Goal: Task Accomplishment & Management: Manage account settings

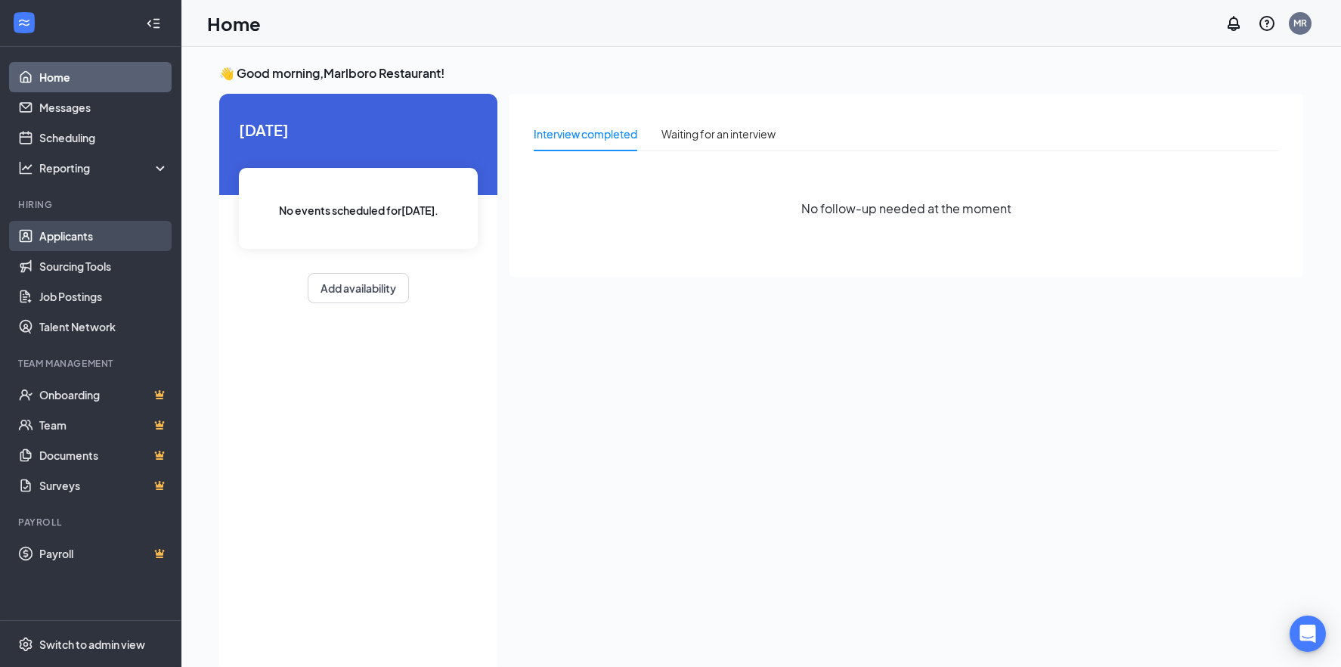
click at [75, 236] on link "Applicants" at bounding box center [103, 236] width 129 height 30
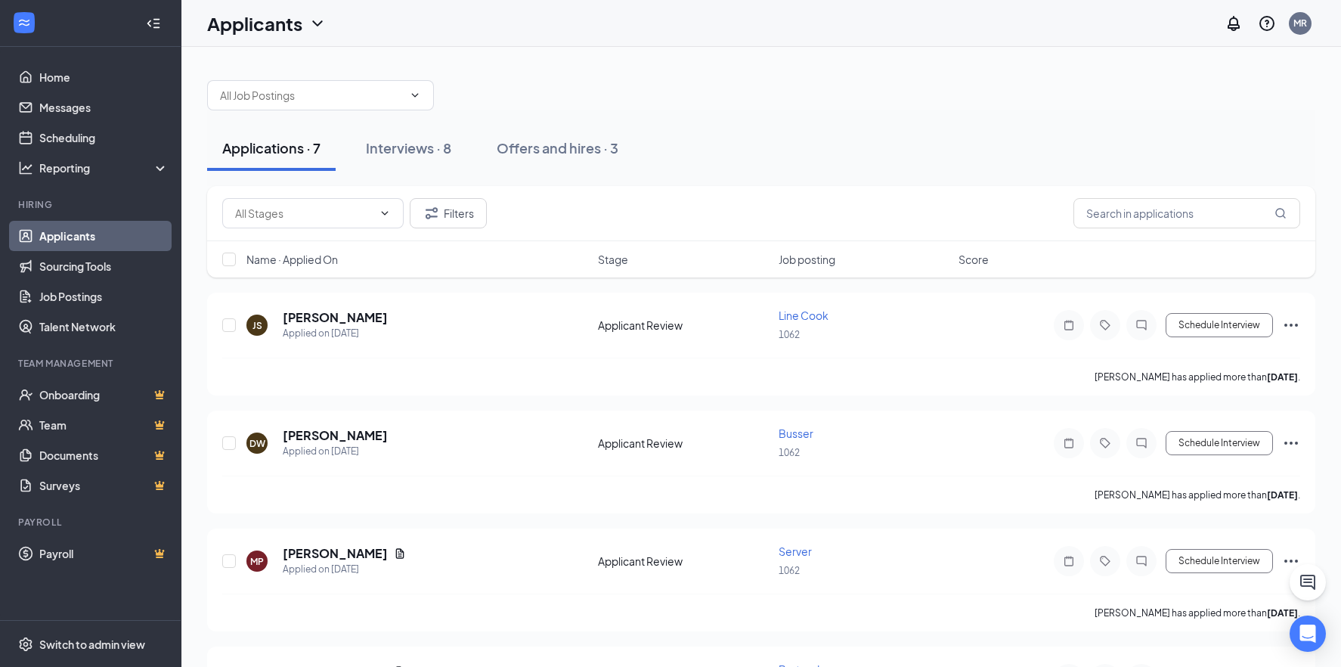
click at [788, 261] on span "Job posting" at bounding box center [806, 259] width 57 height 15
click at [444, 222] on button "Filters" at bounding box center [448, 213] width 77 height 30
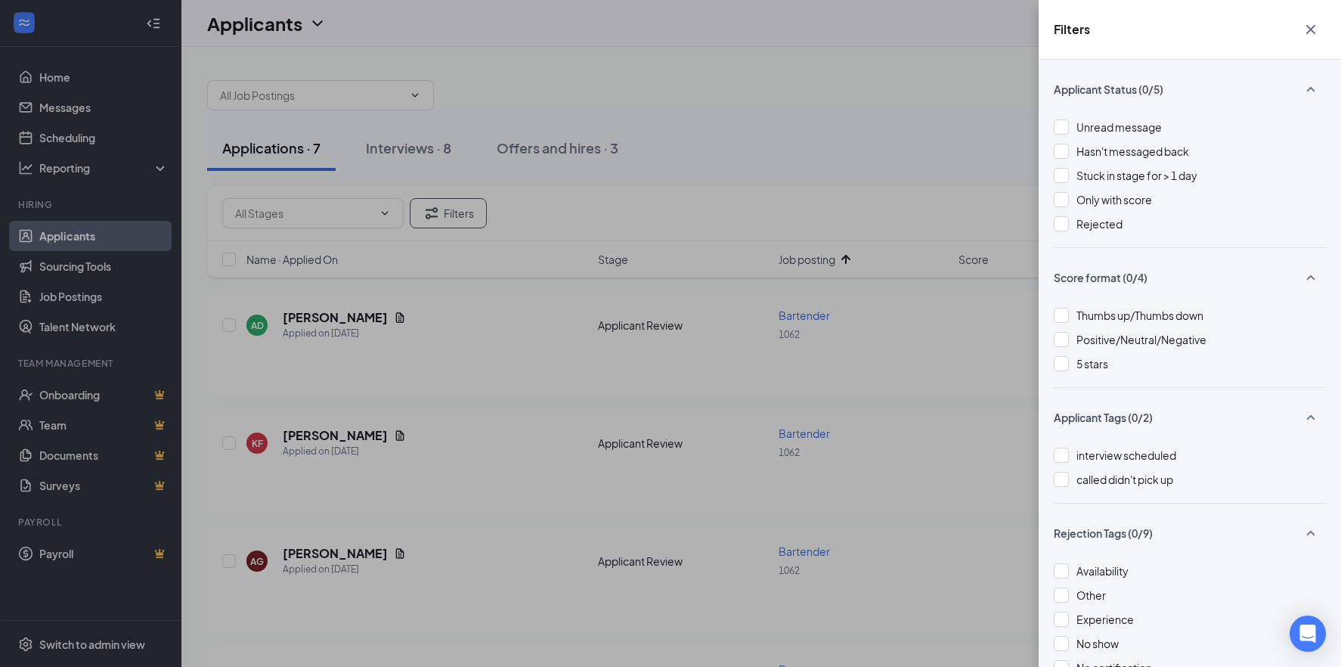
click at [863, 170] on div "Filters Applicant Status (0/5) Unread message Hasn't messaged back Stuck in sta…" at bounding box center [670, 333] width 1341 height 667
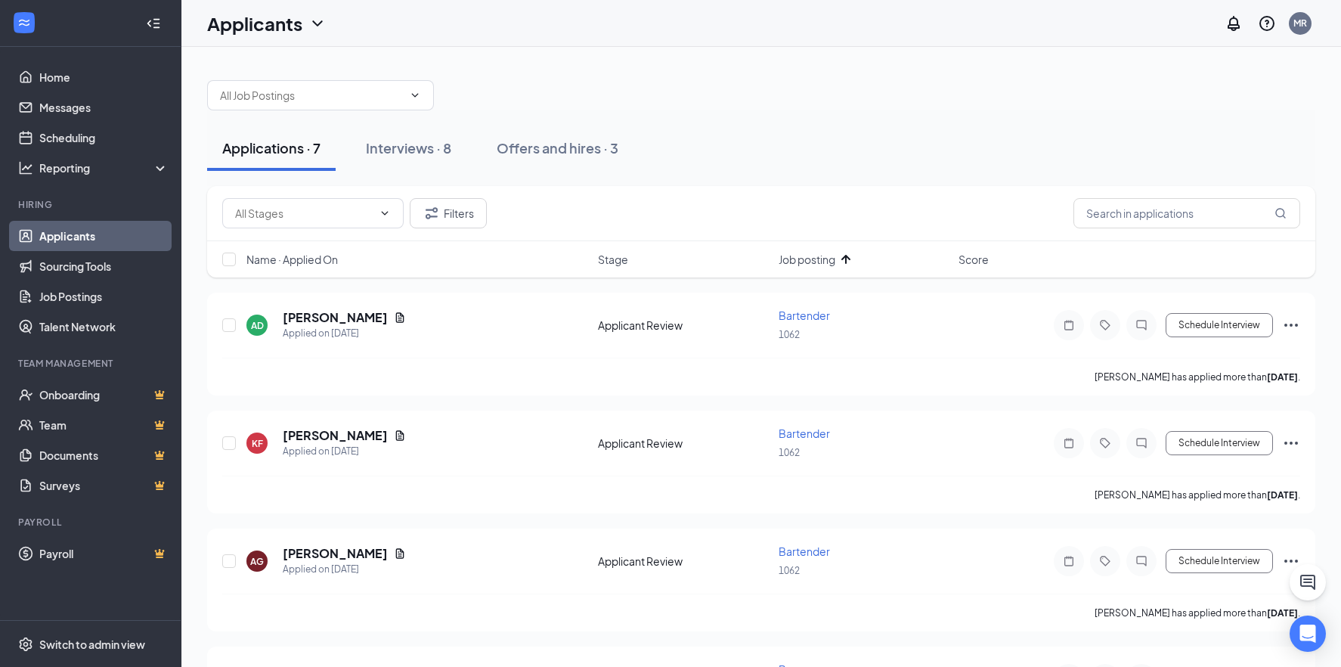
click at [842, 265] on icon "ArrowUp" at bounding box center [846, 259] width 18 height 18
click at [585, 145] on div "Offers and hires · 3" at bounding box center [558, 147] width 122 height 19
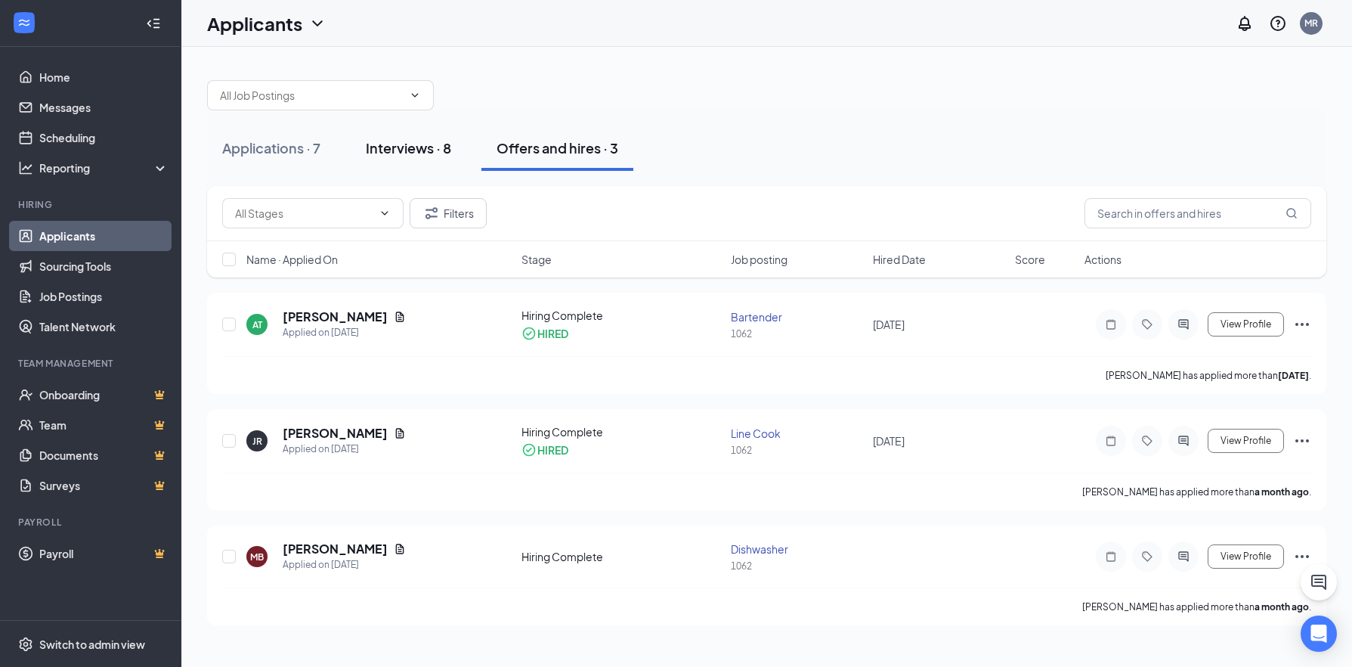
click at [416, 149] on div "Interviews · 8" at bounding box center [408, 147] width 85 height 19
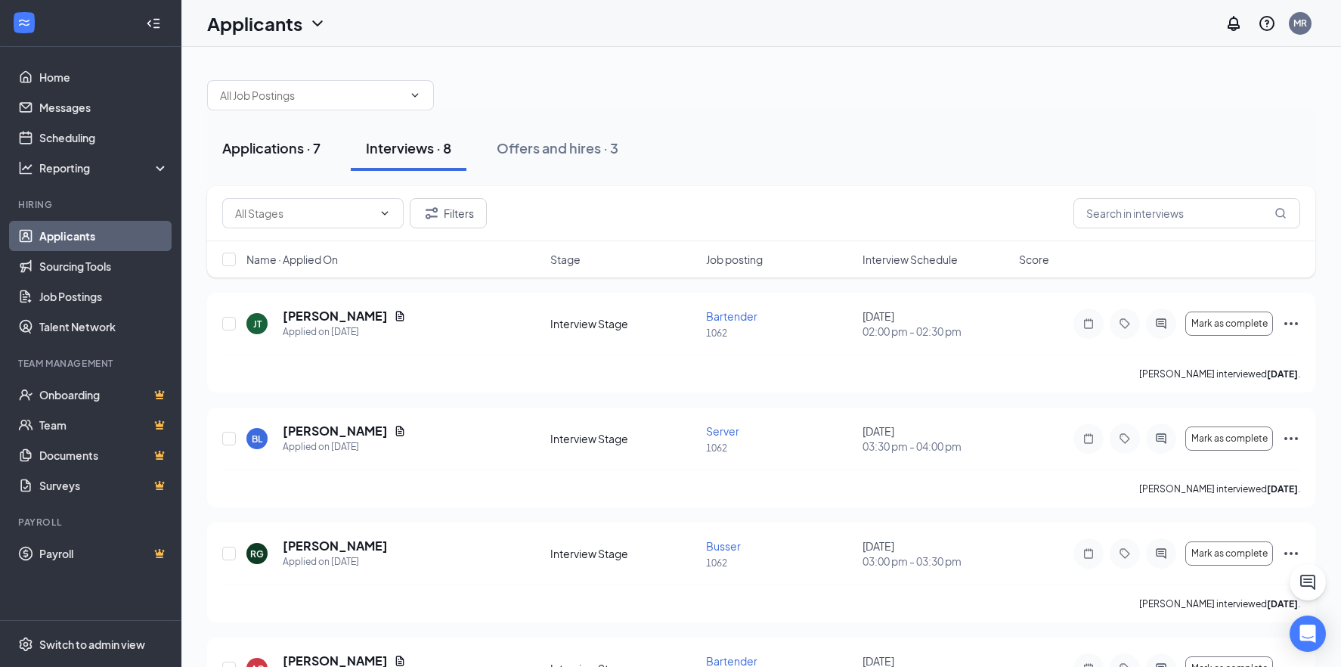
click at [274, 145] on div "Applications · 7" at bounding box center [271, 147] width 98 height 19
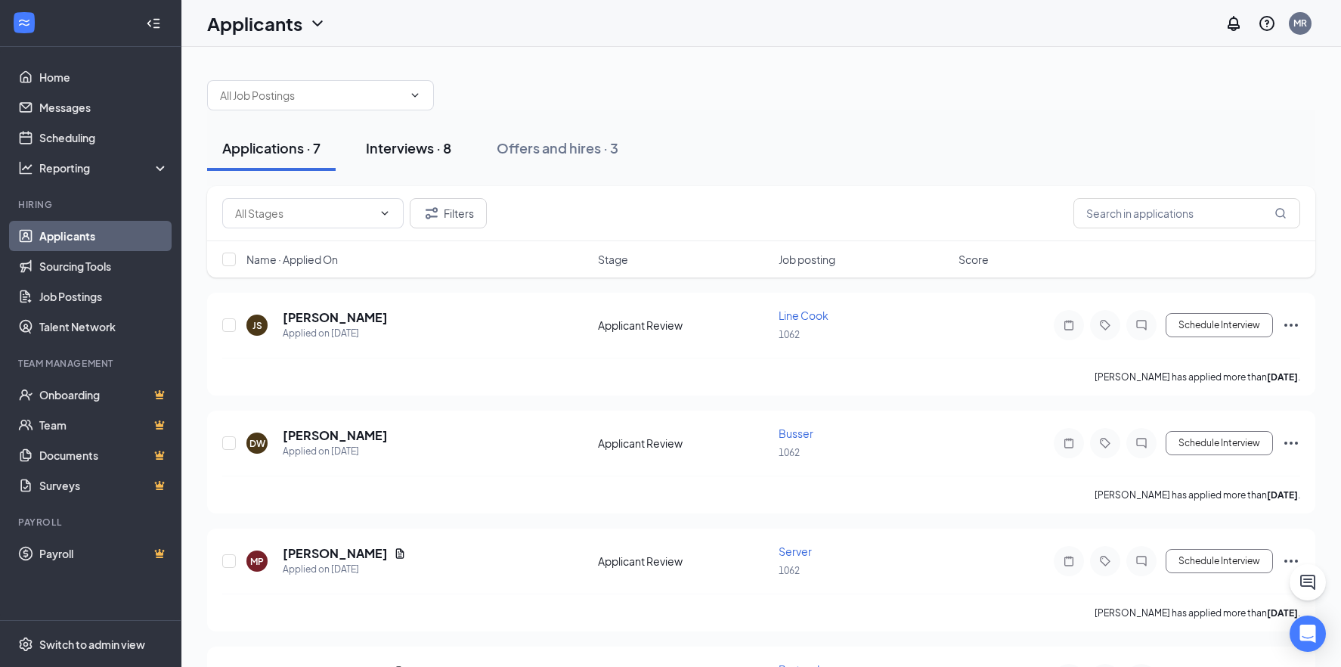
click at [390, 148] on div "Interviews · 8" at bounding box center [408, 147] width 85 height 19
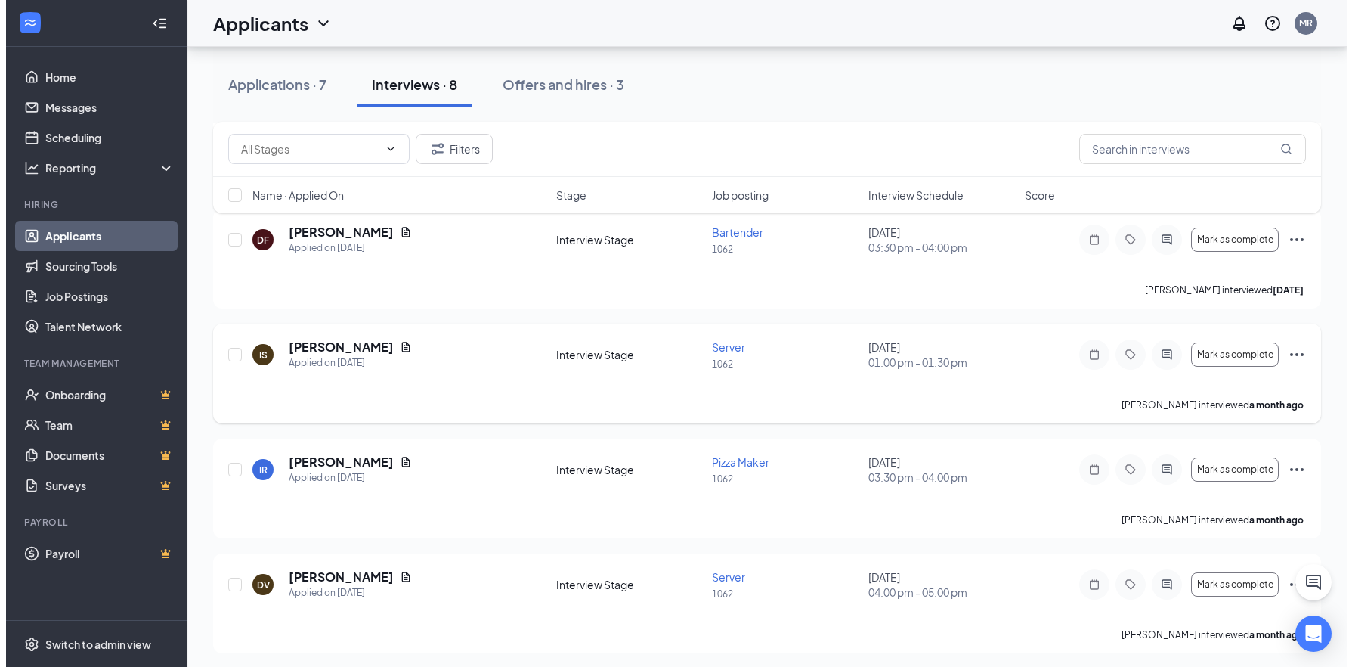
scroll to position [548, 0]
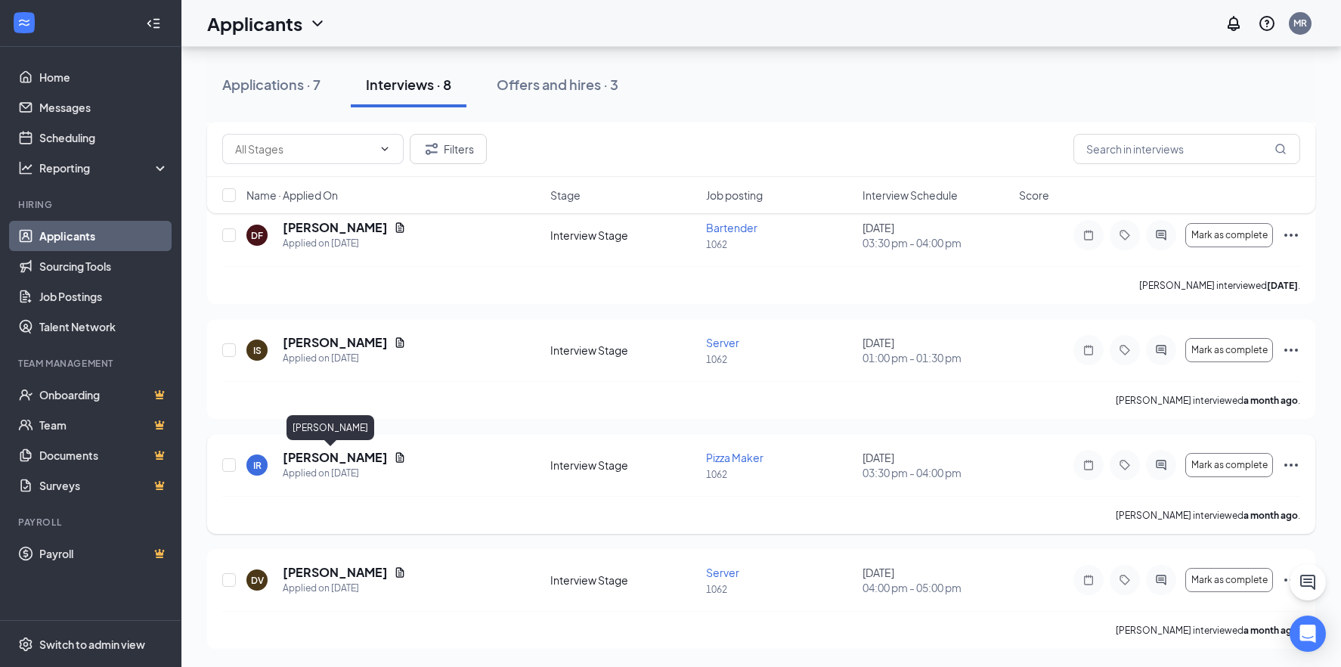
click at [333, 454] on h5 "[PERSON_NAME]" at bounding box center [335, 457] width 105 height 17
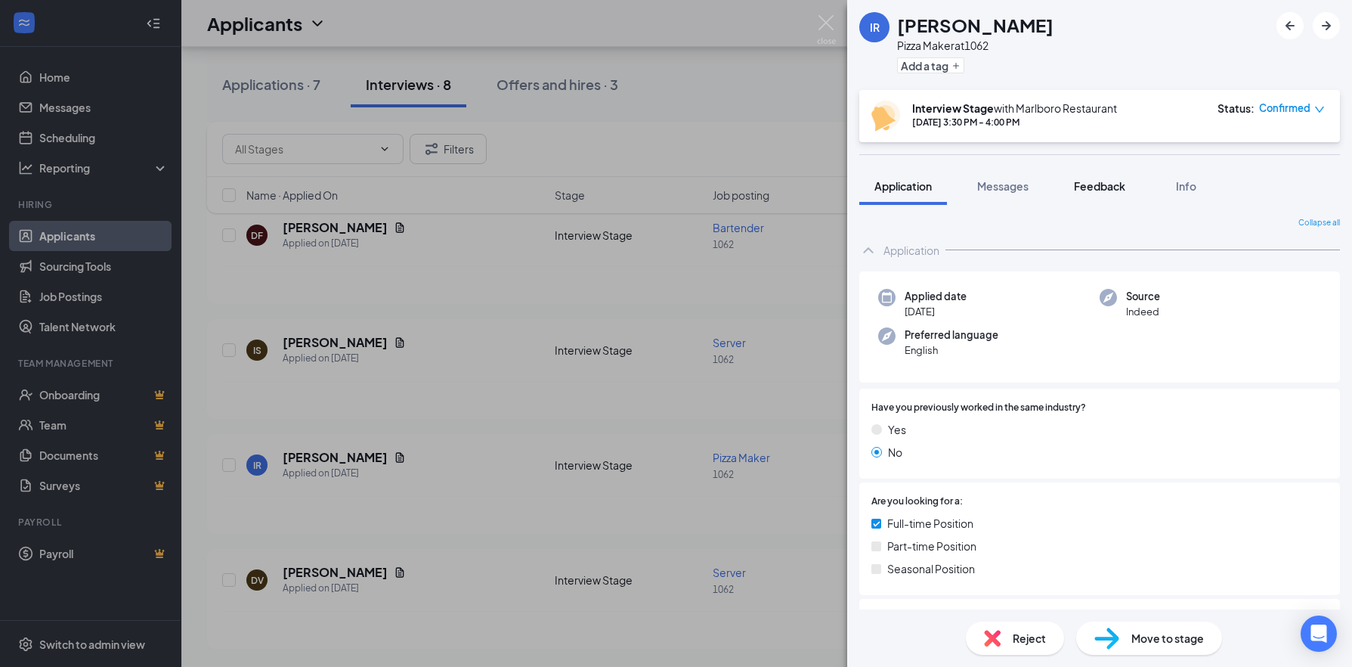
click at [1072, 190] on button "Feedback" at bounding box center [1100, 186] width 82 height 38
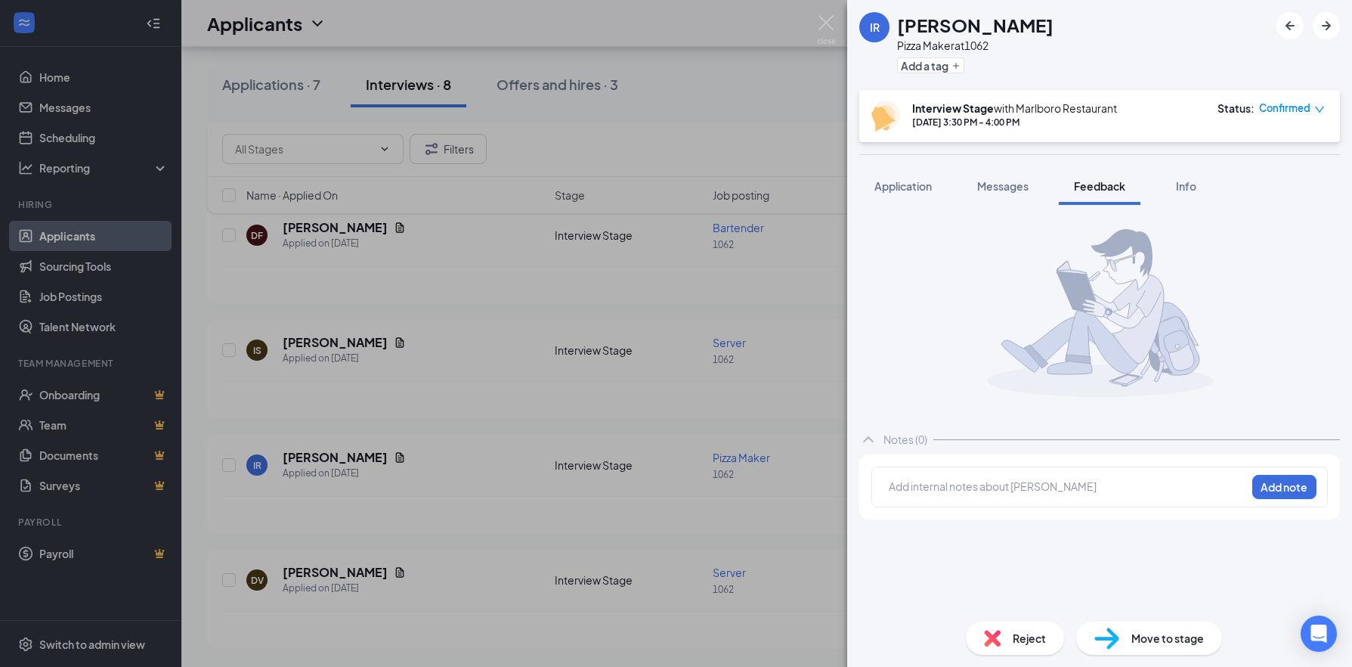
click at [1019, 188] on span "Messages" at bounding box center [1002, 186] width 51 height 14
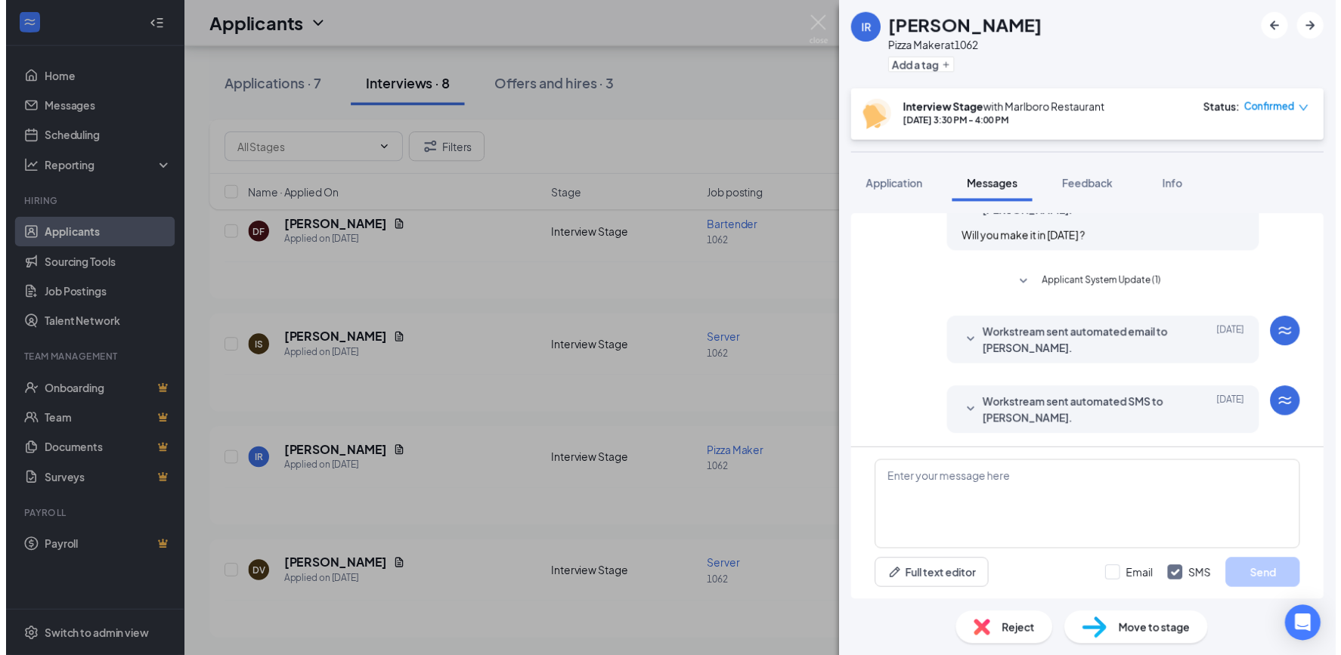
scroll to position [231, 0]
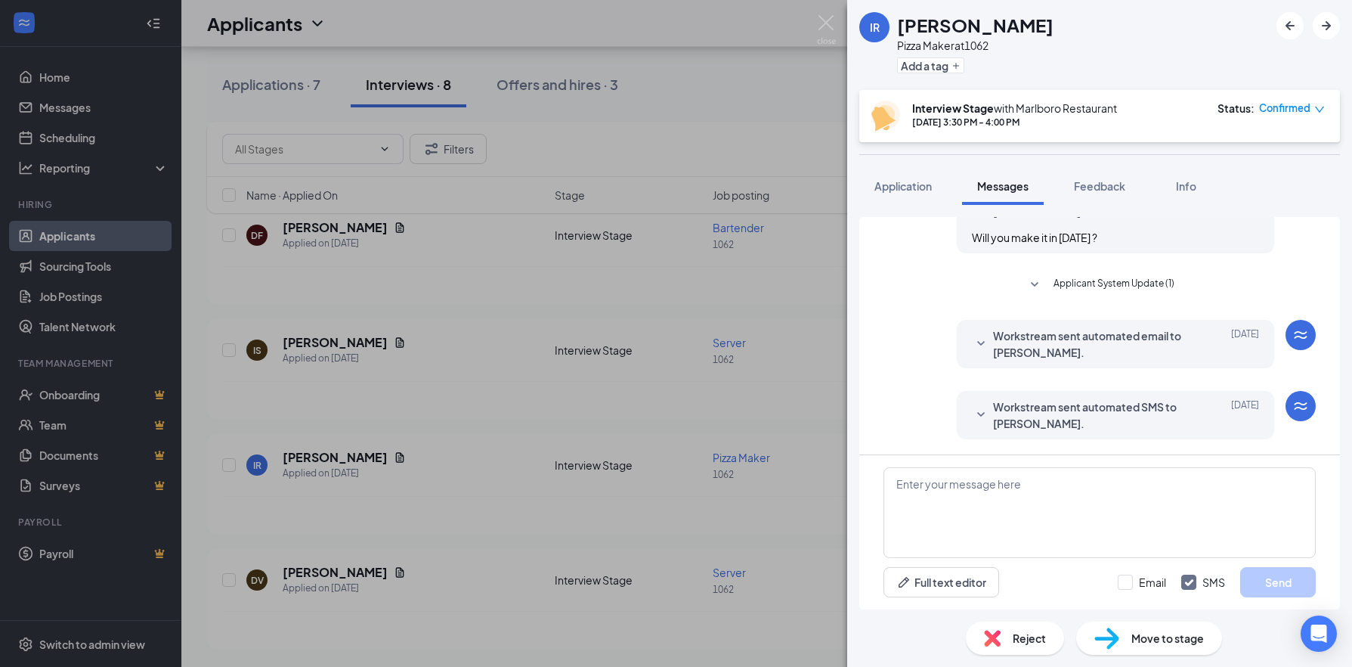
click at [744, 100] on div "IR [PERSON_NAME] Pizza Maker at 1062 Add a tag Interview Stage with Marlboro Re…" at bounding box center [676, 333] width 1352 height 667
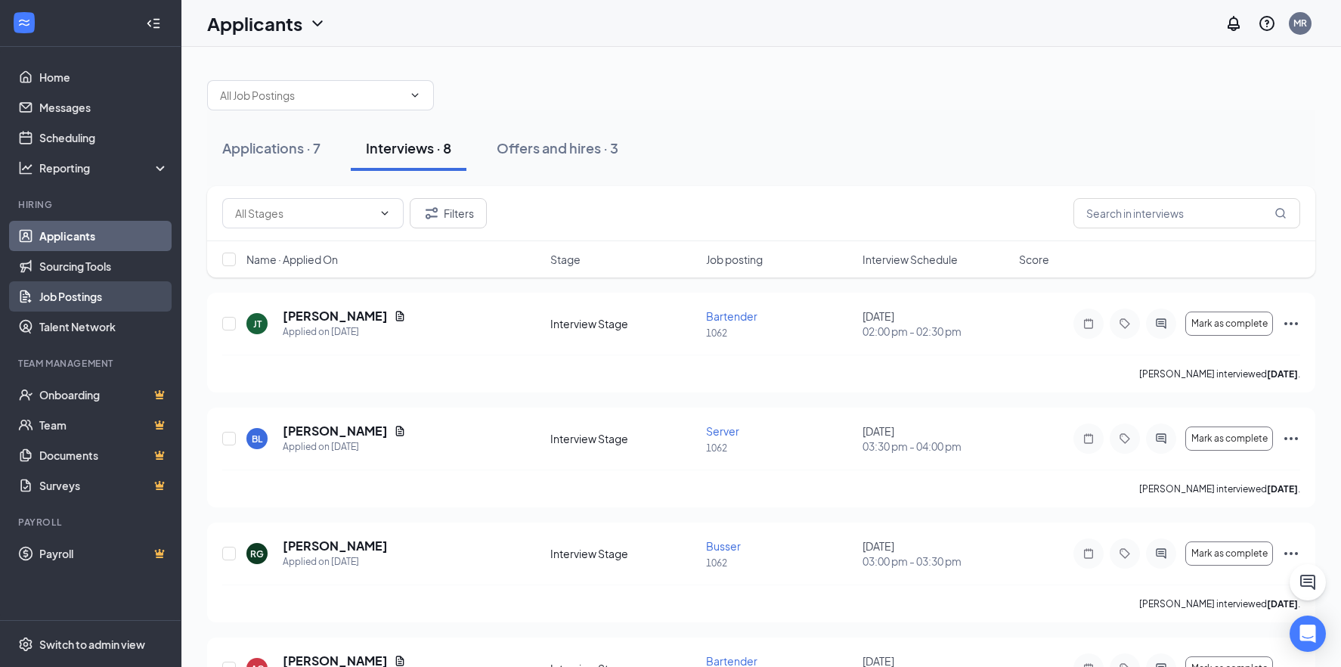
click at [81, 292] on link "Job Postings" at bounding box center [103, 296] width 129 height 30
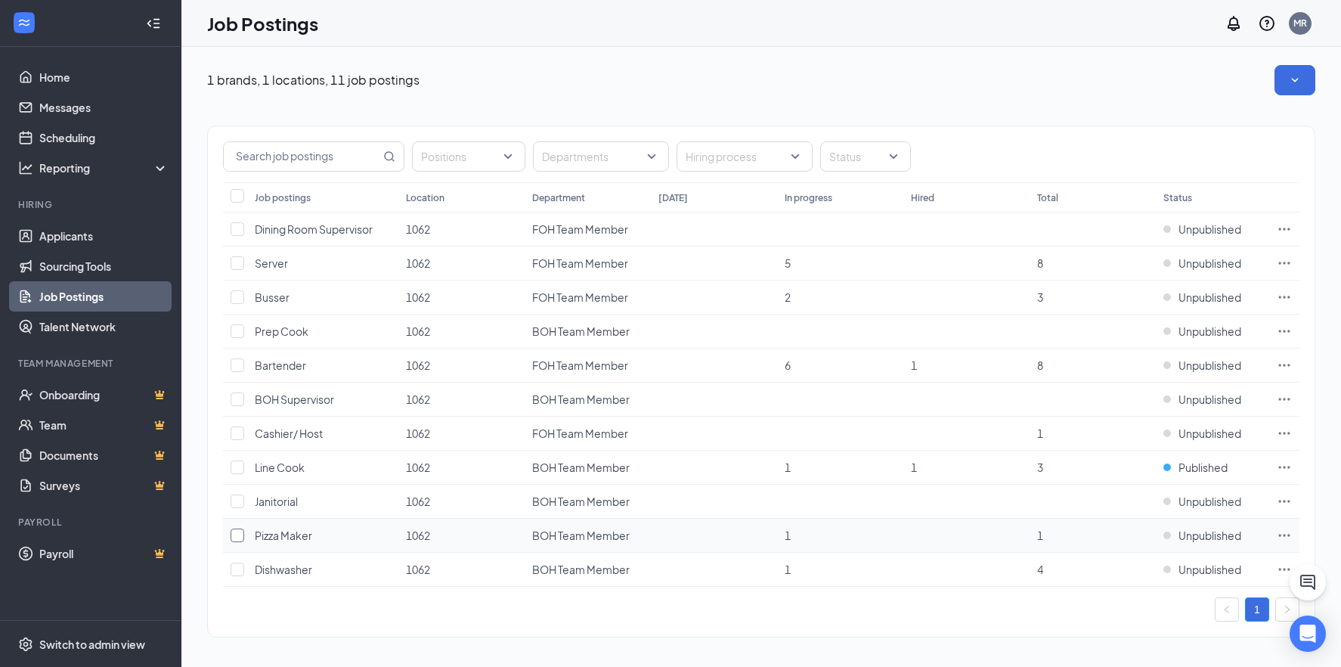
click at [242, 537] on input "checkbox" at bounding box center [238, 535] width 14 height 14
checkbox input "true"
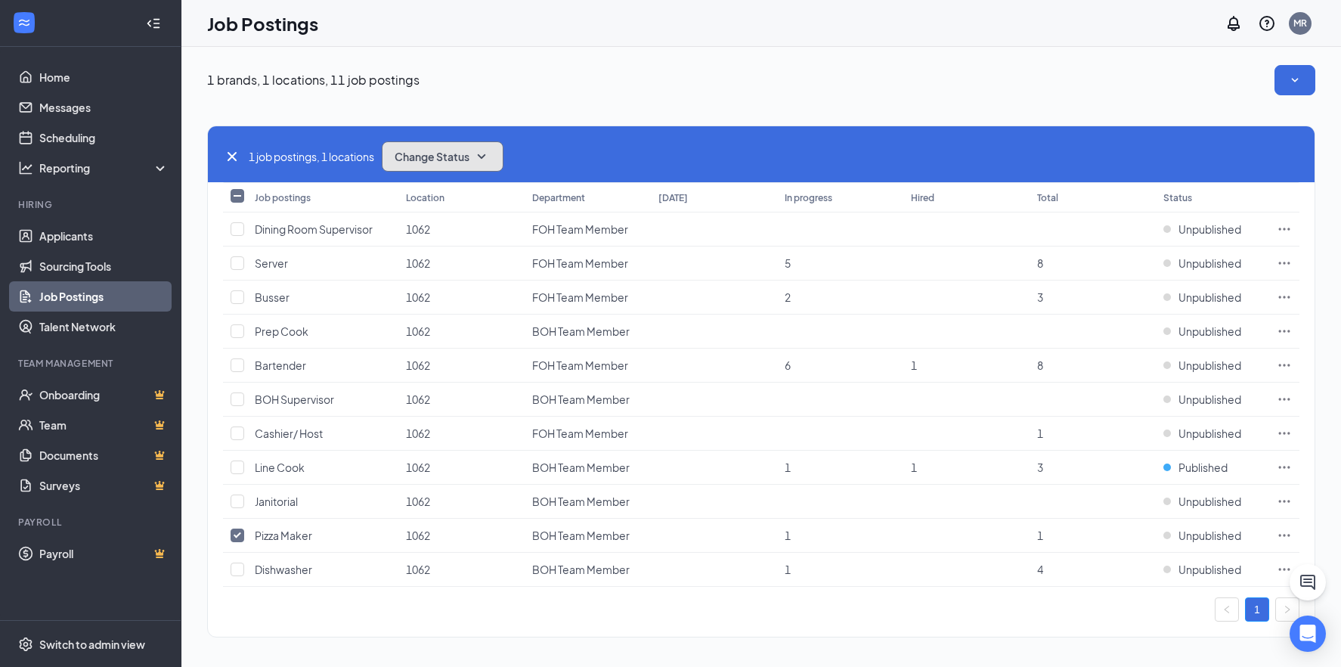
click at [445, 152] on span "Change Status" at bounding box center [432, 156] width 75 height 11
click at [444, 204] on div "Publish" at bounding box center [475, 197] width 181 height 33
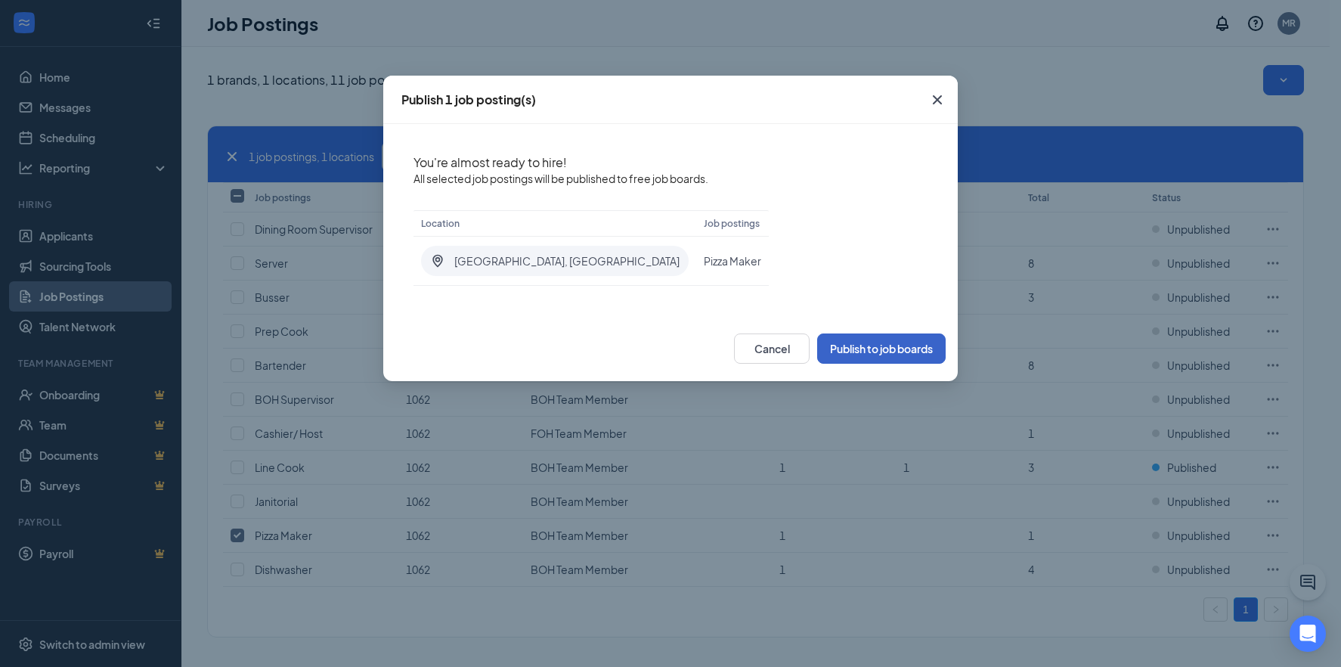
click at [843, 351] on button "Publish to job boards" at bounding box center [881, 348] width 128 height 30
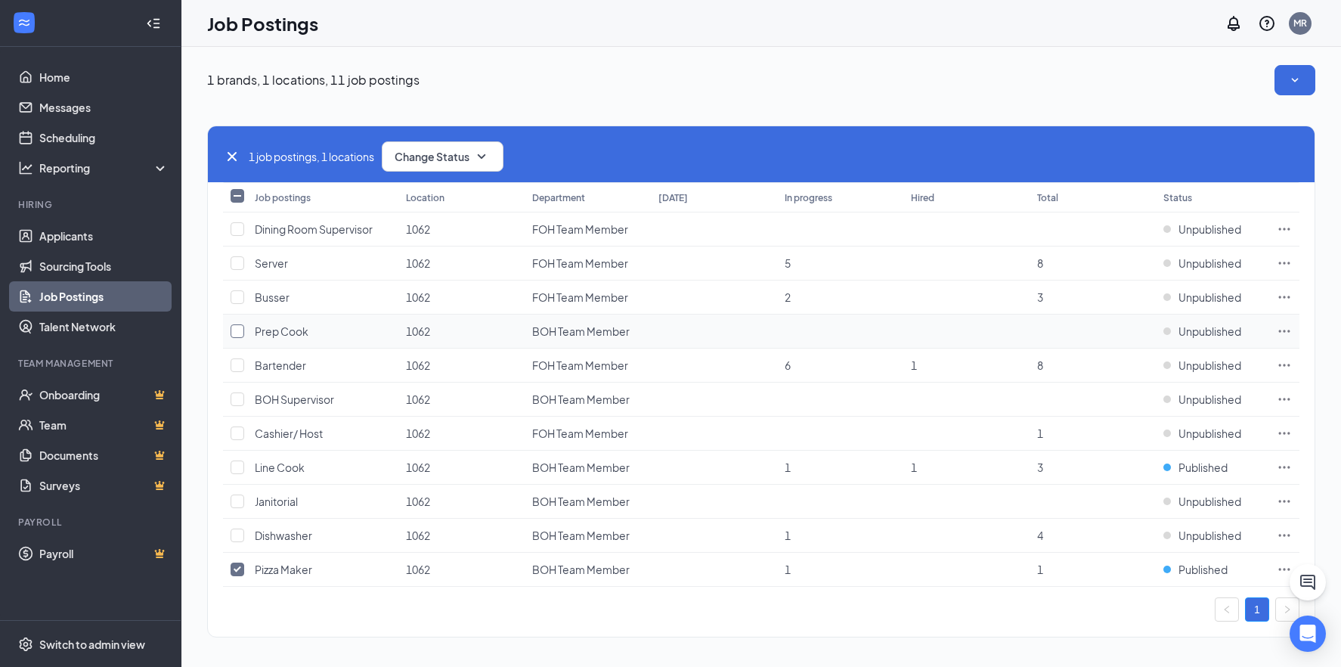
click at [237, 333] on input "checkbox" at bounding box center [238, 331] width 14 height 14
checkbox input "true"
click at [476, 156] on button "Change Status" at bounding box center [443, 156] width 122 height 30
click at [432, 209] on div "Publish" at bounding box center [475, 197] width 181 height 33
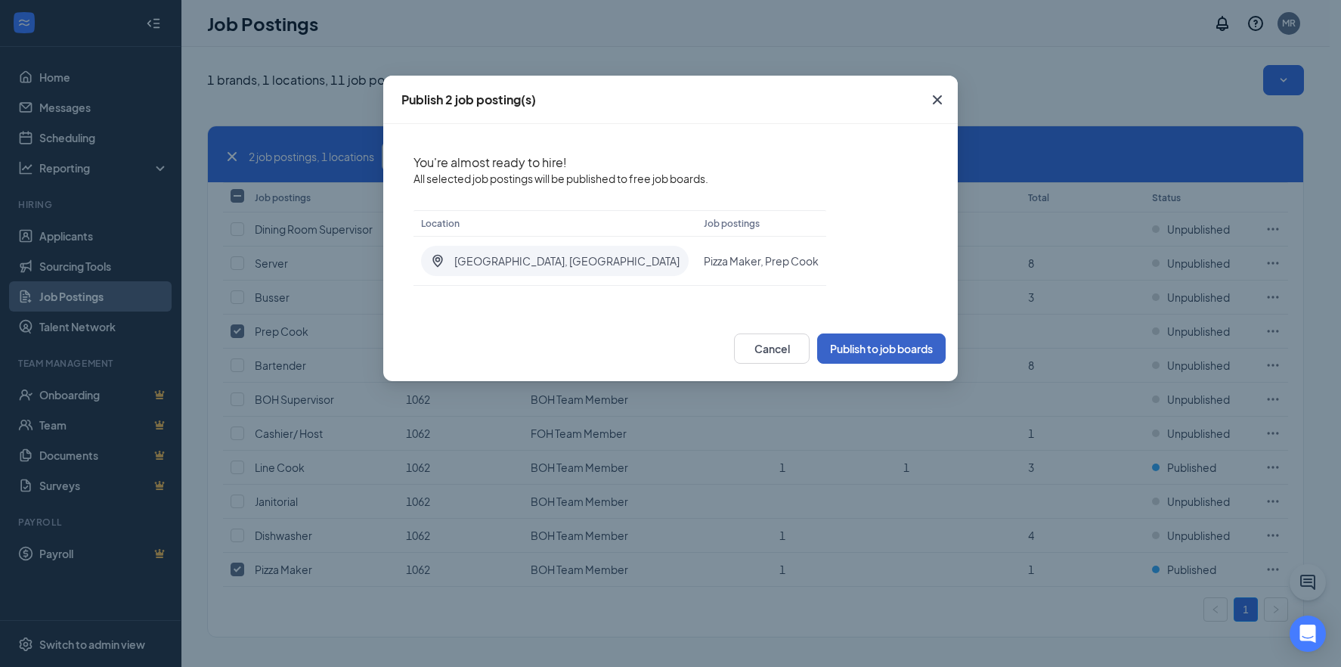
click at [835, 340] on button "Publish to job boards" at bounding box center [881, 348] width 128 height 30
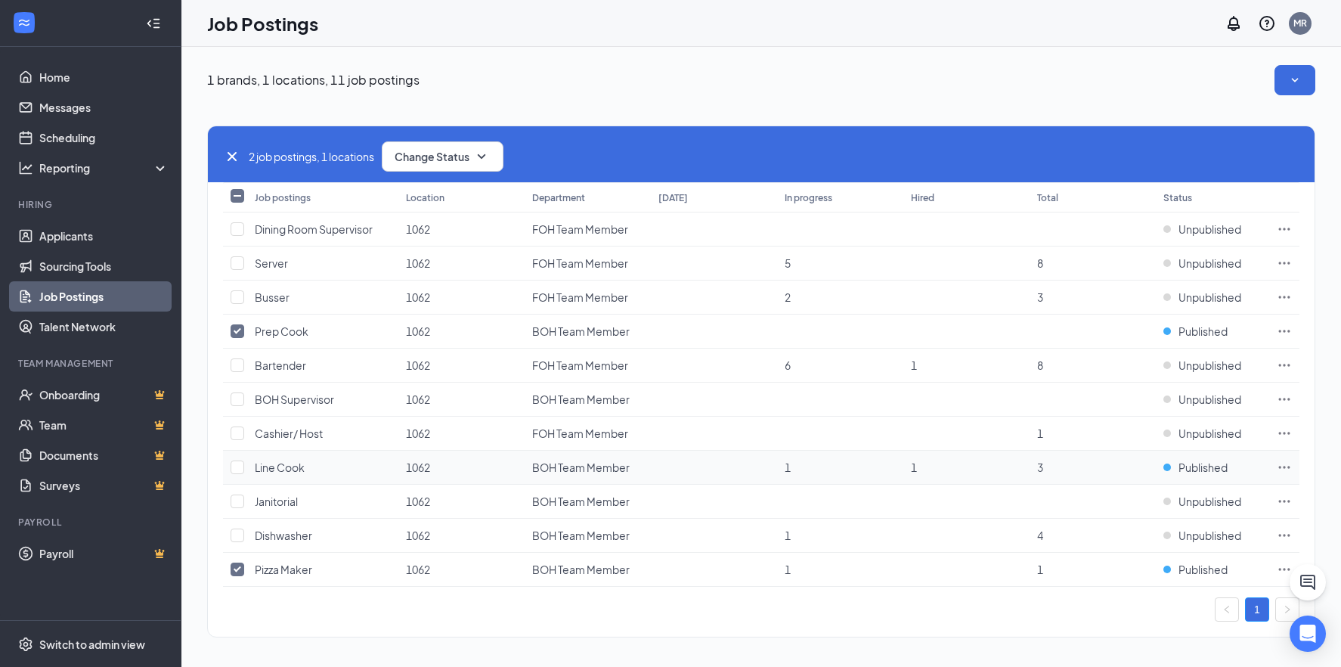
click at [1288, 472] on icon "Ellipses" at bounding box center [1283, 466] width 15 height 15
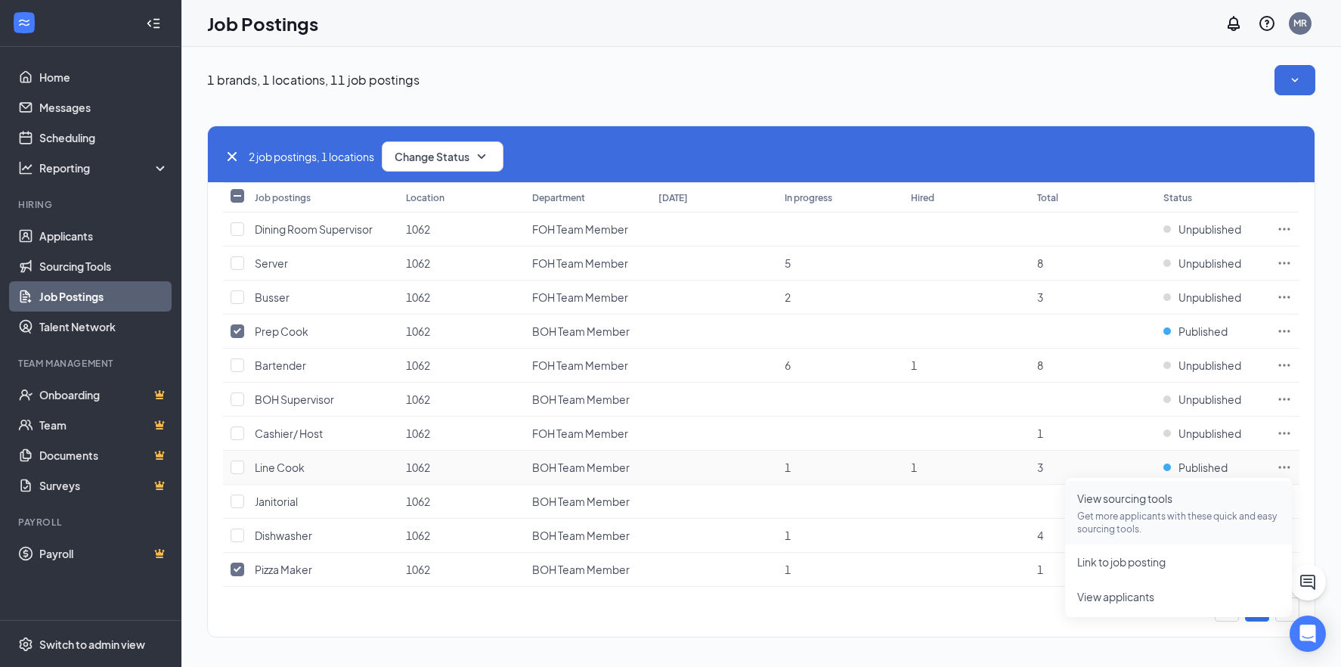
click at [1163, 515] on p "Get more applicants with these quick and easy sourcing tools." at bounding box center [1178, 522] width 203 height 26
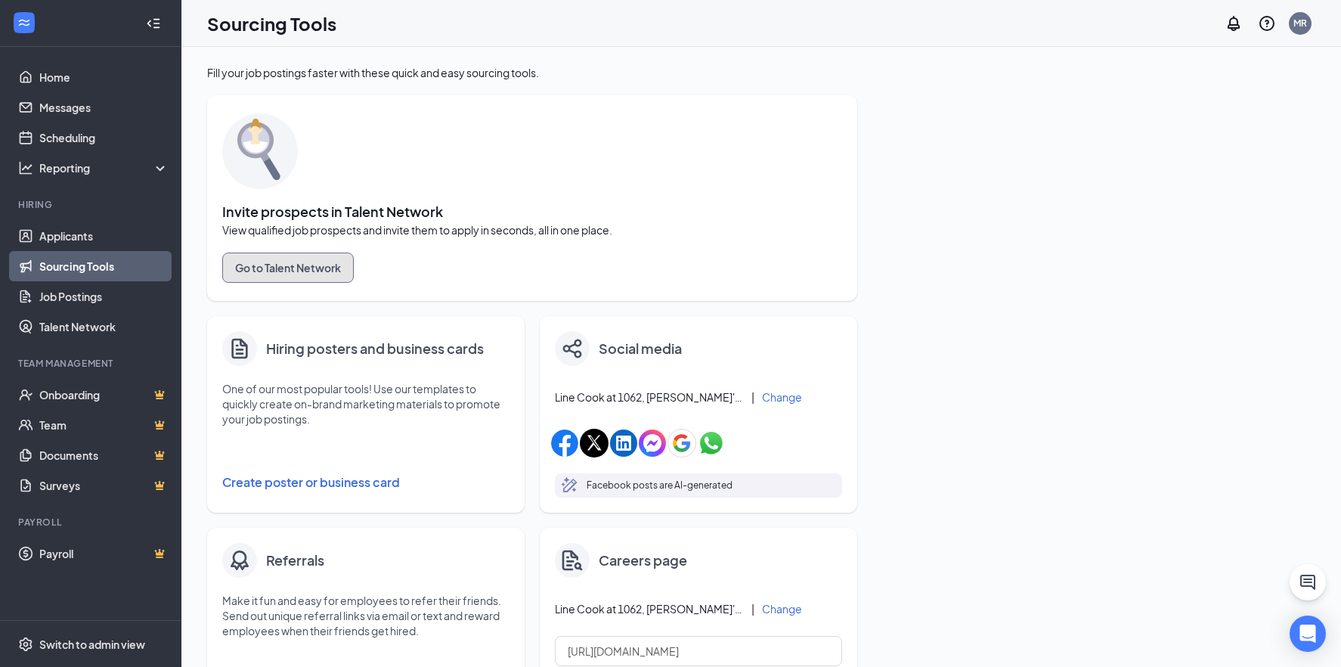
click at [286, 270] on button "Go to Talent Network" at bounding box center [288, 267] width 132 height 30
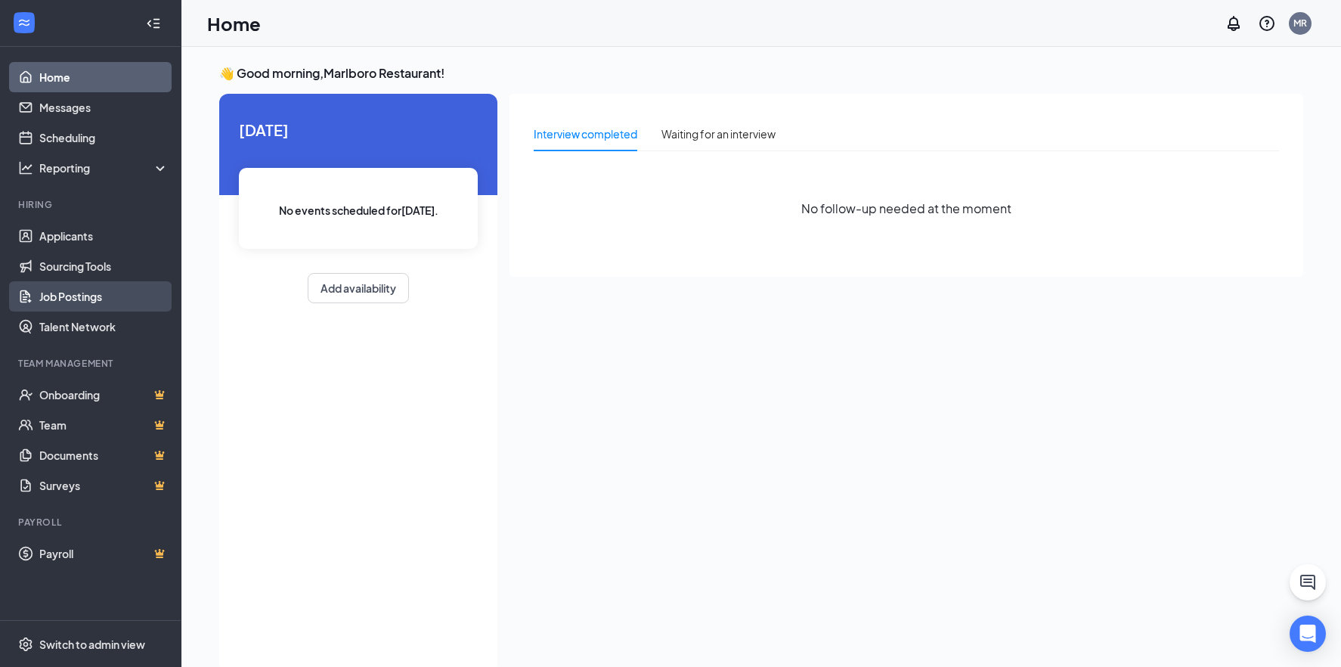
click at [80, 304] on link "Job Postings" at bounding box center [103, 296] width 129 height 30
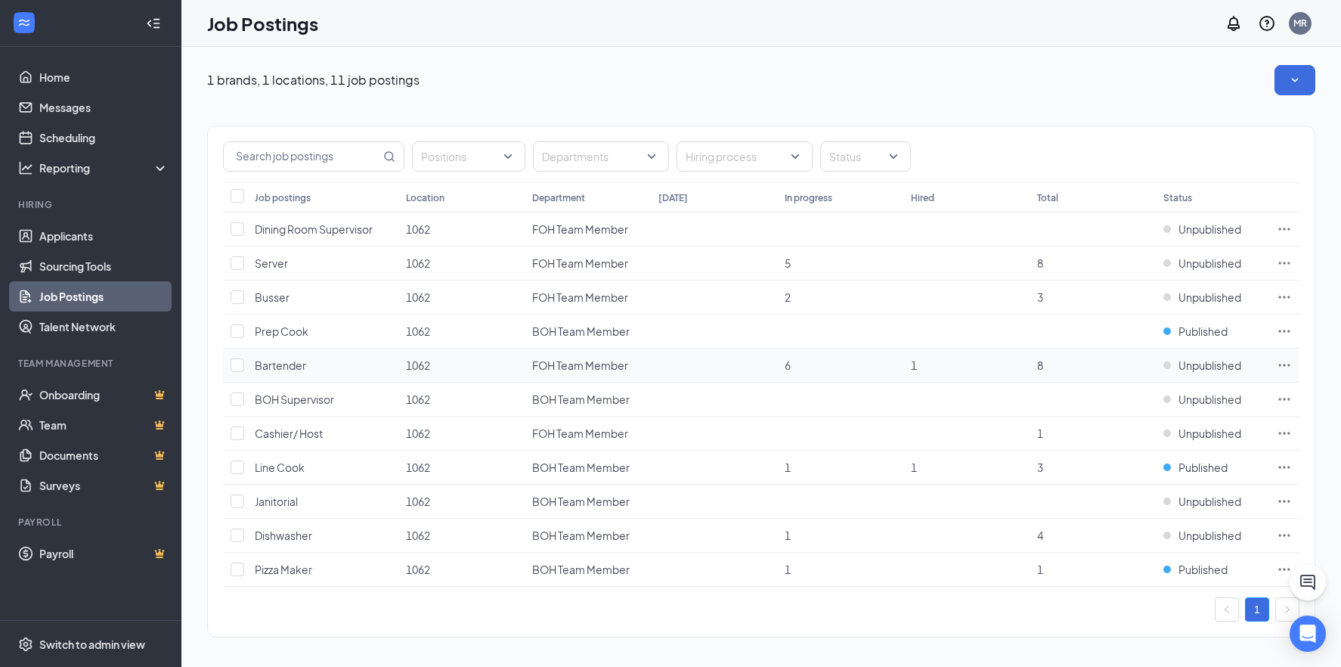
click at [229, 368] on td at bounding box center [235, 365] width 24 height 34
click at [237, 373] on td at bounding box center [235, 365] width 24 height 34
click at [240, 368] on input "checkbox" at bounding box center [238, 365] width 14 height 14
checkbox input "true"
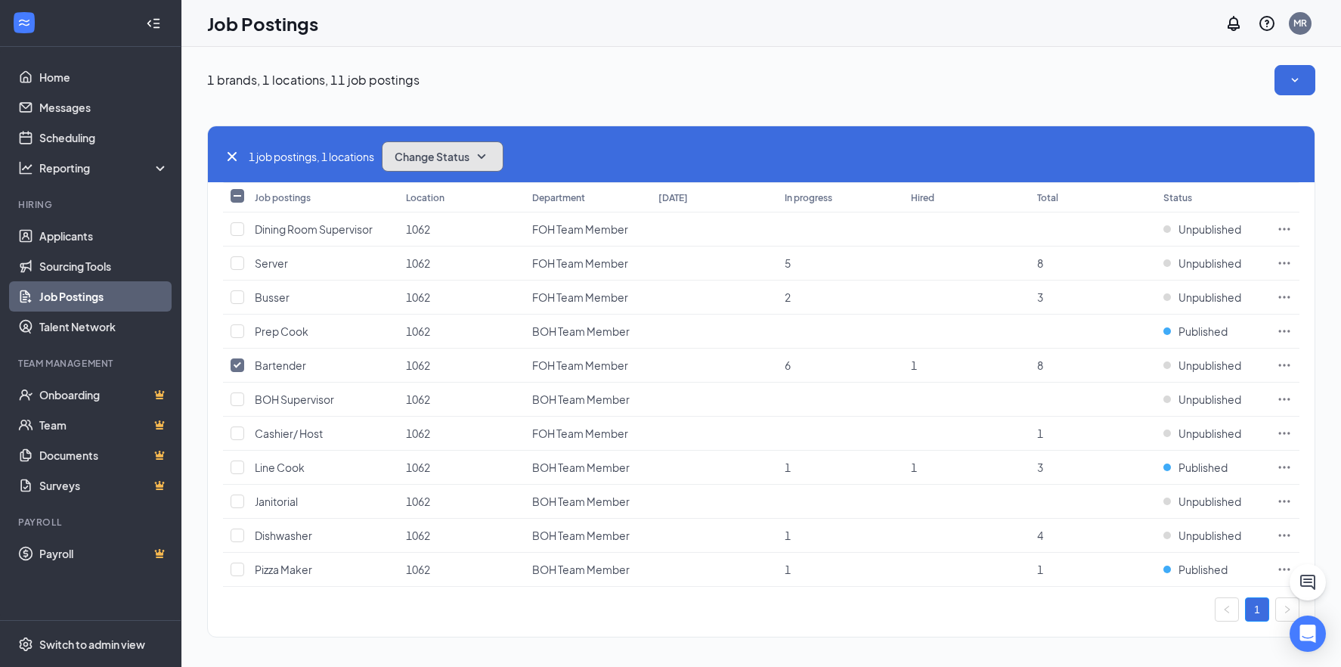
click at [448, 161] on span "Change Status" at bounding box center [432, 156] width 75 height 11
click at [418, 201] on span "Publish" at bounding box center [416, 197] width 36 height 17
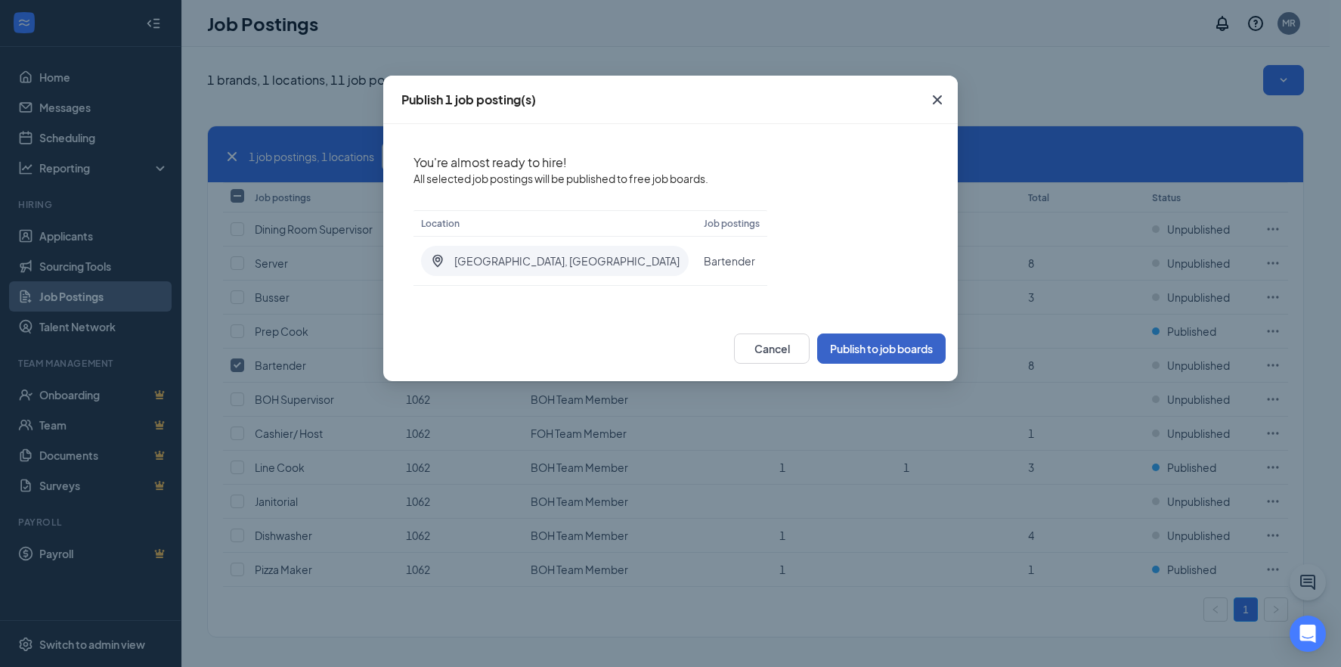
click at [834, 350] on button "Publish to job boards" at bounding box center [881, 348] width 128 height 30
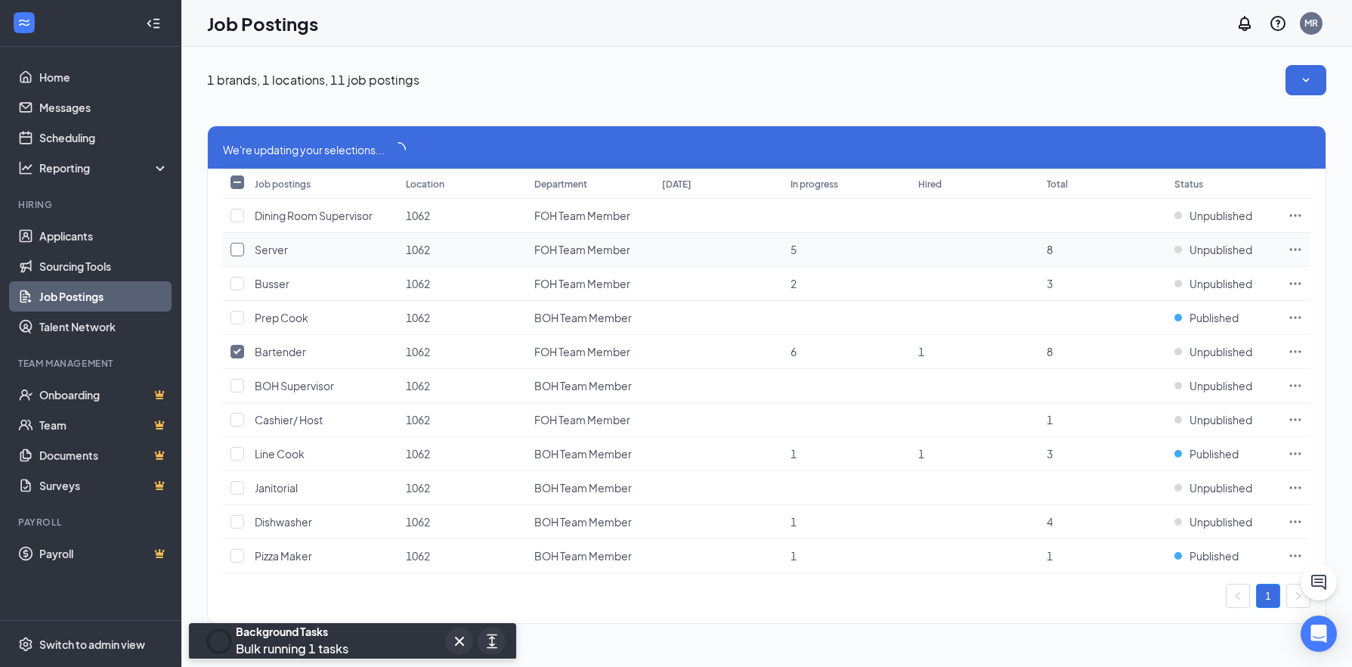
click at [238, 251] on input "checkbox" at bounding box center [238, 250] width 14 height 14
checkbox input "true"
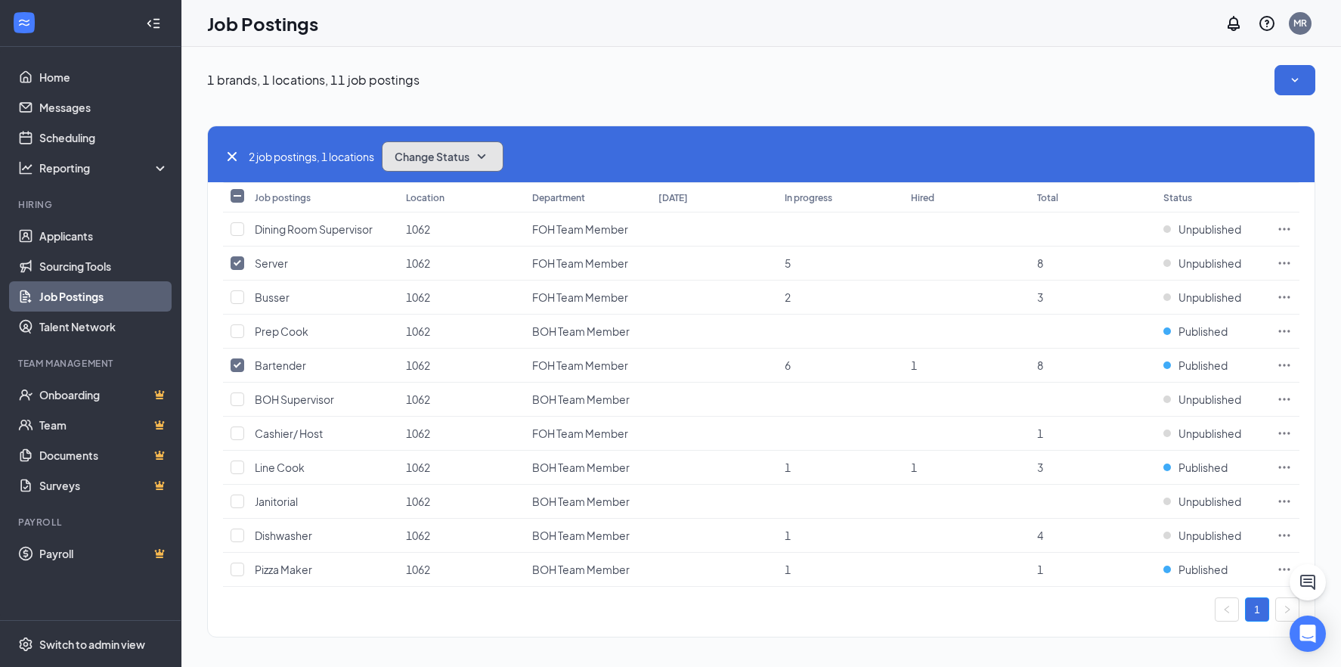
click at [478, 156] on icon "SmallChevronDown" at bounding box center [481, 156] width 18 height 18
click at [440, 206] on div "Publish" at bounding box center [475, 197] width 181 height 33
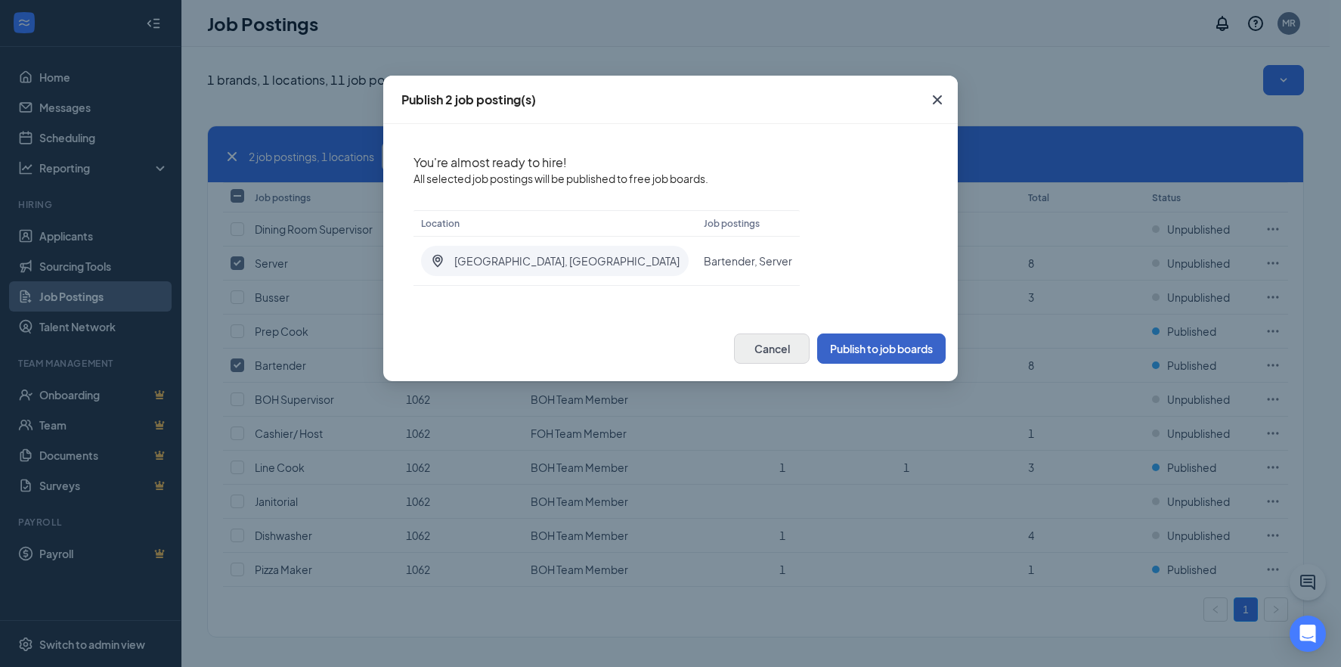
click at [826, 350] on button "Publish to job boards" at bounding box center [881, 348] width 128 height 30
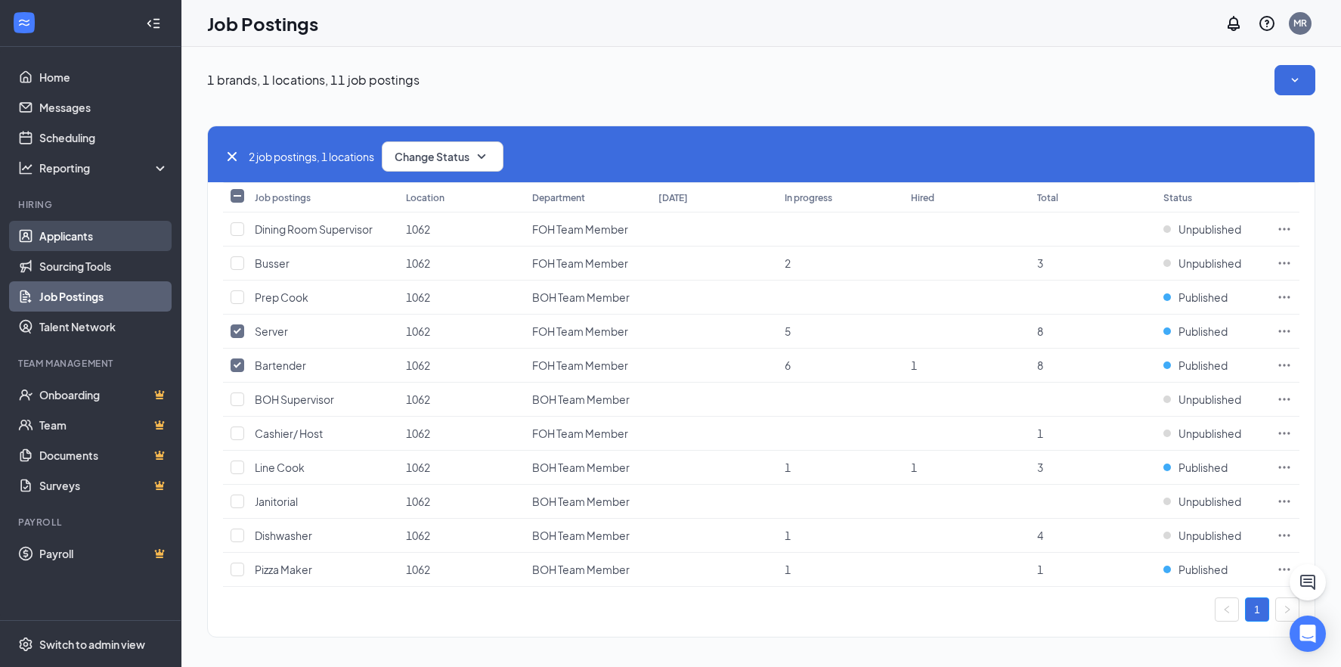
click at [62, 229] on link "Applicants" at bounding box center [103, 236] width 129 height 30
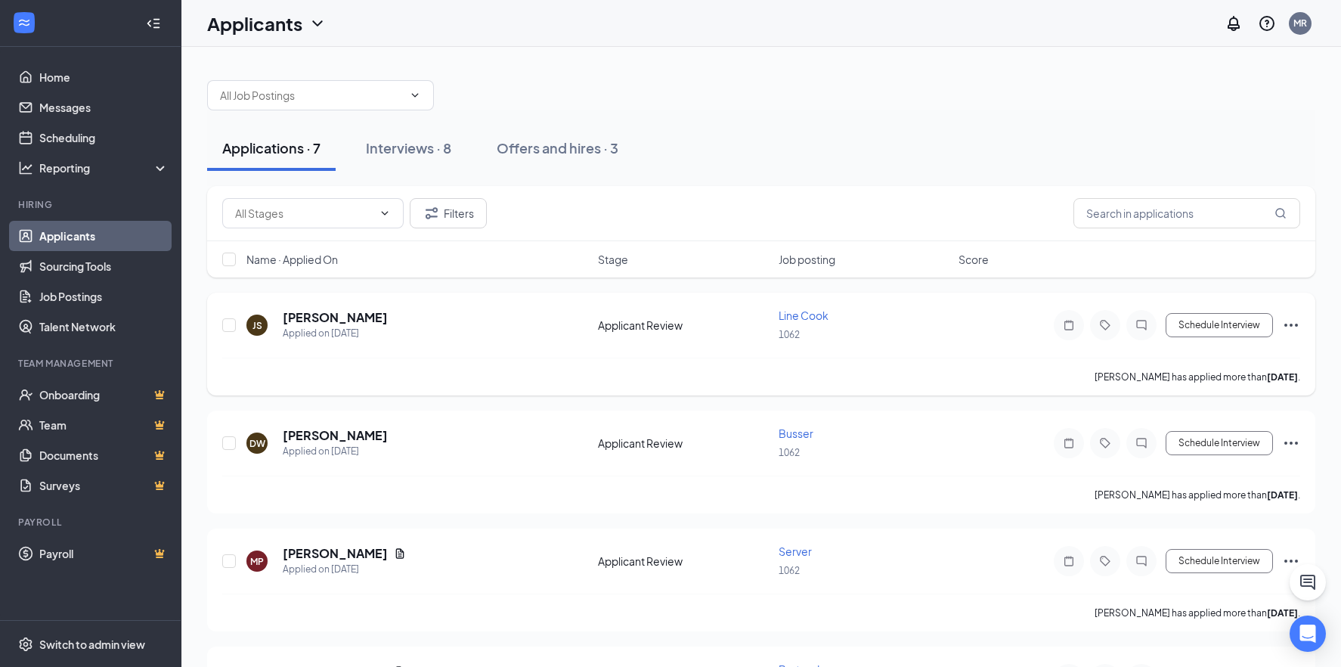
click at [263, 295] on div "JS Joseph Switzer Applied on Sep 5 Applicant Review Line Cook 1062 Schedule Int…" at bounding box center [761, 343] width 1108 height 103
click at [301, 318] on h5 "[PERSON_NAME]" at bounding box center [335, 317] width 105 height 17
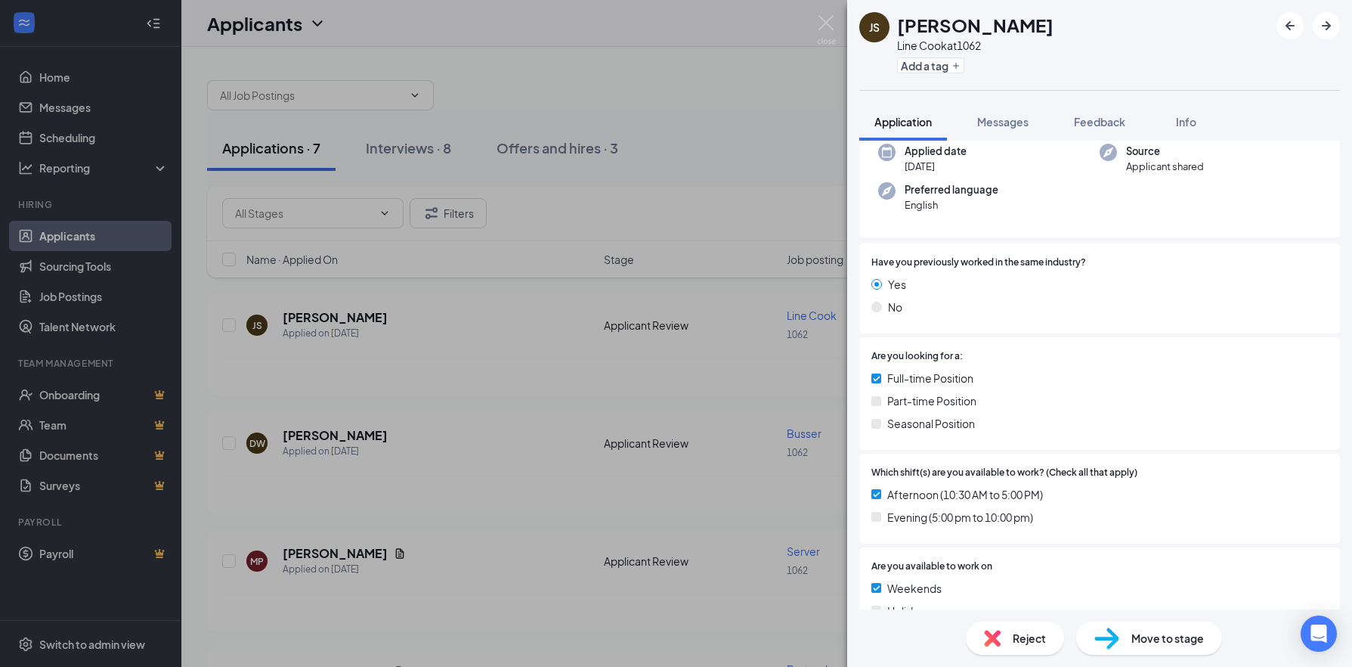
scroll to position [227, 0]
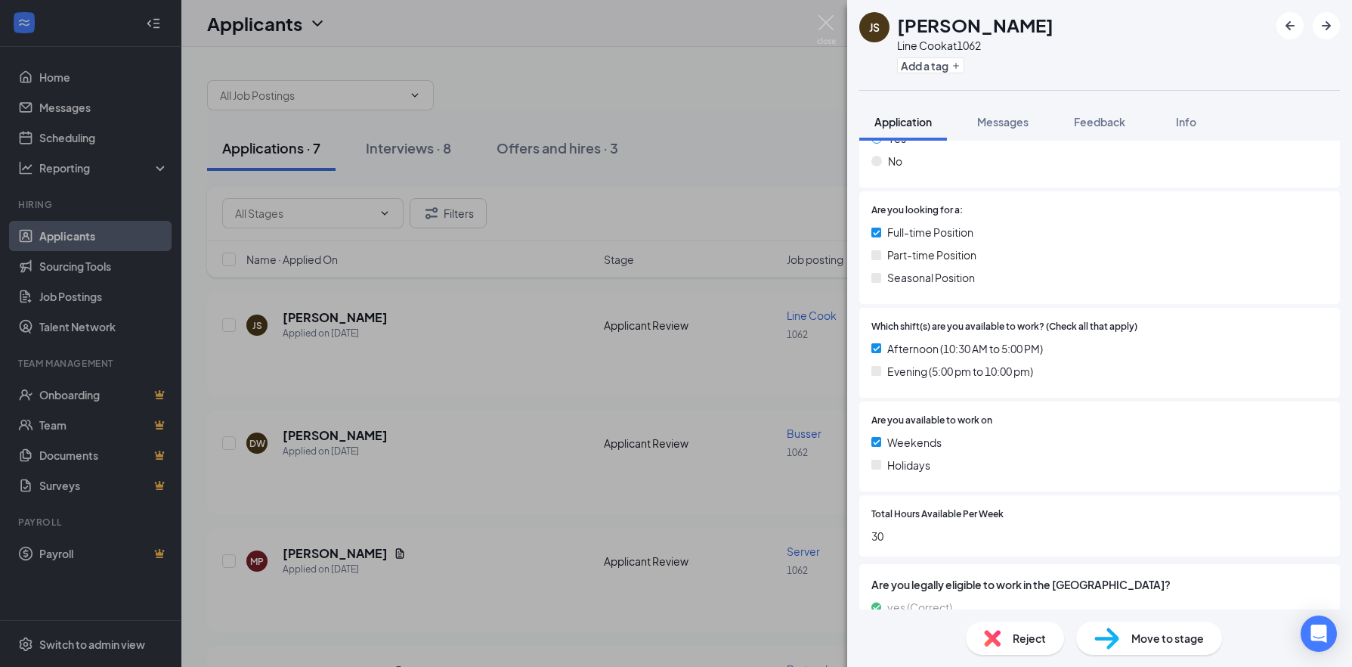
click at [1156, 642] on span "Move to stage" at bounding box center [1167, 638] width 73 height 17
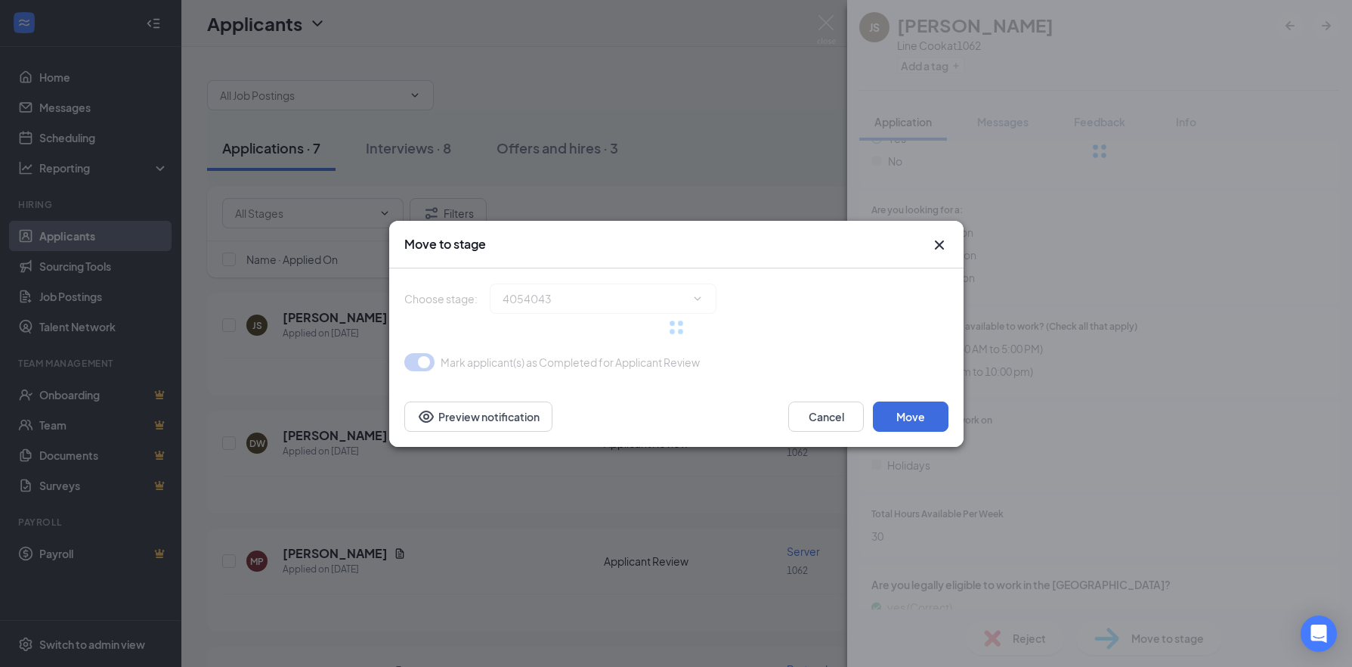
type input "Interview Stage (next stage)"
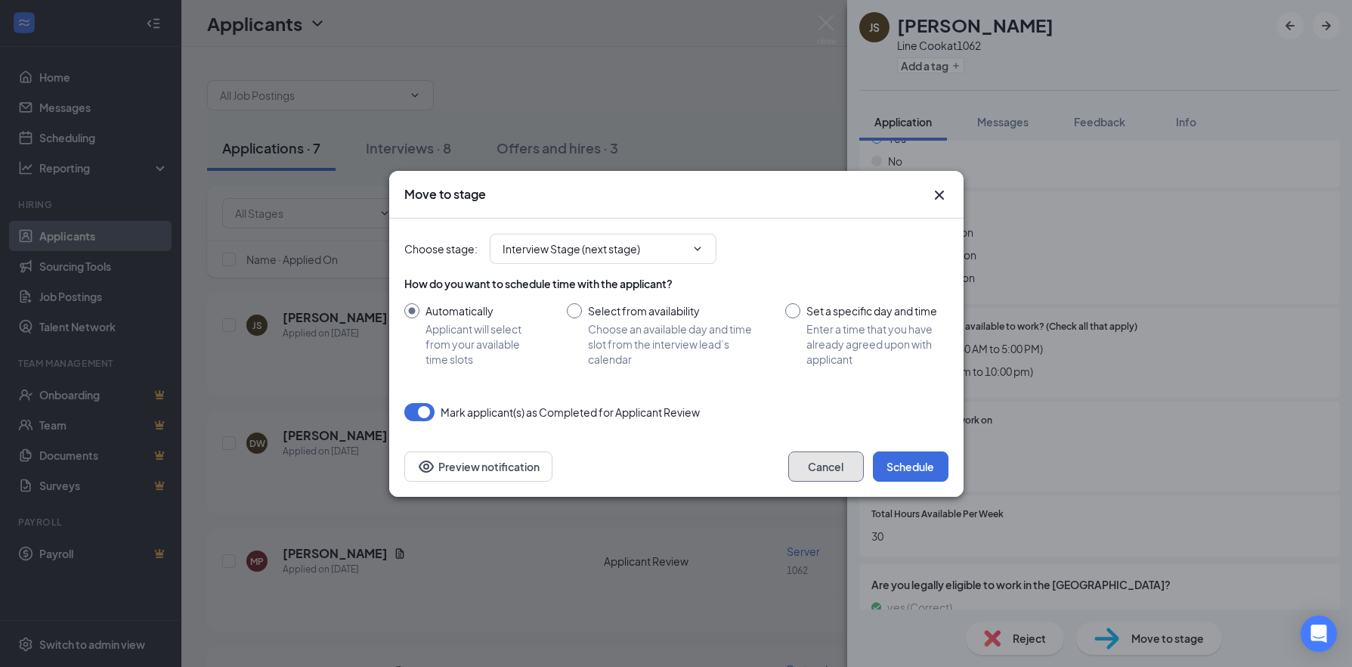
click at [804, 461] on button "Cancel" at bounding box center [826, 466] width 76 height 30
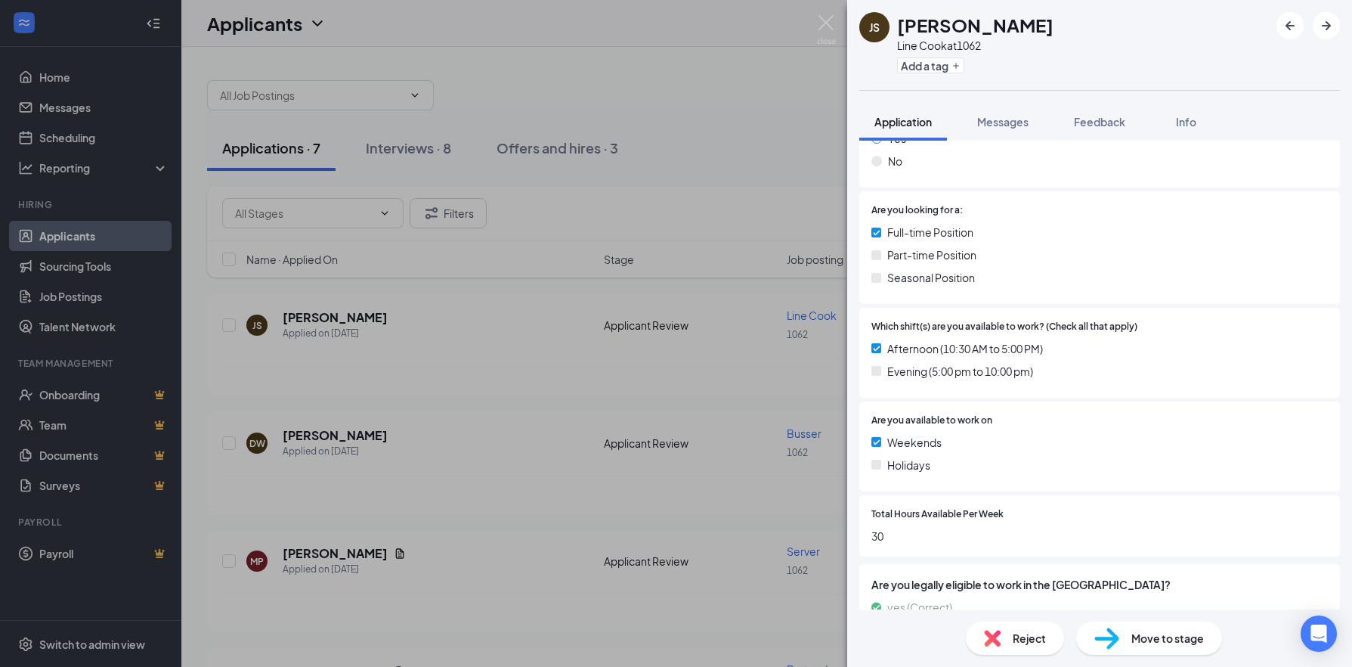
click at [458, 346] on div "JS Joseph Switzer Line Cook at 1062 Add a tag Application Messages Feedback Inf…" at bounding box center [676, 333] width 1352 height 667
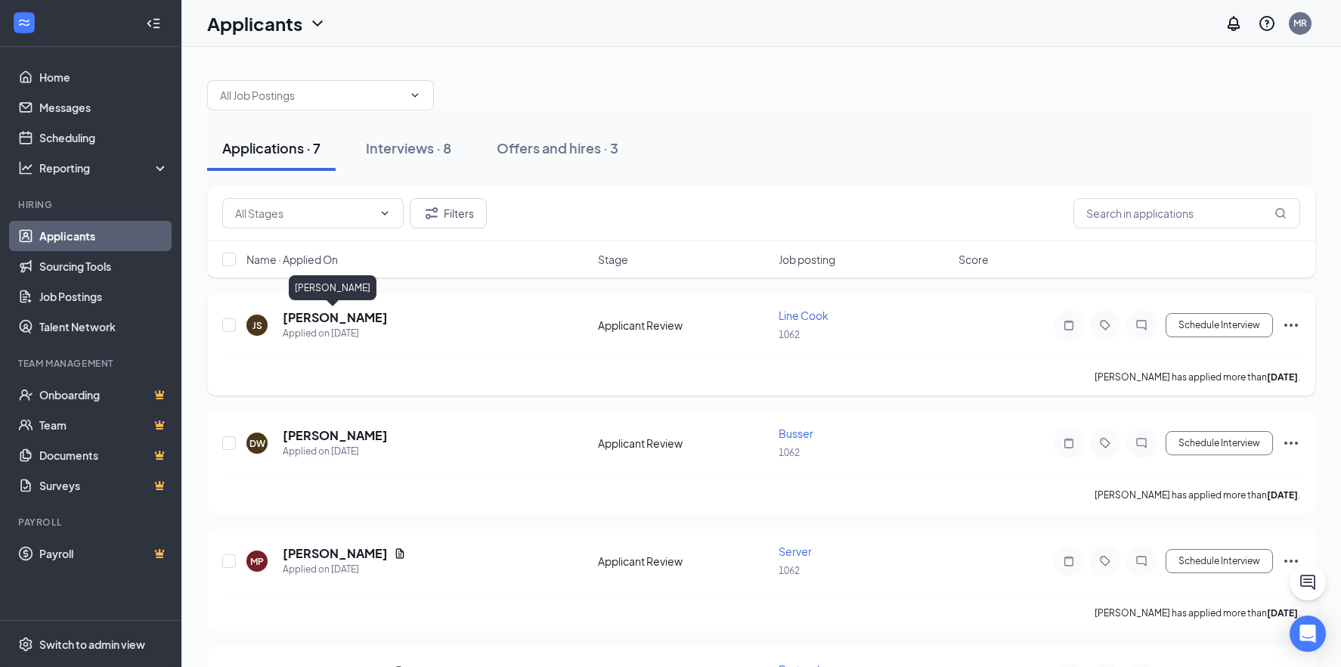
click at [322, 317] on h5 "[PERSON_NAME]" at bounding box center [335, 317] width 105 height 17
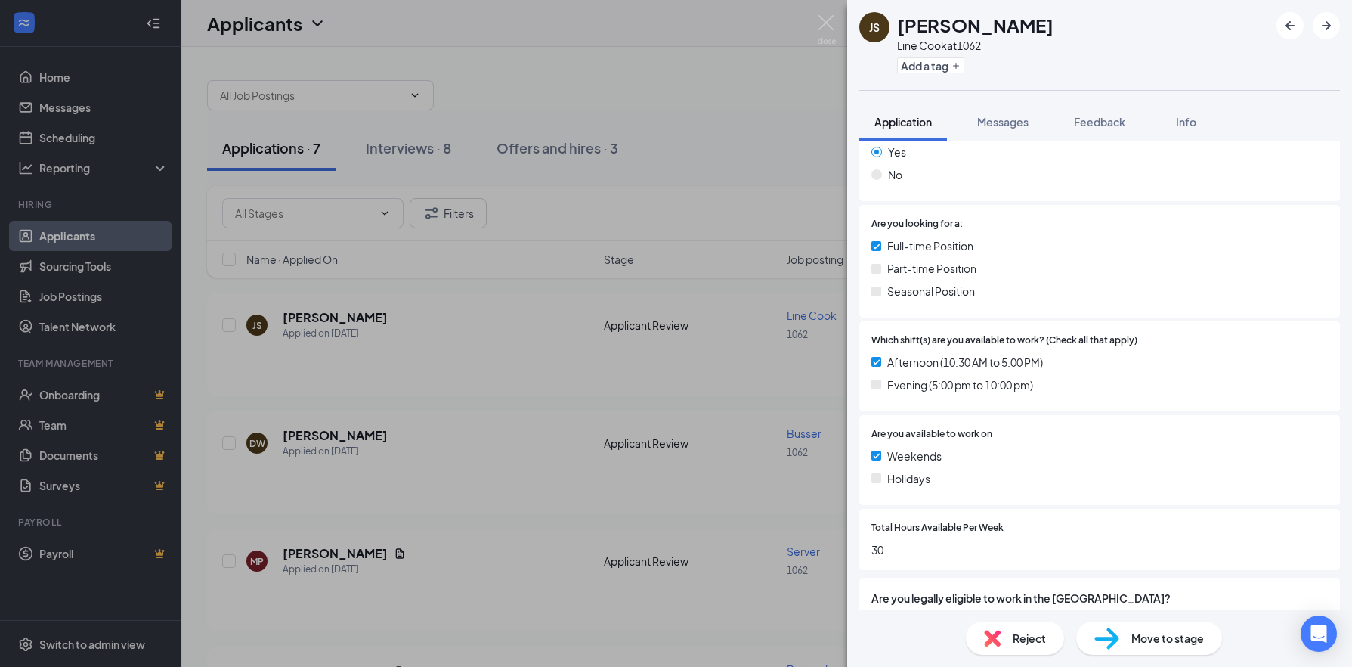
scroll to position [227, 0]
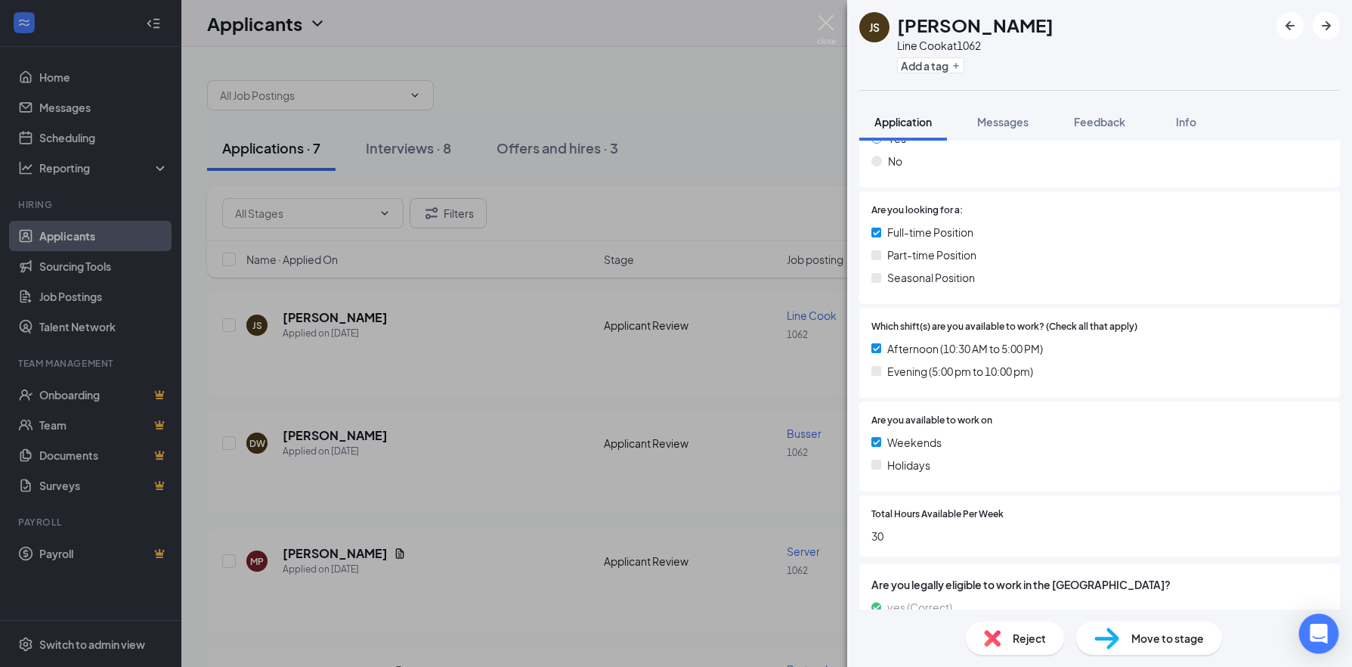
click at [1320, 632] on icon "Open Intercom Messenger" at bounding box center [1318, 633] width 17 height 20
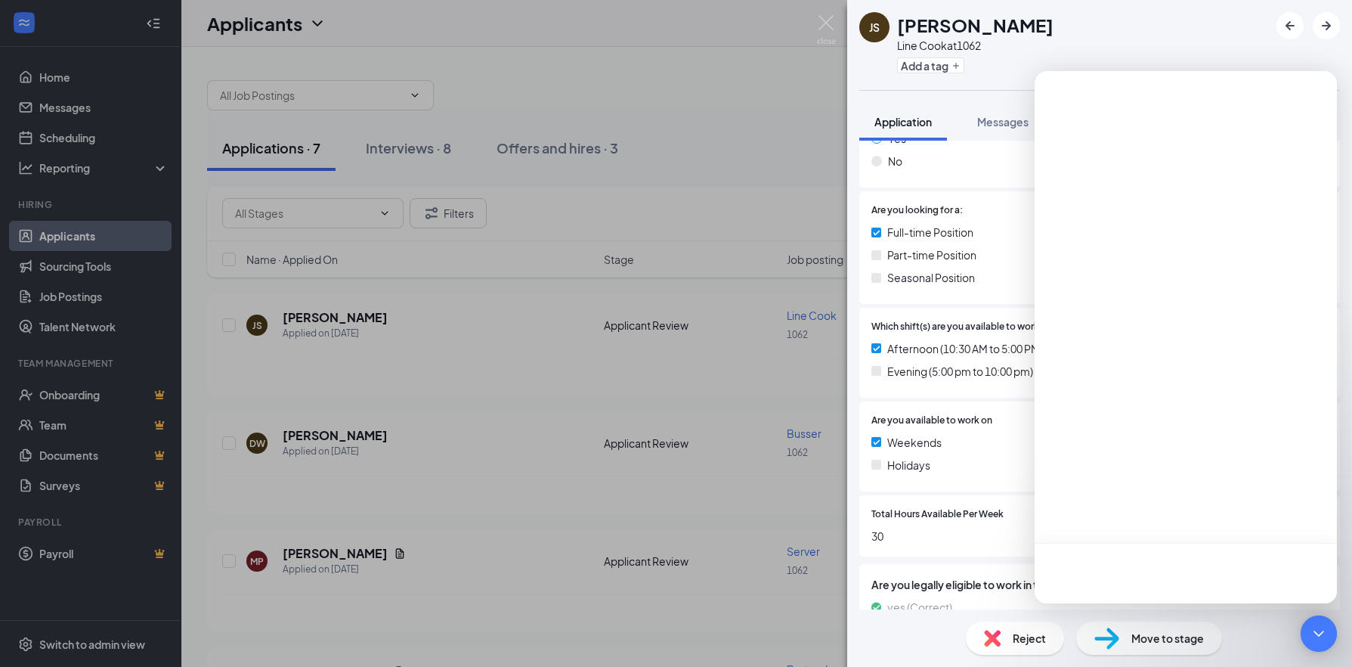
scroll to position [0, 0]
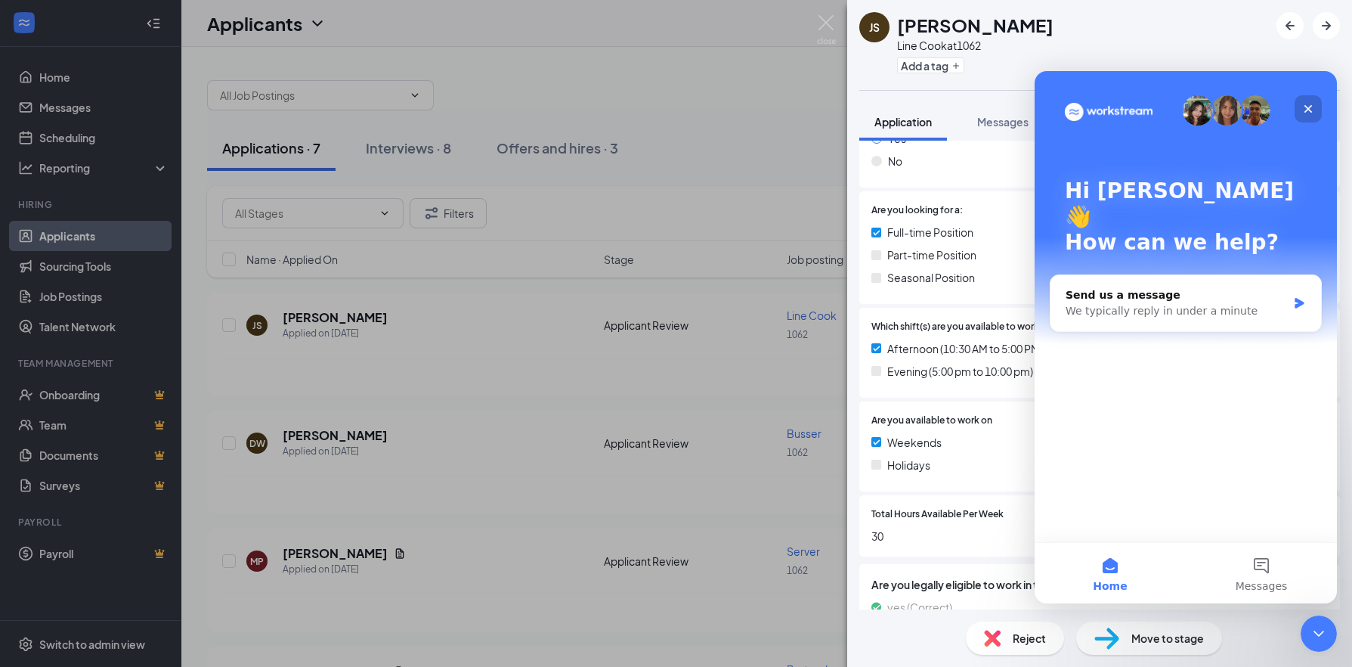
click at [1304, 109] on icon "Close" at bounding box center [1308, 109] width 12 height 12
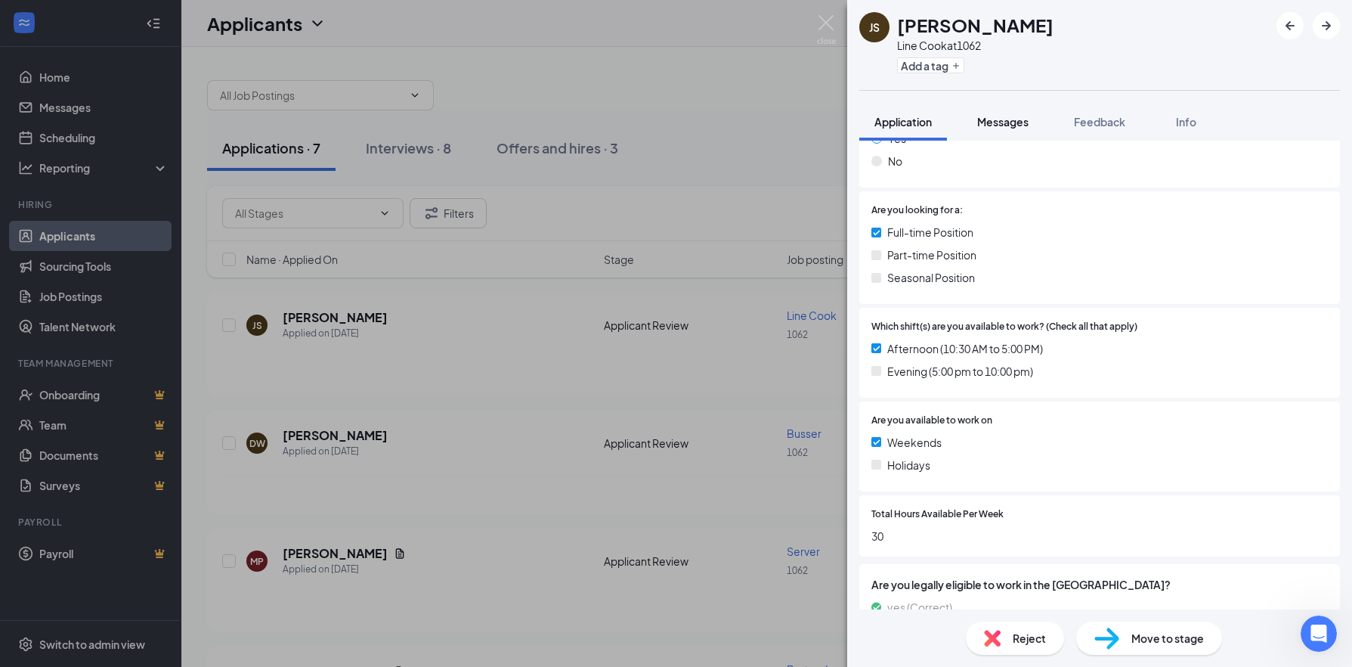
click at [991, 119] on span "Messages" at bounding box center [1002, 122] width 51 height 14
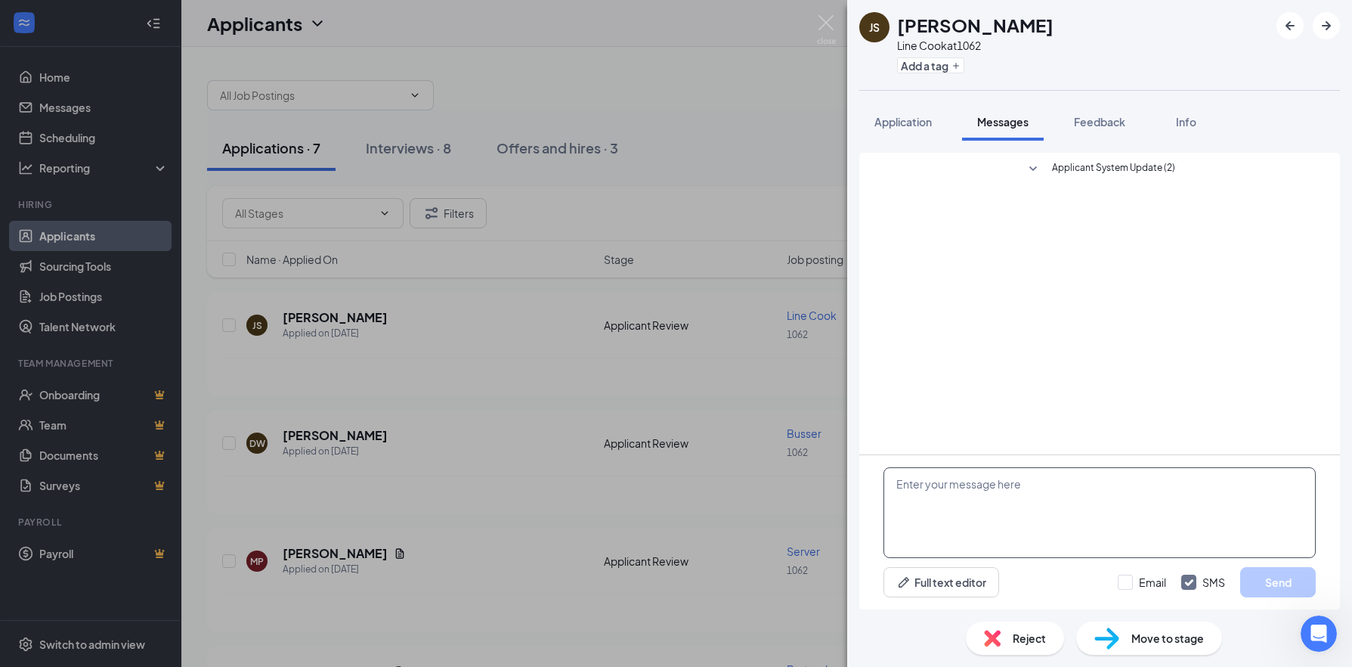
click at [947, 506] on textarea at bounding box center [1099, 512] width 432 height 91
type textarea "Good Afternoon, Can you come in for an interview this week?"
click at [1125, 581] on input "Email" at bounding box center [1142, 581] width 48 height 15
checkbox input "true"
click at [1257, 587] on button "Send" at bounding box center [1278, 582] width 76 height 30
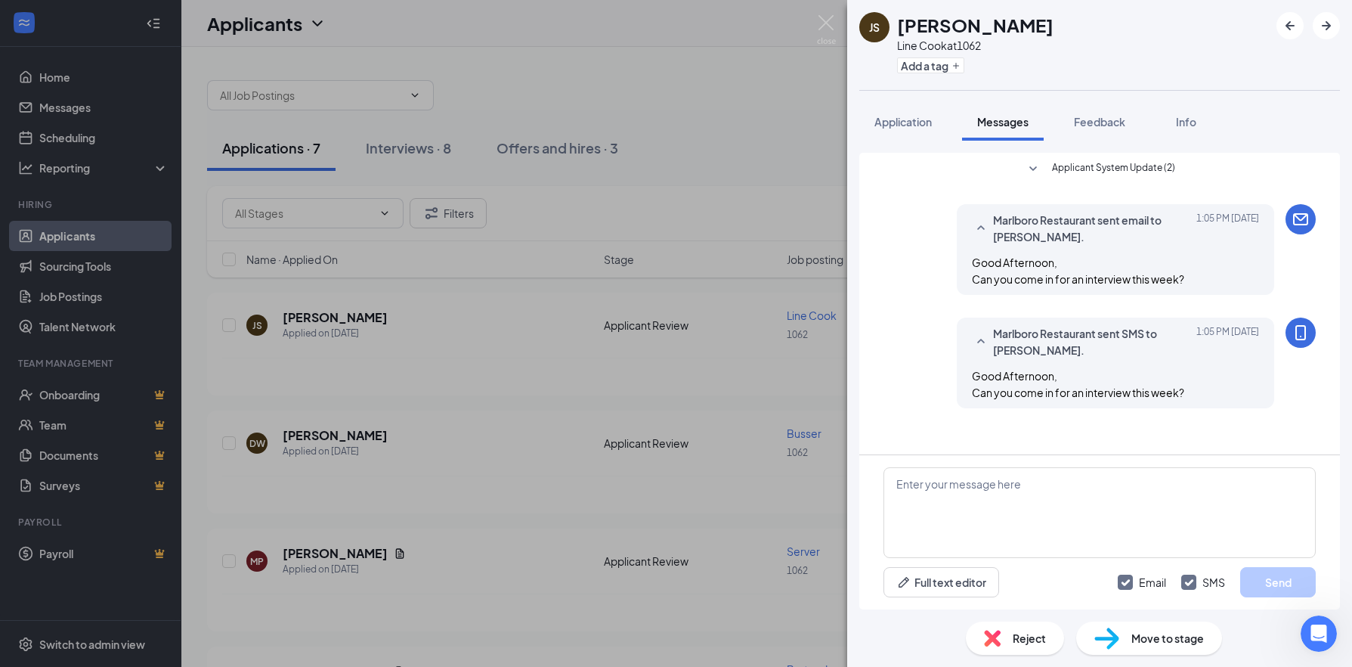
click at [629, 180] on div "JS Joseph Switzer Line Cook at 1062 Add a tag Application Messages Feedback Inf…" at bounding box center [676, 333] width 1352 height 667
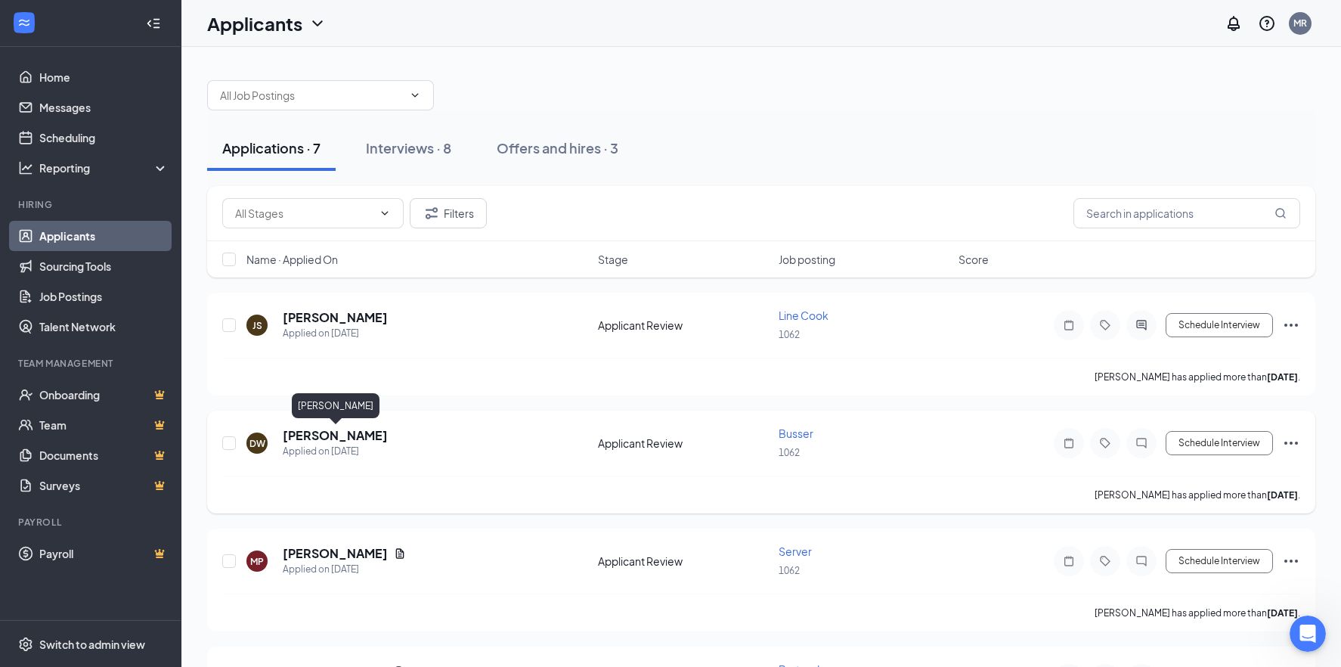
click at [344, 435] on h5 "[PERSON_NAME]" at bounding box center [335, 435] width 105 height 17
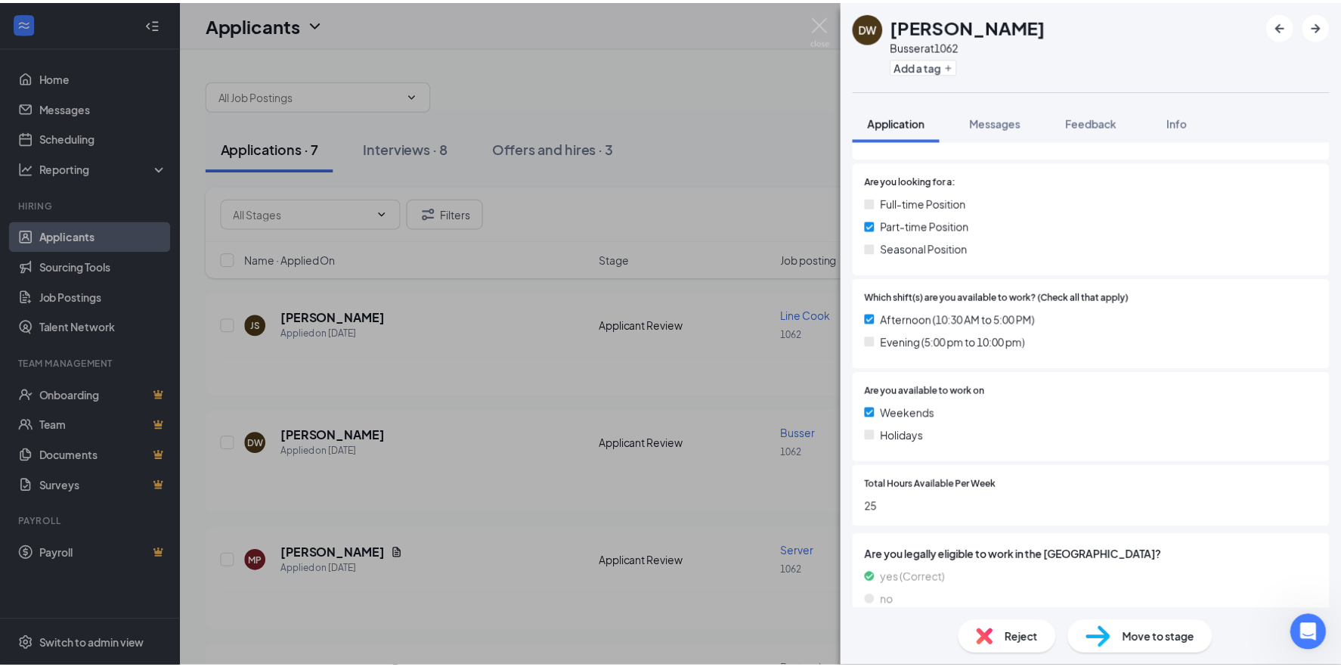
scroll to position [302, 0]
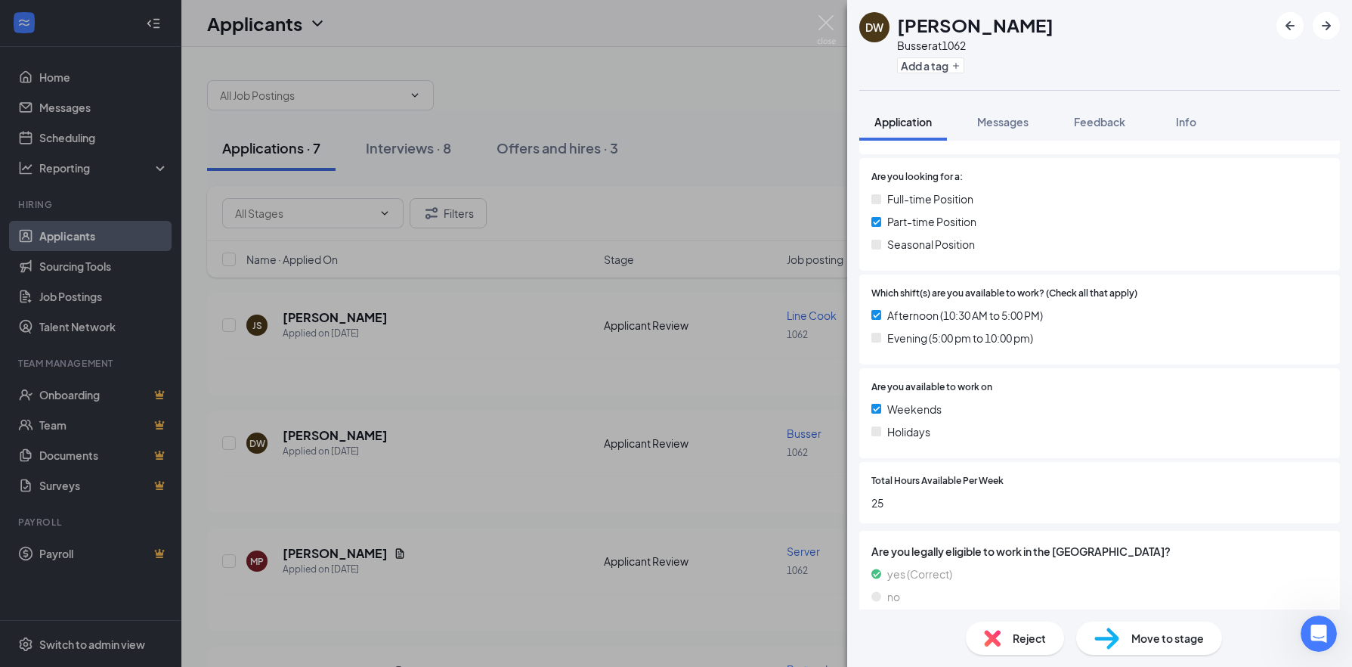
click at [757, 357] on div "DW Daniel Weinberger Busser at 1062 Add a tag Application Messages Feedback Inf…" at bounding box center [676, 333] width 1352 height 667
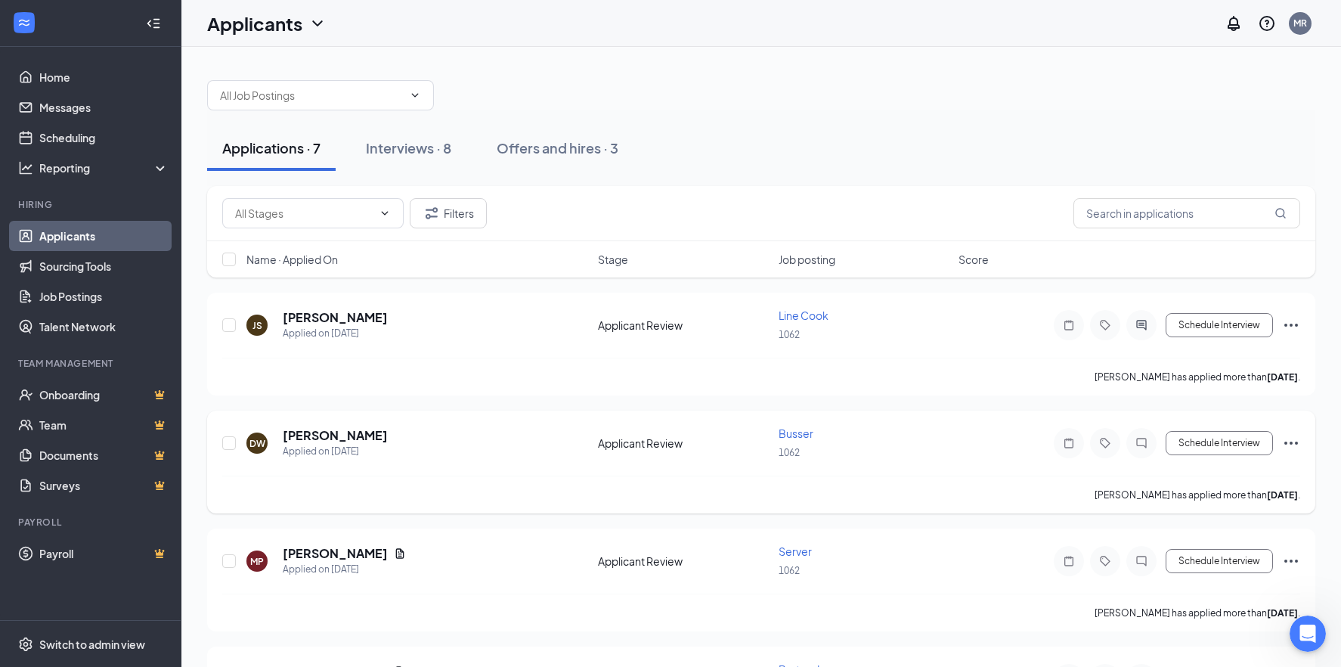
click at [1292, 440] on icon "Ellipses" at bounding box center [1291, 443] width 18 height 18
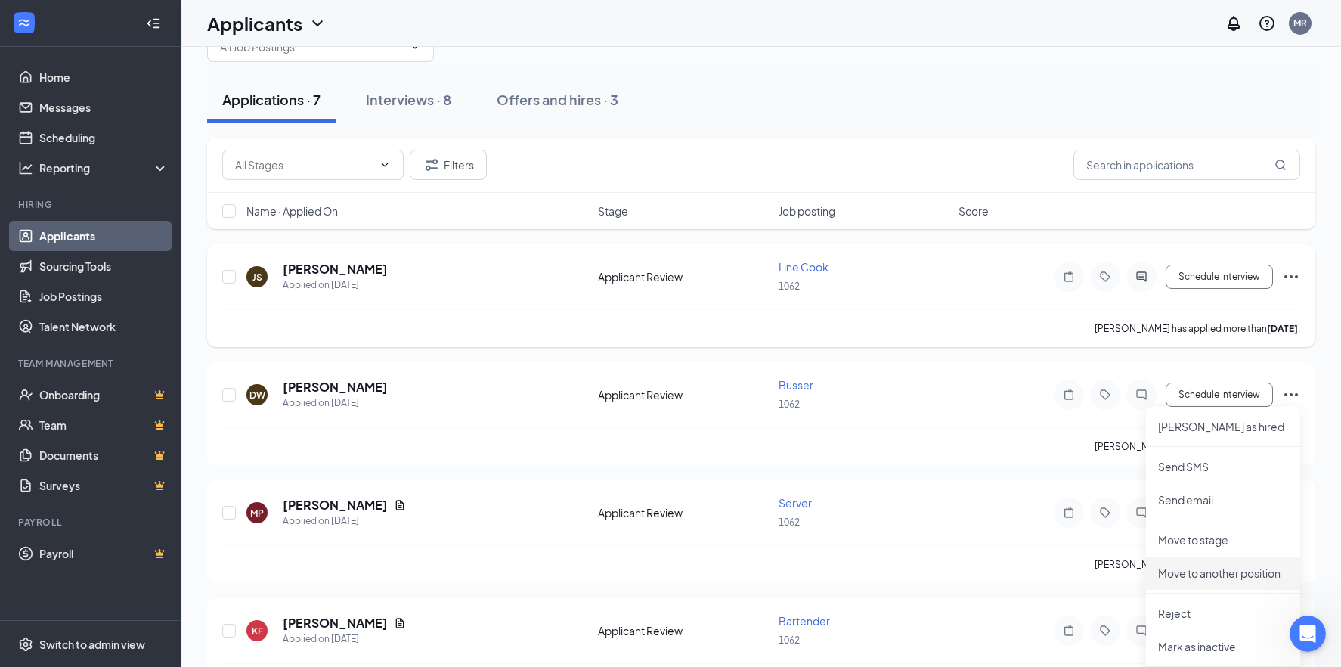
scroll to position [151, 0]
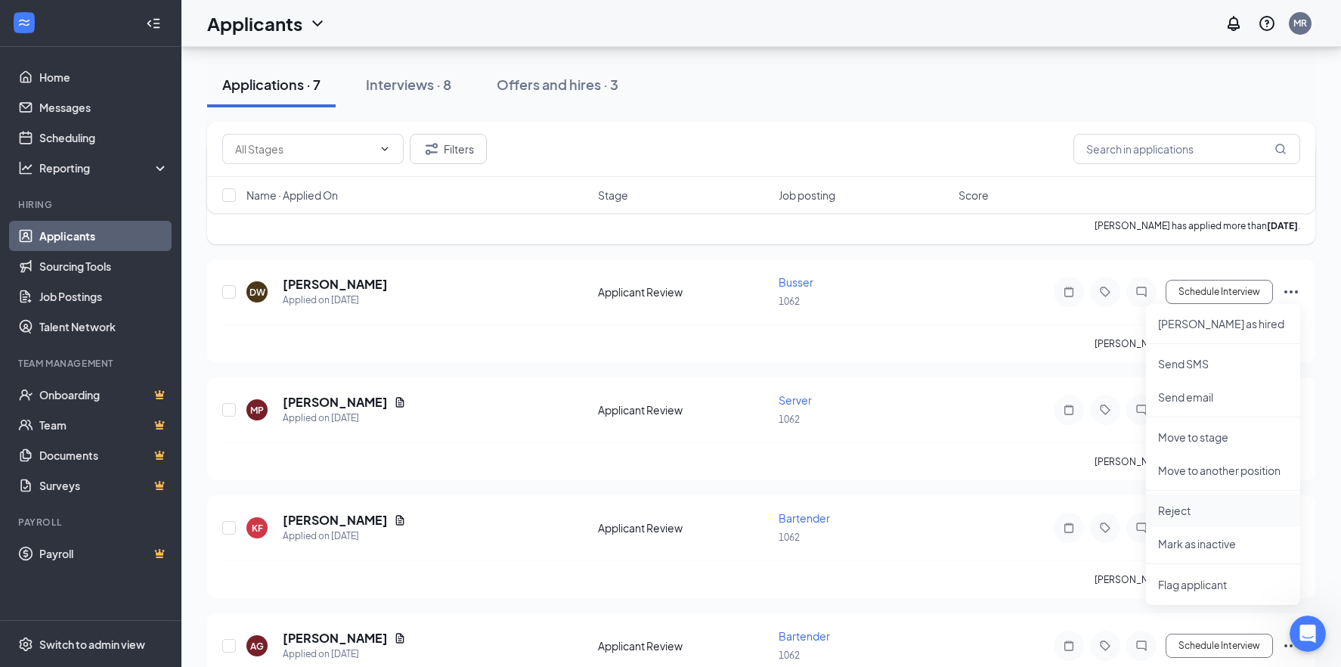
click at [1177, 514] on p "Reject" at bounding box center [1223, 510] width 130 height 15
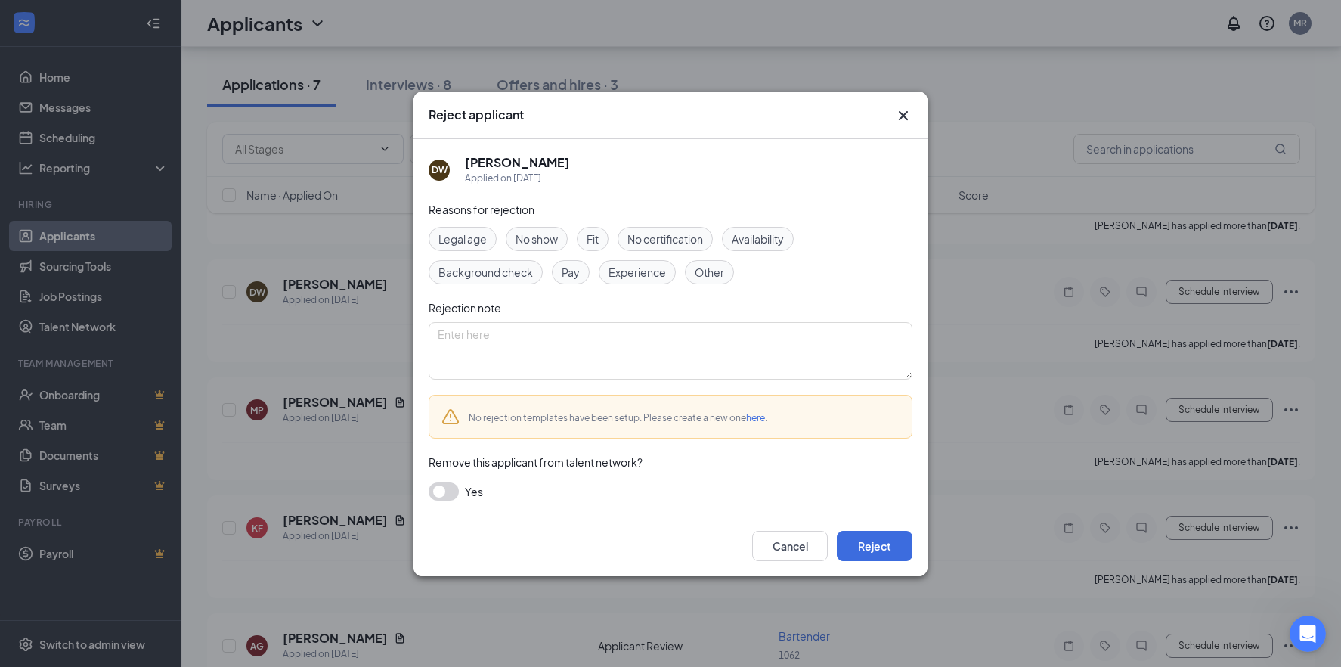
click at [779, 231] on span "Availability" at bounding box center [758, 239] width 52 height 17
click at [751, 237] on span "Availability" at bounding box center [758, 239] width 52 height 17
click at [777, 246] on span "Availability" at bounding box center [758, 239] width 52 height 17
click at [890, 544] on button "Reject" at bounding box center [875, 546] width 76 height 30
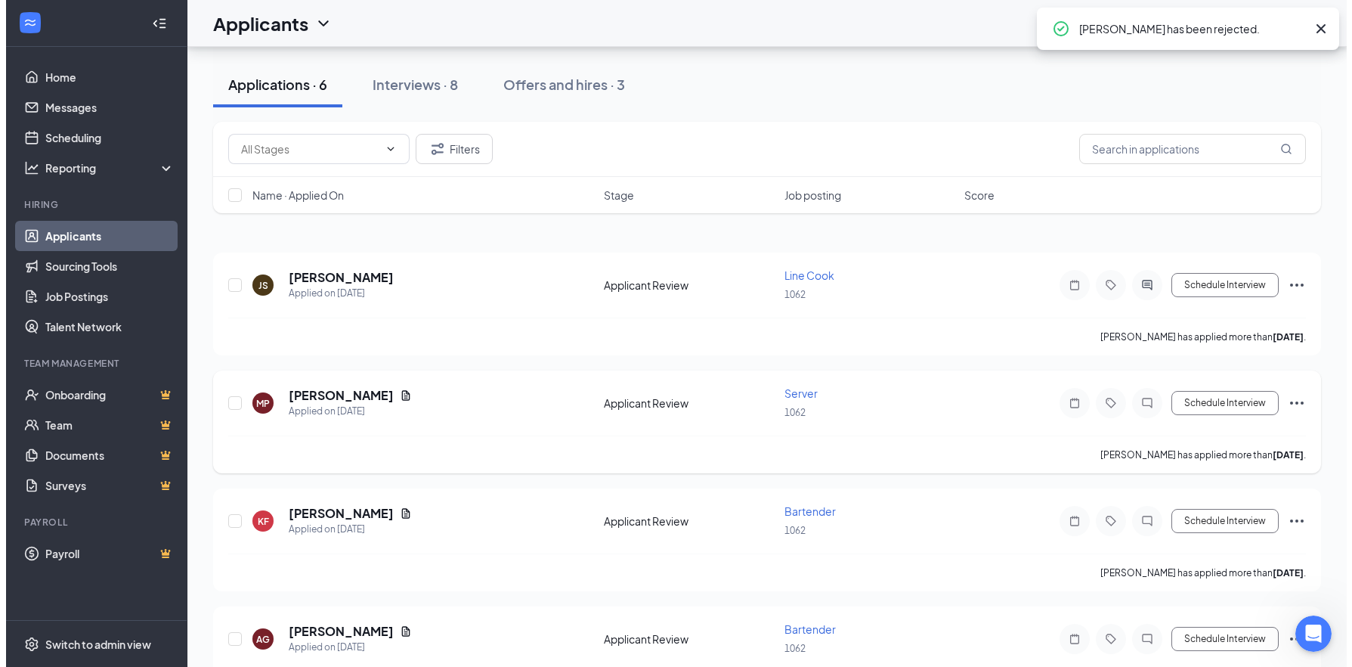
scroll to position [76, 0]
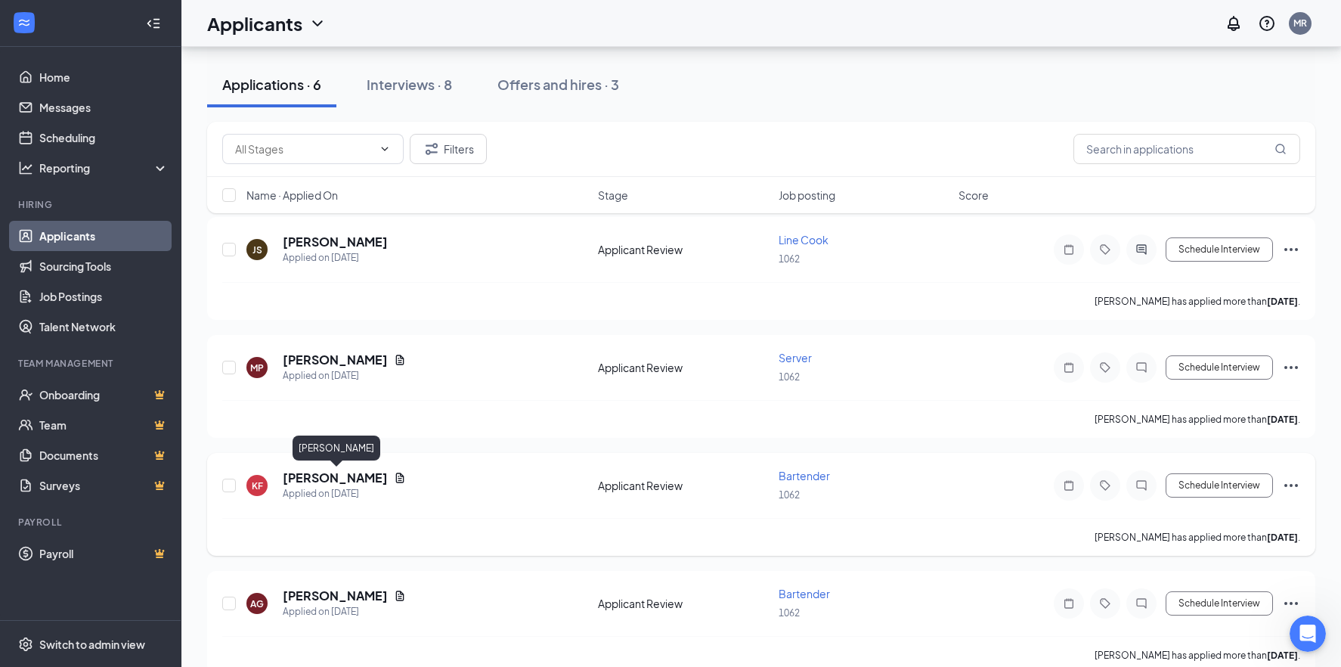
click at [361, 483] on h5 "[PERSON_NAME]" at bounding box center [335, 477] width 105 height 17
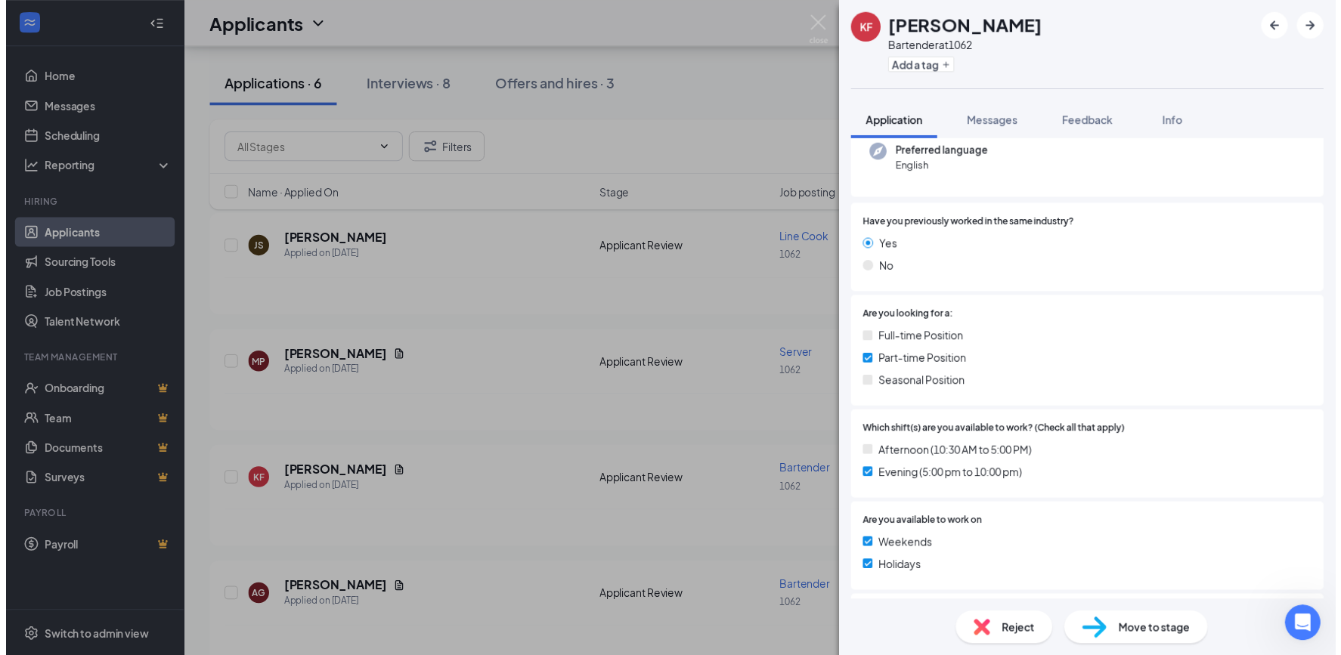
scroll to position [51, 0]
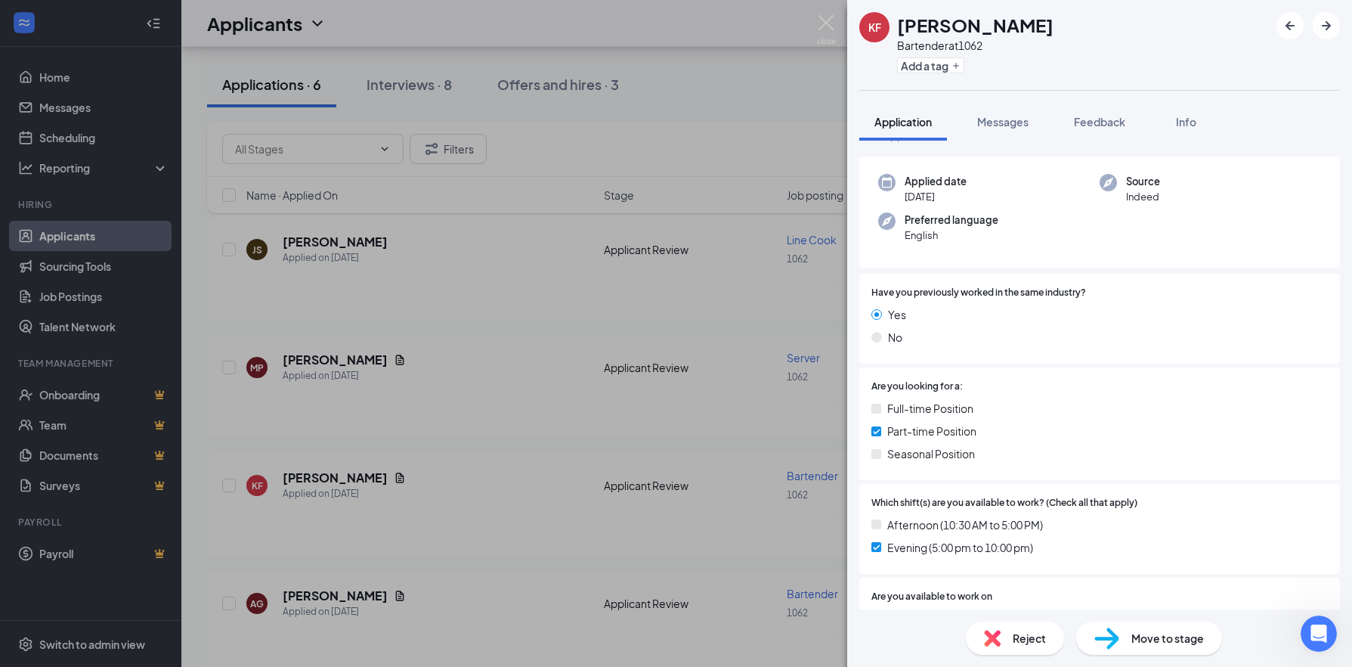
click at [780, 119] on div "KF Katelynne Finnegan Bartender at 1062 Add a tag Application Messages Feedback…" at bounding box center [676, 333] width 1352 height 667
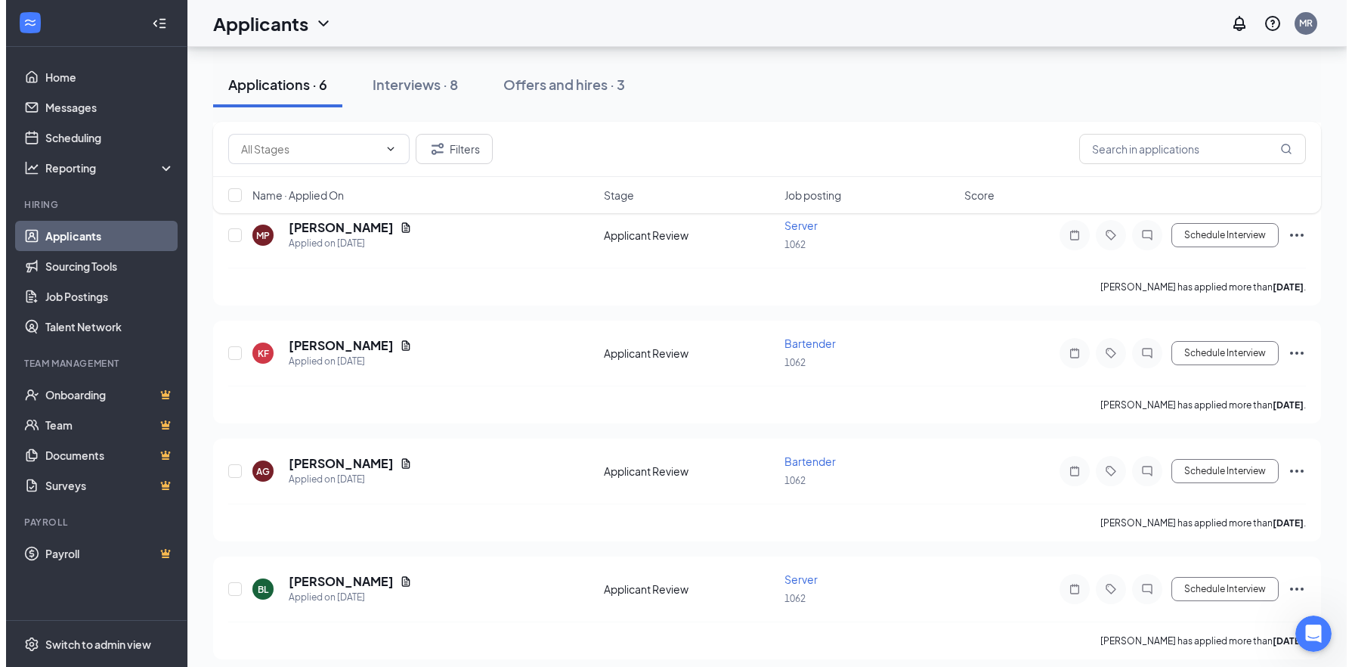
scroll to position [151, 0]
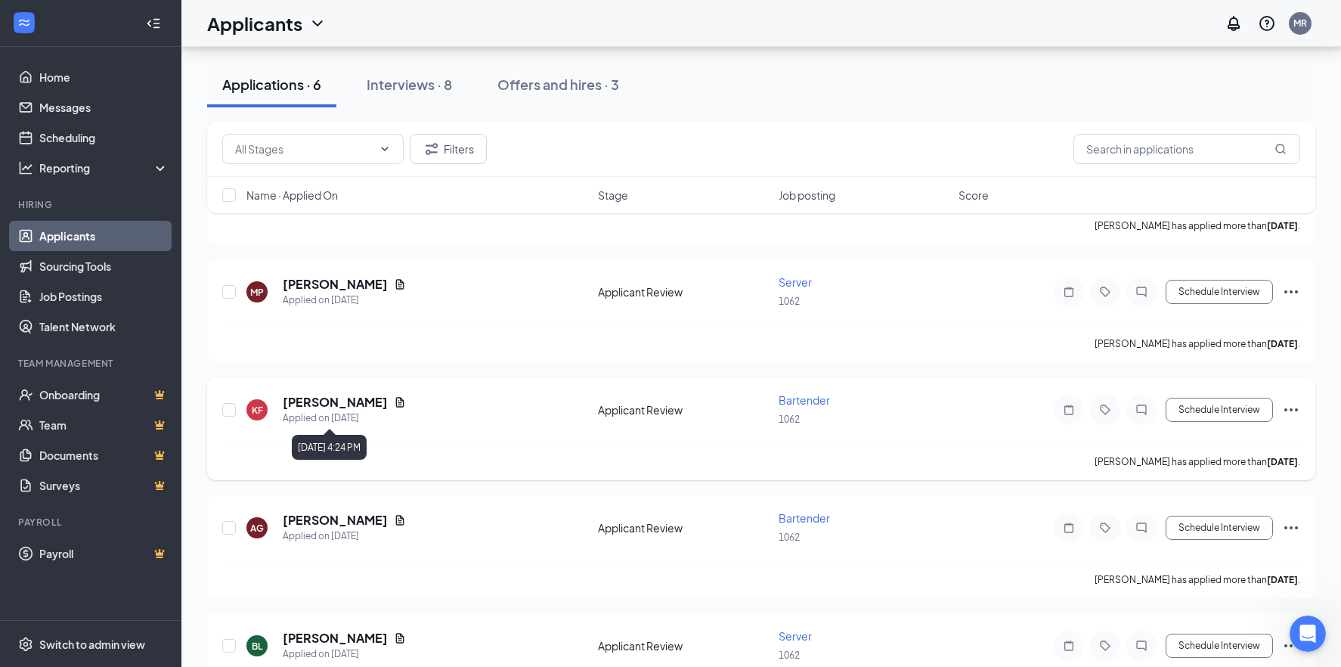
click at [376, 421] on div "Applied on [DATE]" at bounding box center [344, 417] width 123 height 15
click at [377, 407] on h5 "[PERSON_NAME]" at bounding box center [335, 402] width 105 height 17
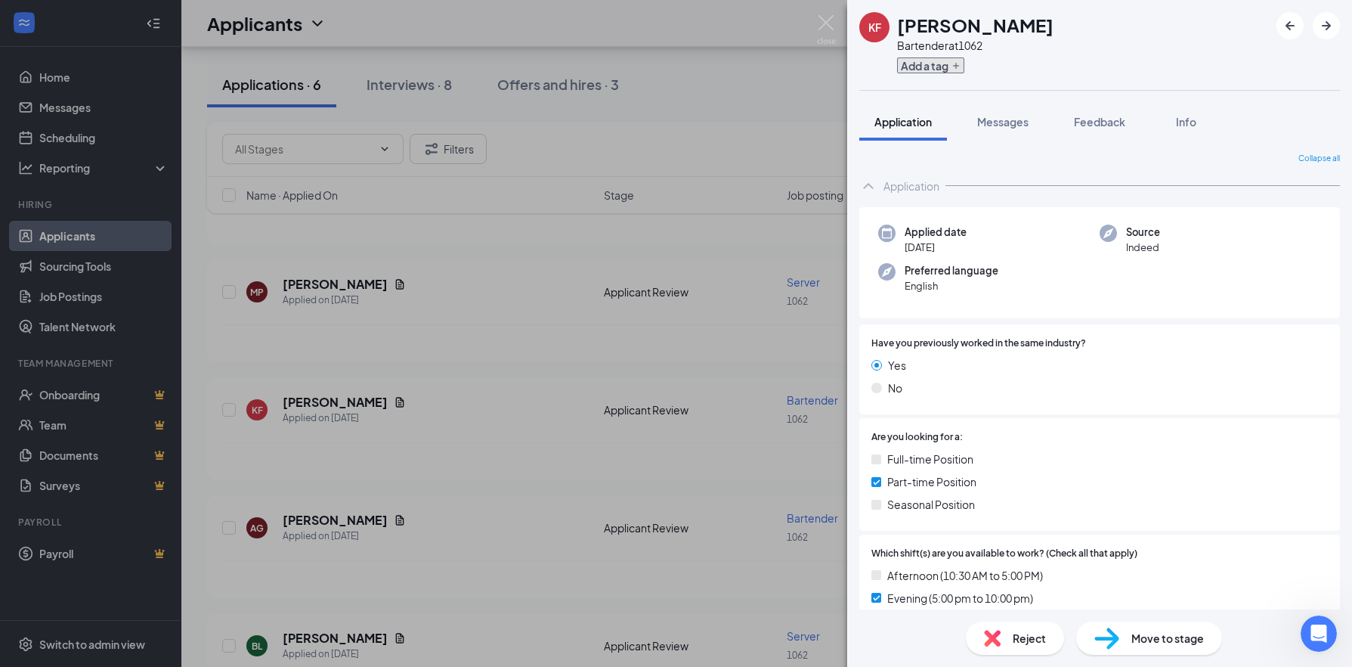
drag, startPoint x: 942, startPoint y: 34, endPoint x: 916, endPoint y: 73, distance: 46.7
click at [916, 73] on button "Add a tag" at bounding box center [930, 65] width 67 height 16
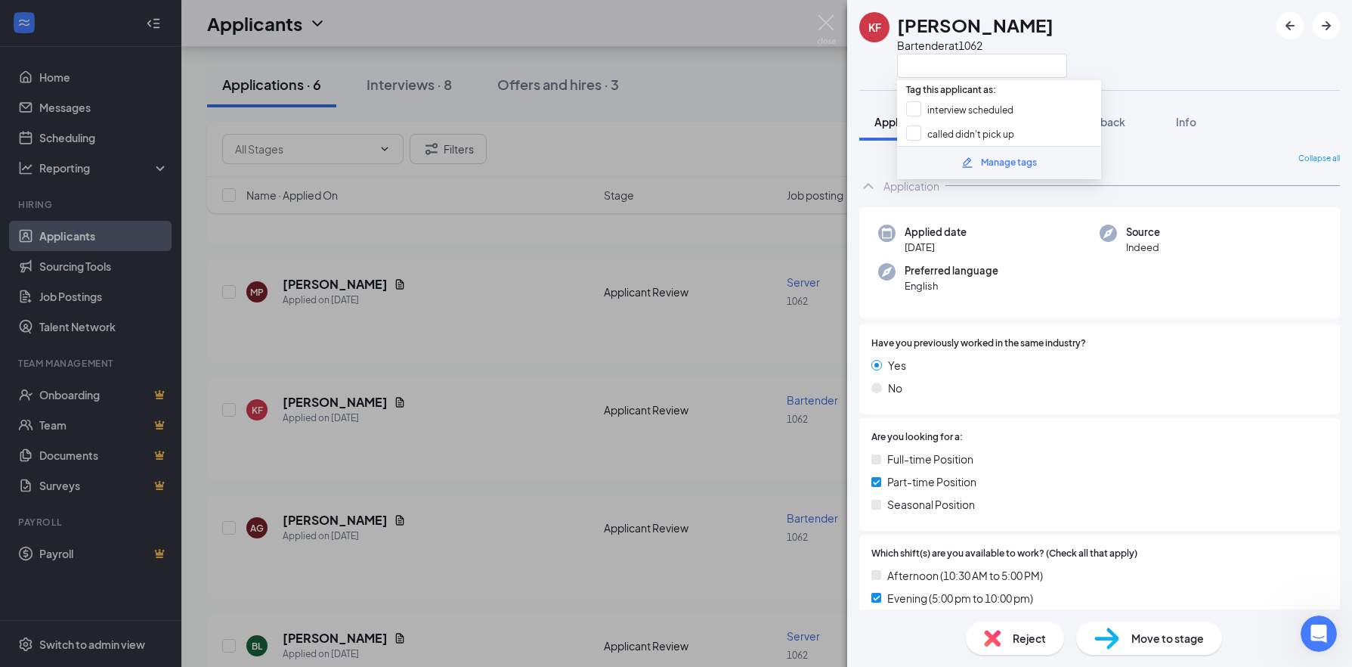
click at [1121, 51] on div "KF Katelynne Finnegan Bartender at 1062" at bounding box center [1099, 45] width 505 height 90
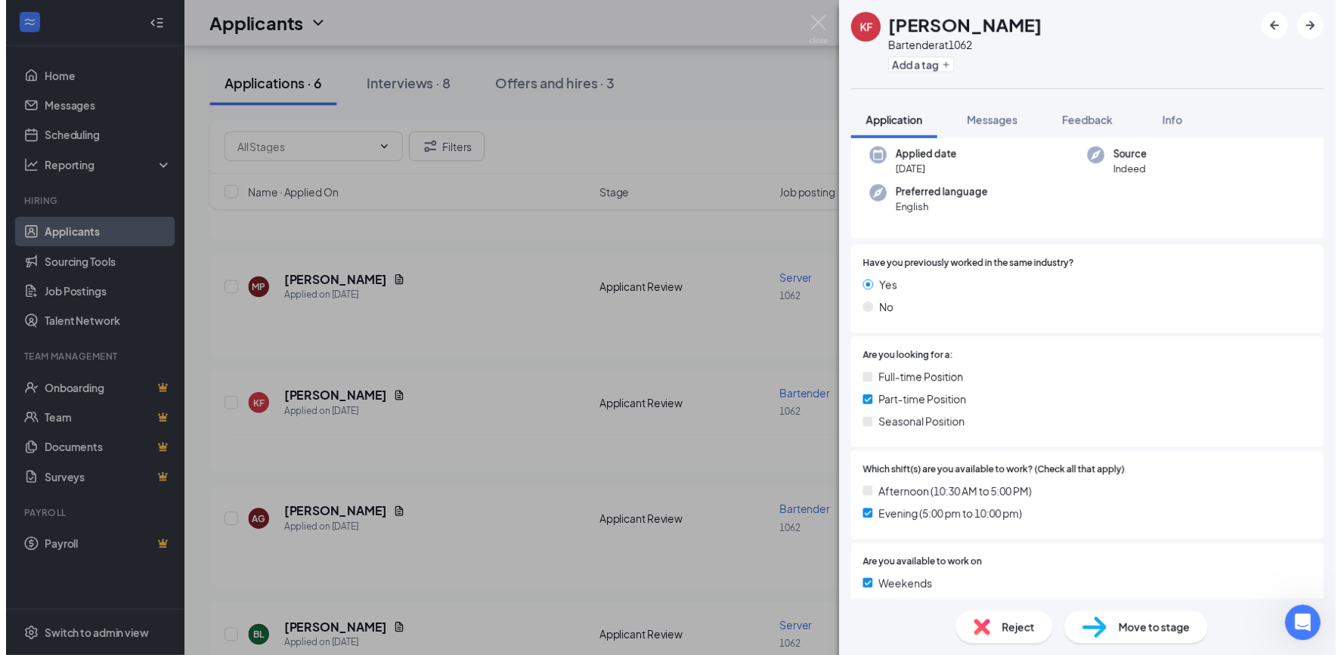
scroll to position [151, 0]
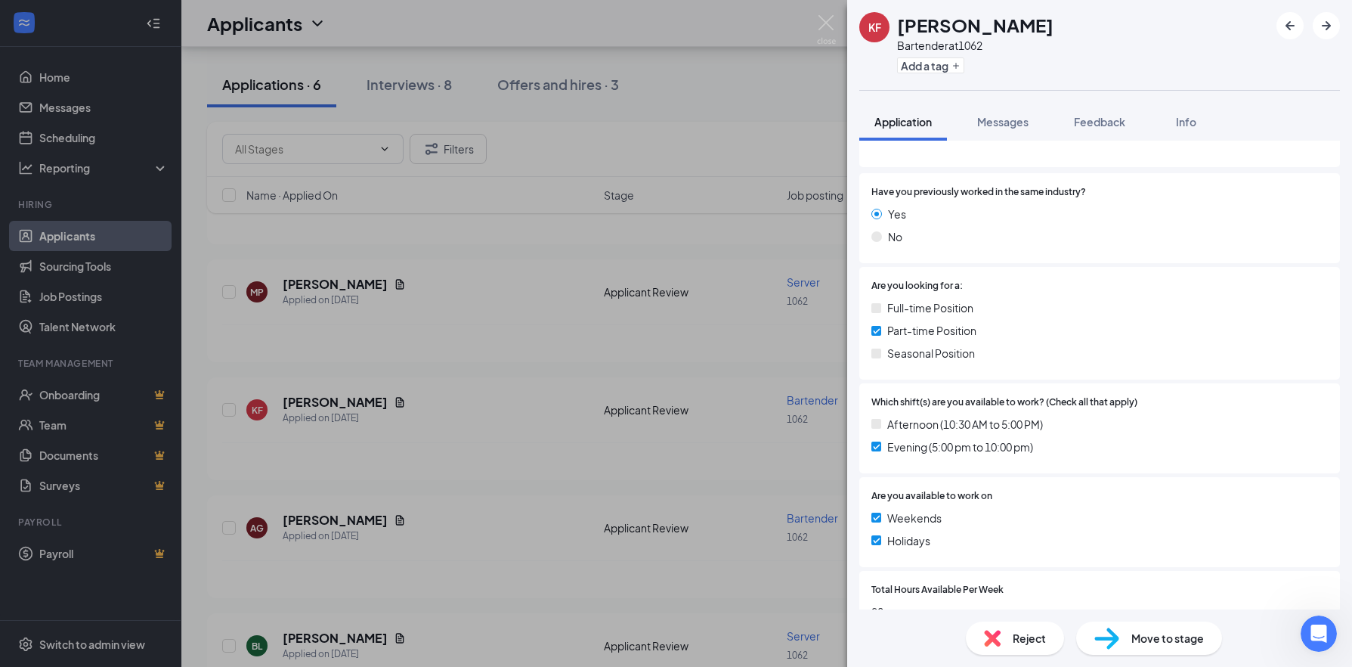
click at [1180, 645] on span "Move to stage" at bounding box center [1167, 638] width 73 height 17
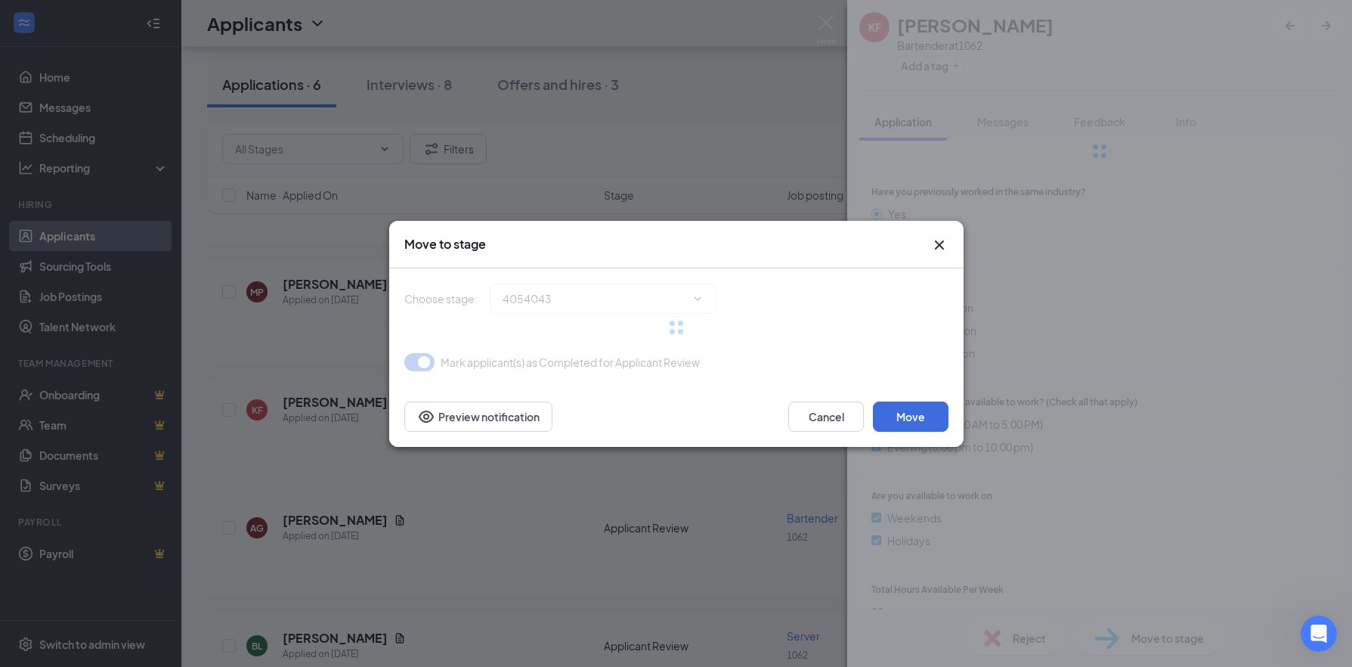
type input "Interview Stage (next stage)"
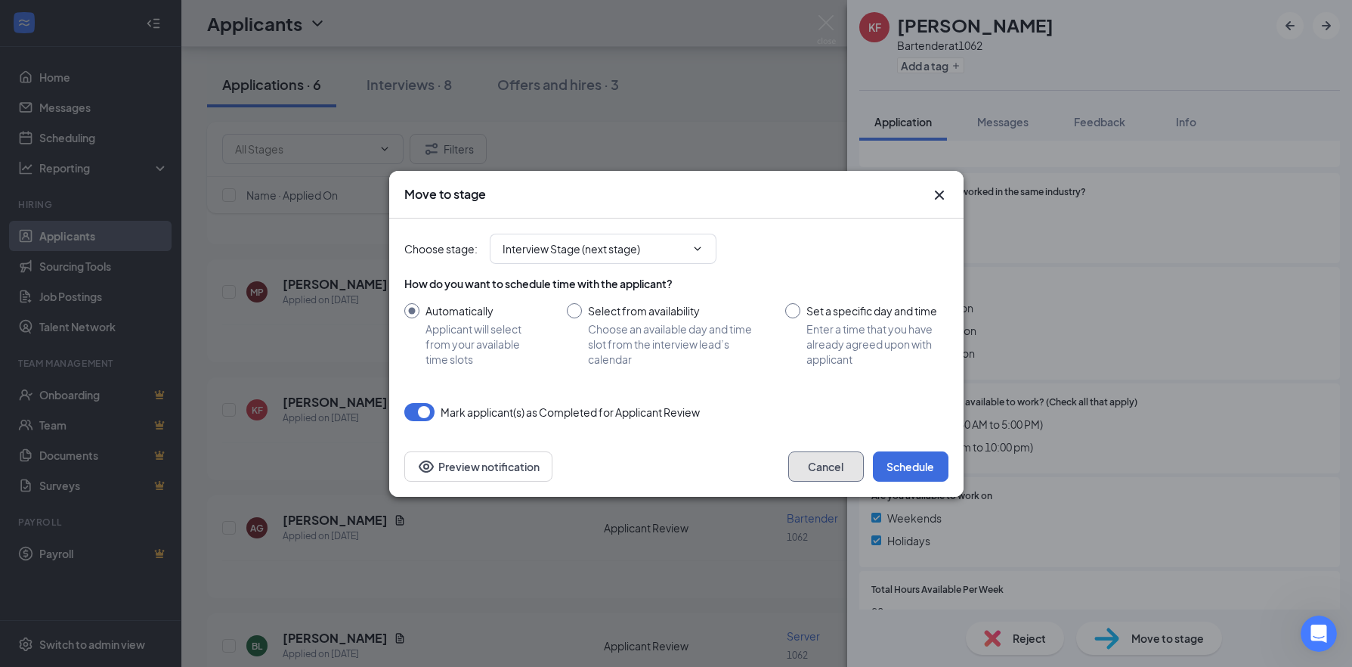
click at [822, 465] on button "Cancel" at bounding box center [826, 466] width 76 height 30
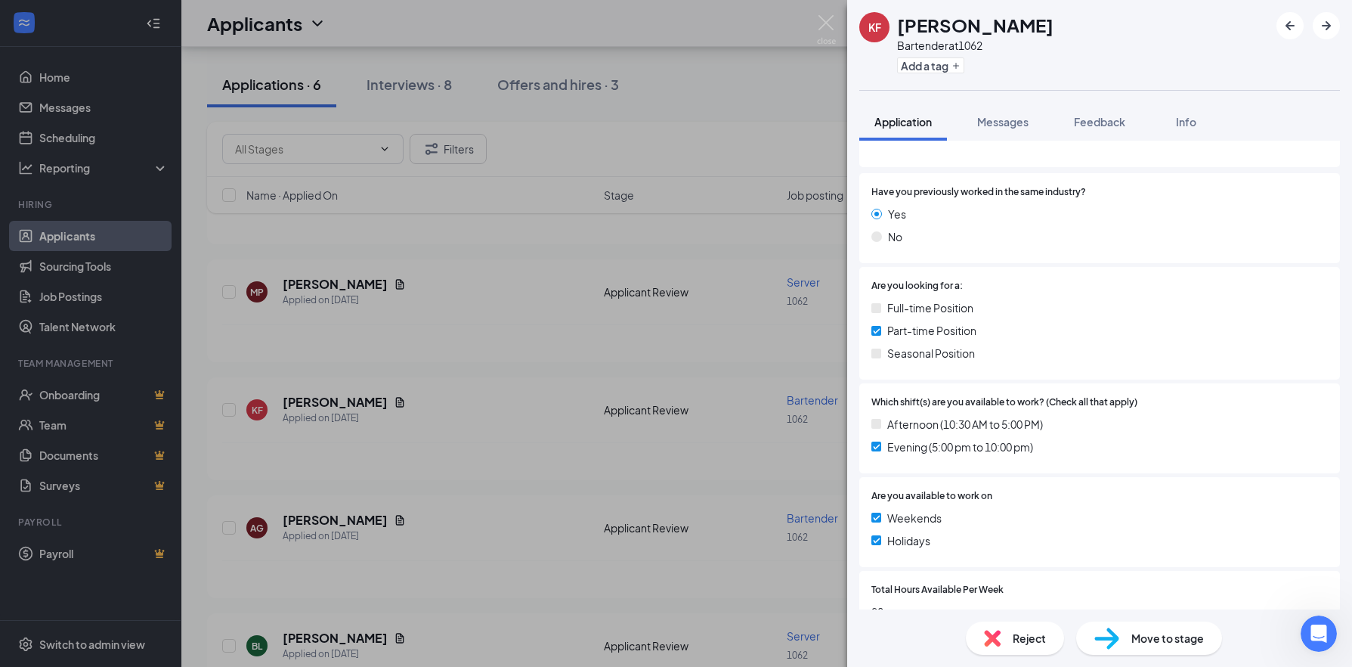
click at [952, 29] on h1 "[PERSON_NAME]" at bounding box center [975, 25] width 156 height 26
click at [1004, 26] on h1 "[PERSON_NAME]" at bounding box center [975, 25] width 156 height 26
drag, startPoint x: 1014, startPoint y: 29, endPoint x: 530, endPoint y: 290, distance: 550.5
click at [540, 283] on div "KF Katelynne Finnegan Bartender at 1062 Add a tag Application Messages Feedback…" at bounding box center [676, 333] width 1352 height 667
click at [372, 403] on div "KF Katelynne Finnegan Bartender at 1062 Add a tag Application Messages Feedback…" at bounding box center [676, 333] width 1352 height 667
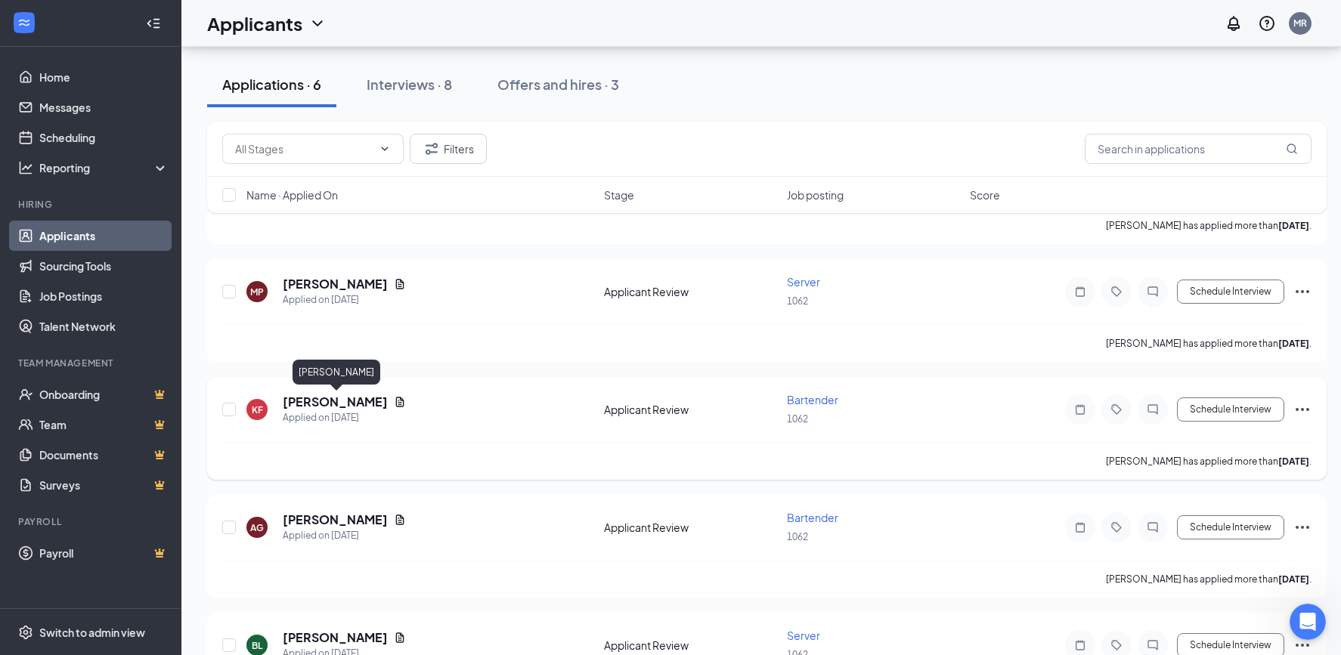
click at [335, 404] on h5 "[PERSON_NAME]" at bounding box center [335, 402] width 105 height 17
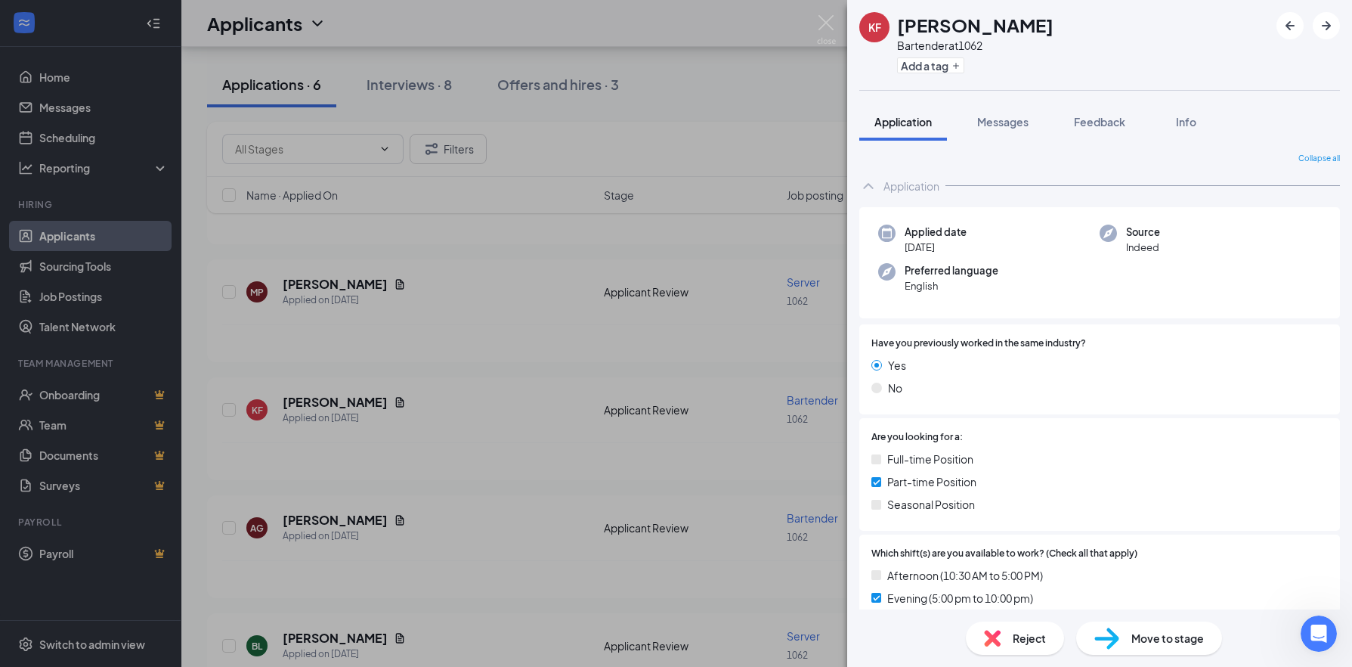
click at [409, 402] on div "KF Katelynne Finnegan Bartender at 1062 Add a tag Application Messages Feedback…" at bounding box center [676, 333] width 1352 height 667
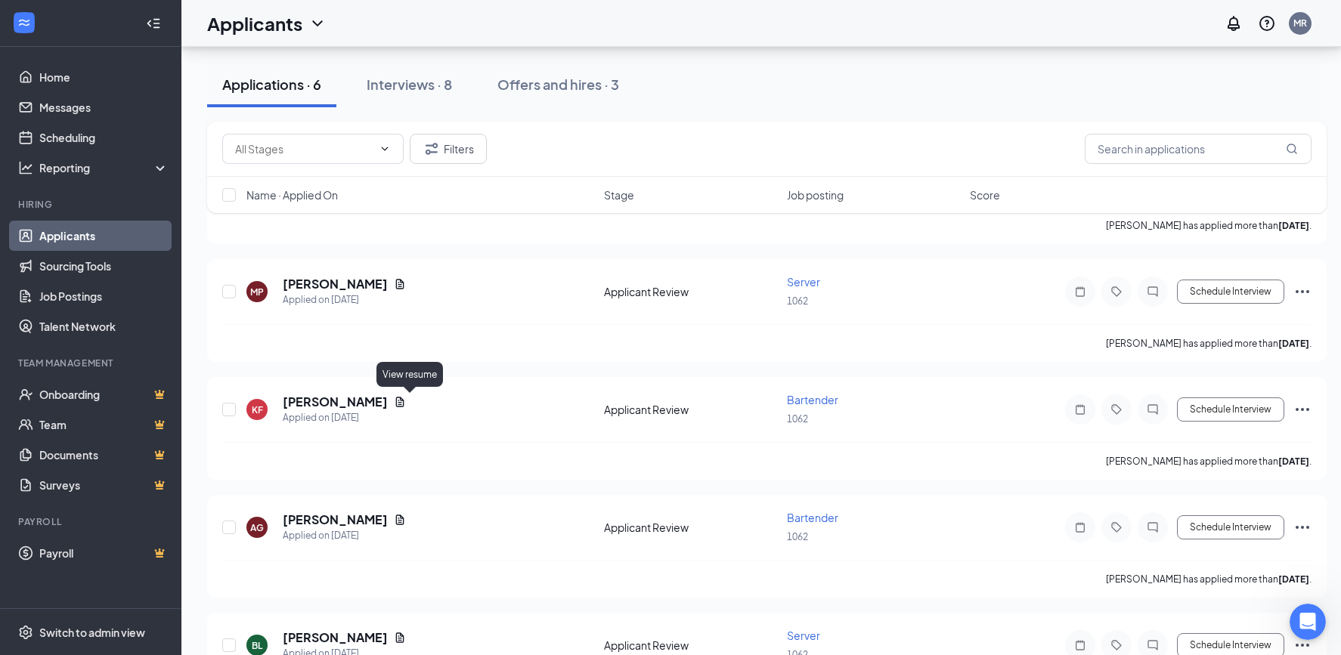
click at [404, 402] on icon "Document" at bounding box center [400, 402] width 8 height 10
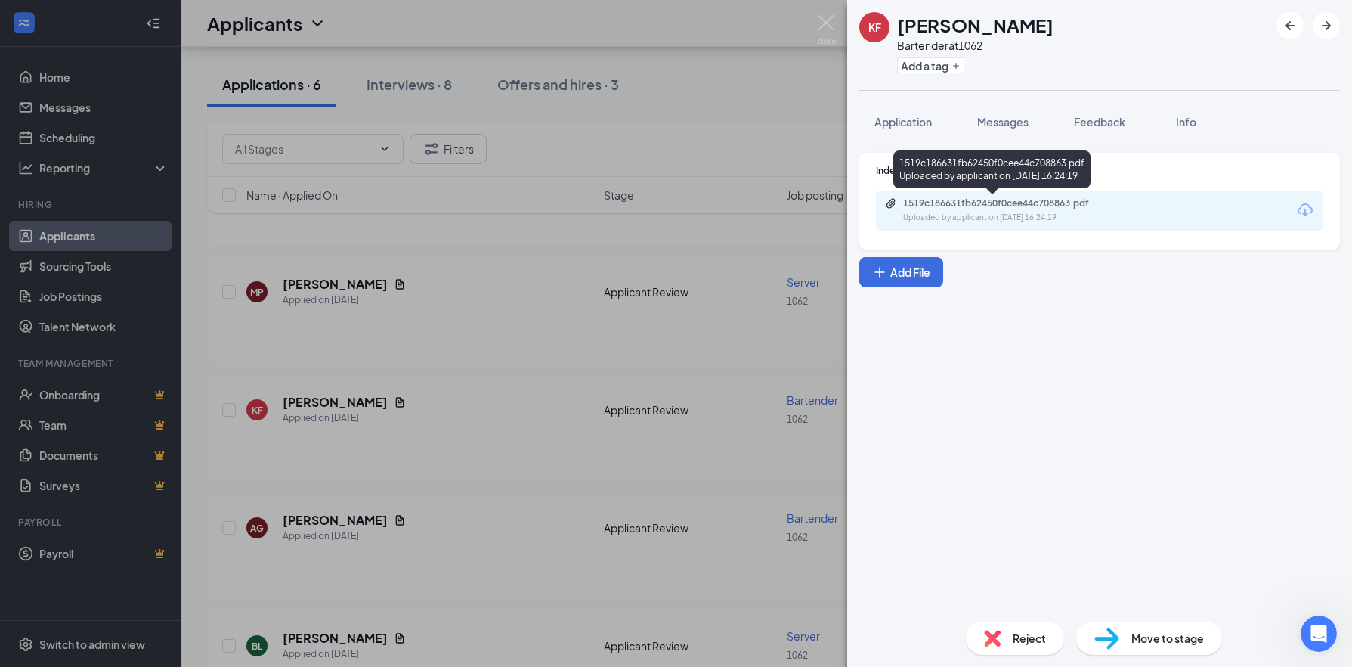
click at [951, 209] on div "1519c186631fb62450f0cee44c708863.pdf Uploaded by applicant on Aug 31, 2025 at 1…" at bounding box center [1007, 210] width 245 height 26
click at [333, 422] on div "KF Katelynne Finnegan Bartender at 1062 Add a tag Application Messages Feedback…" at bounding box center [676, 333] width 1352 height 667
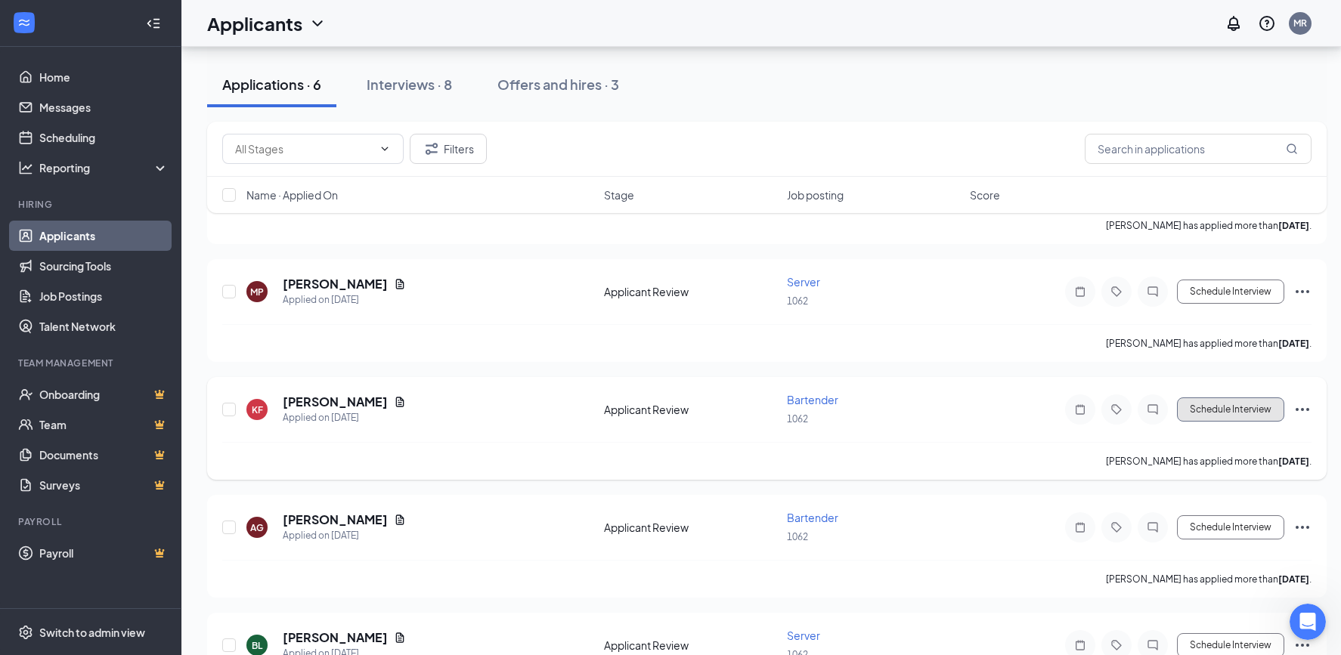
click at [1208, 408] on button "Schedule Interview" at bounding box center [1230, 410] width 107 height 24
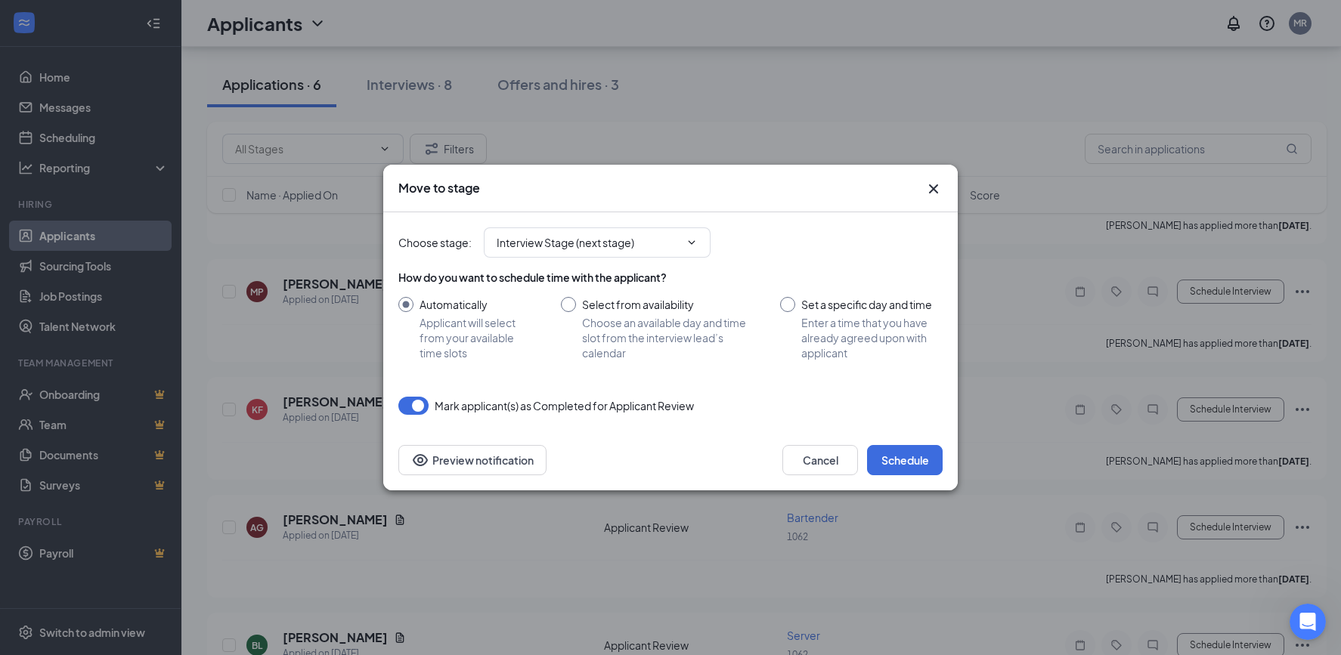
click at [934, 190] on icon "Cross" at bounding box center [933, 188] width 9 height 9
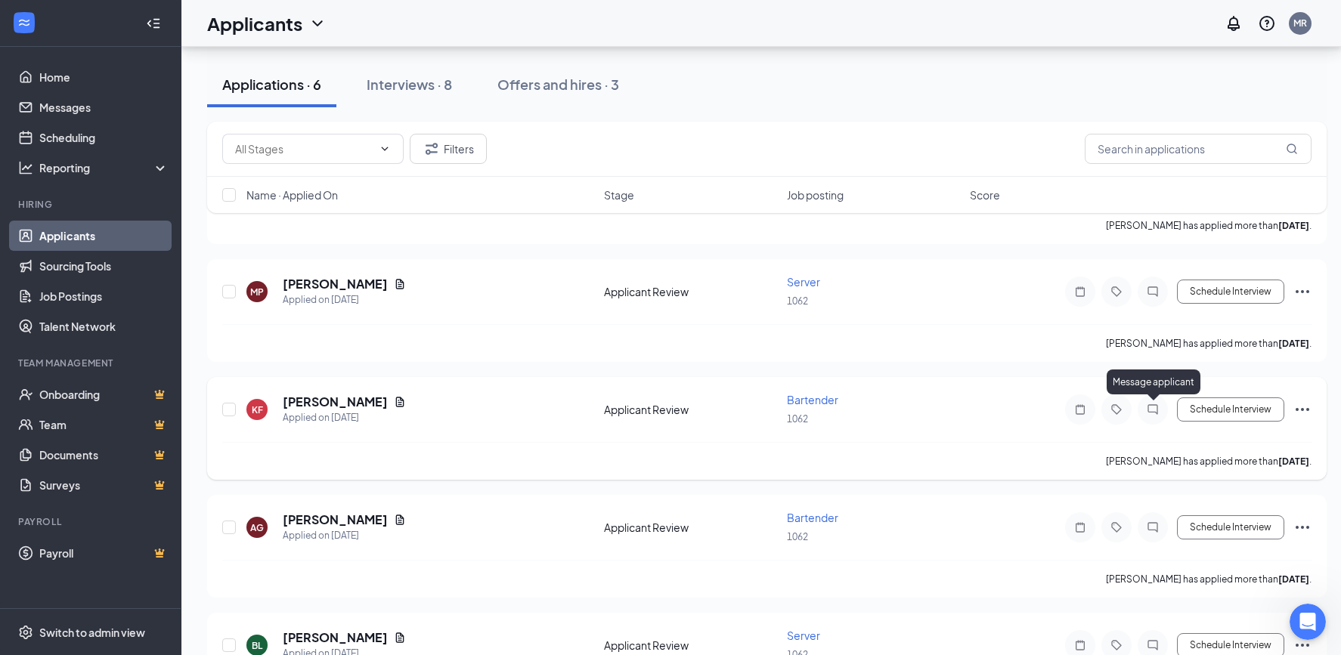
click at [1151, 410] on icon "ChatInactive" at bounding box center [1152, 410] width 18 height 12
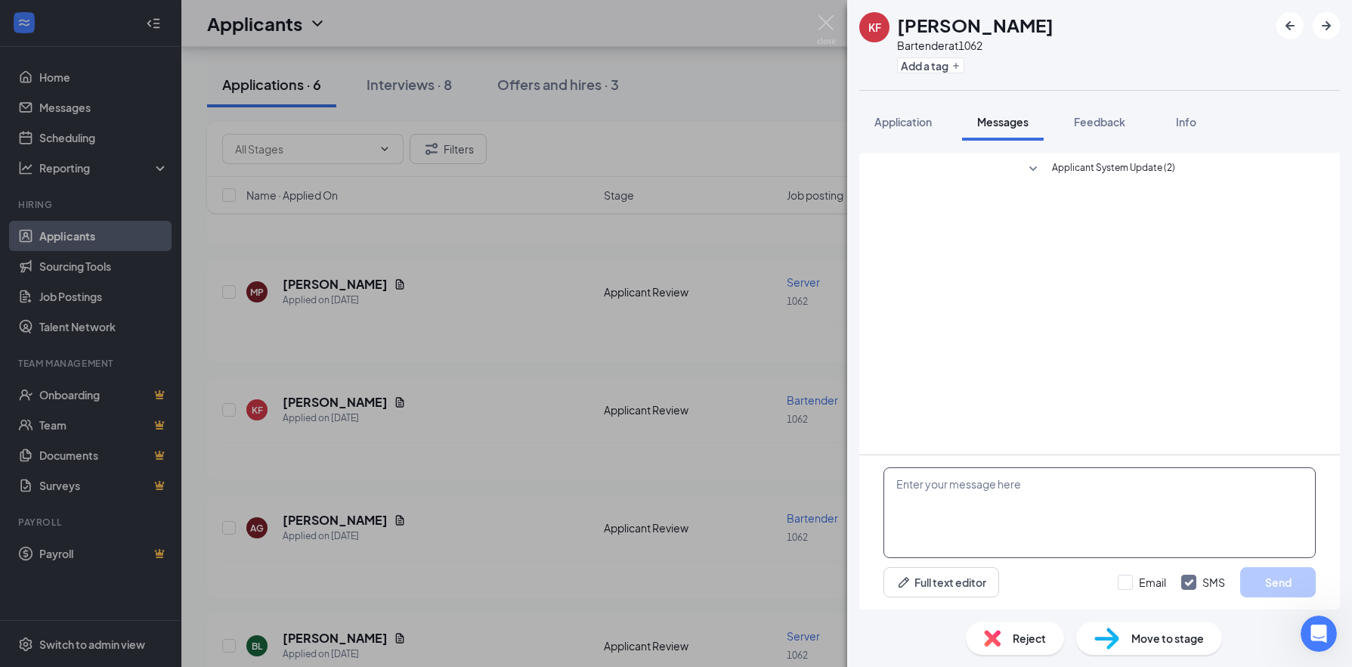
click at [973, 480] on textarea at bounding box center [1099, 512] width 432 height 91
type textarea "When can you come in for an interview this week?"
click at [1125, 589] on div "Email SMS Send" at bounding box center [1217, 582] width 198 height 30
click at [1128, 581] on input "Email" at bounding box center [1142, 581] width 48 height 15
checkbox input "true"
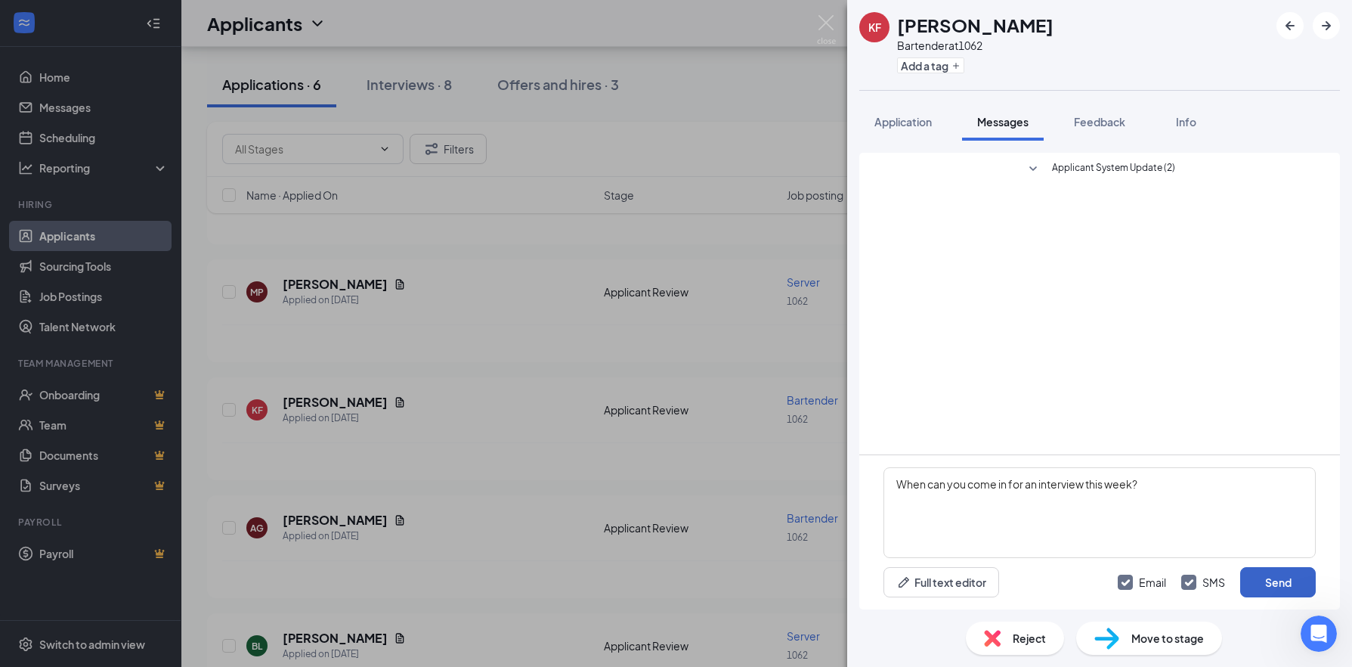
click at [1297, 584] on button "Send" at bounding box center [1278, 582] width 76 height 30
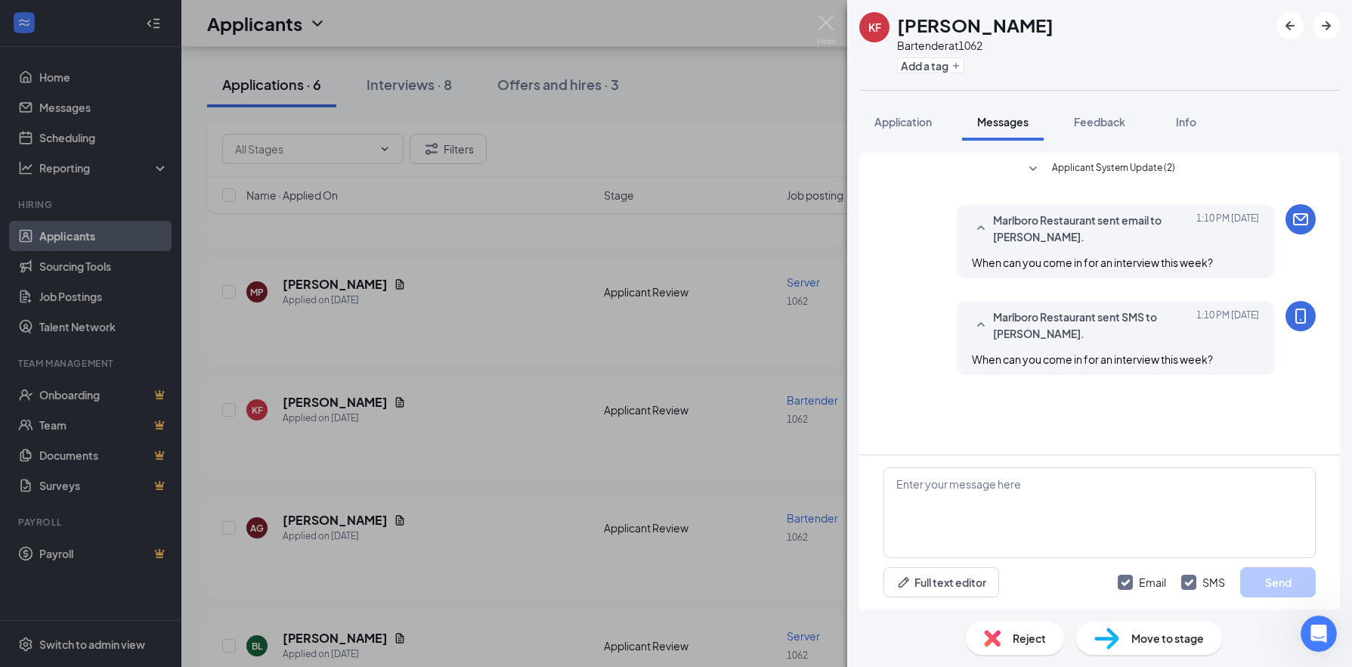
click at [787, 119] on div "KF Katelynne Finnegan Bartender at 1062 Add a tag Application Messages Feedback…" at bounding box center [676, 333] width 1352 height 667
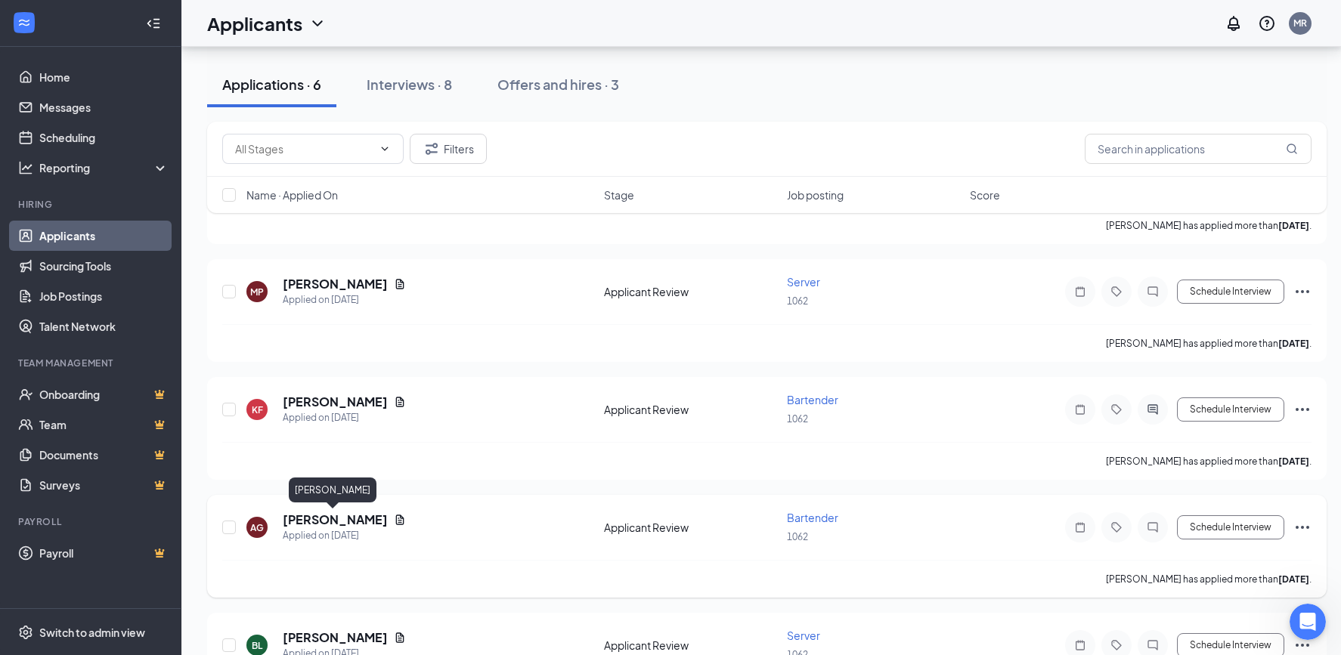
click at [347, 518] on h5 "[PERSON_NAME]" at bounding box center [335, 520] width 105 height 17
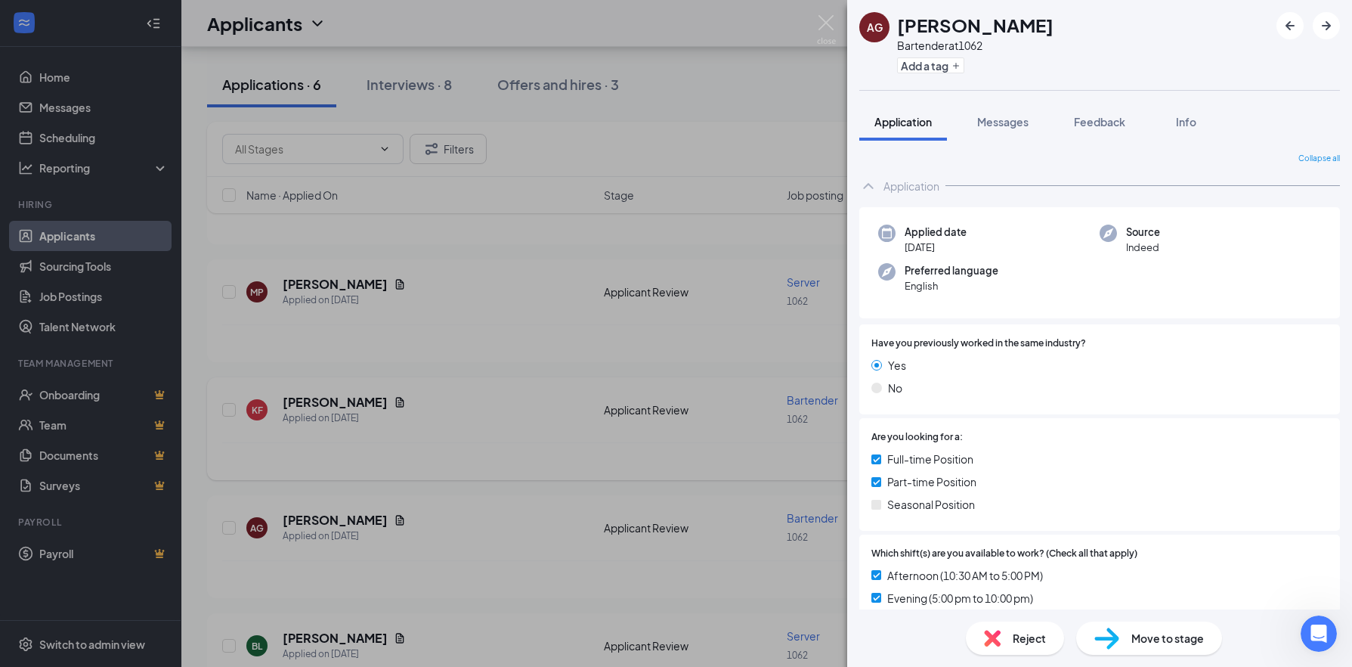
click at [463, 447] on div "AG Alyssa Glerum Bartender at 1062 Add a tag Application Messages Feedback Info…" at bounding box center [676, 333] width 1352 height 667
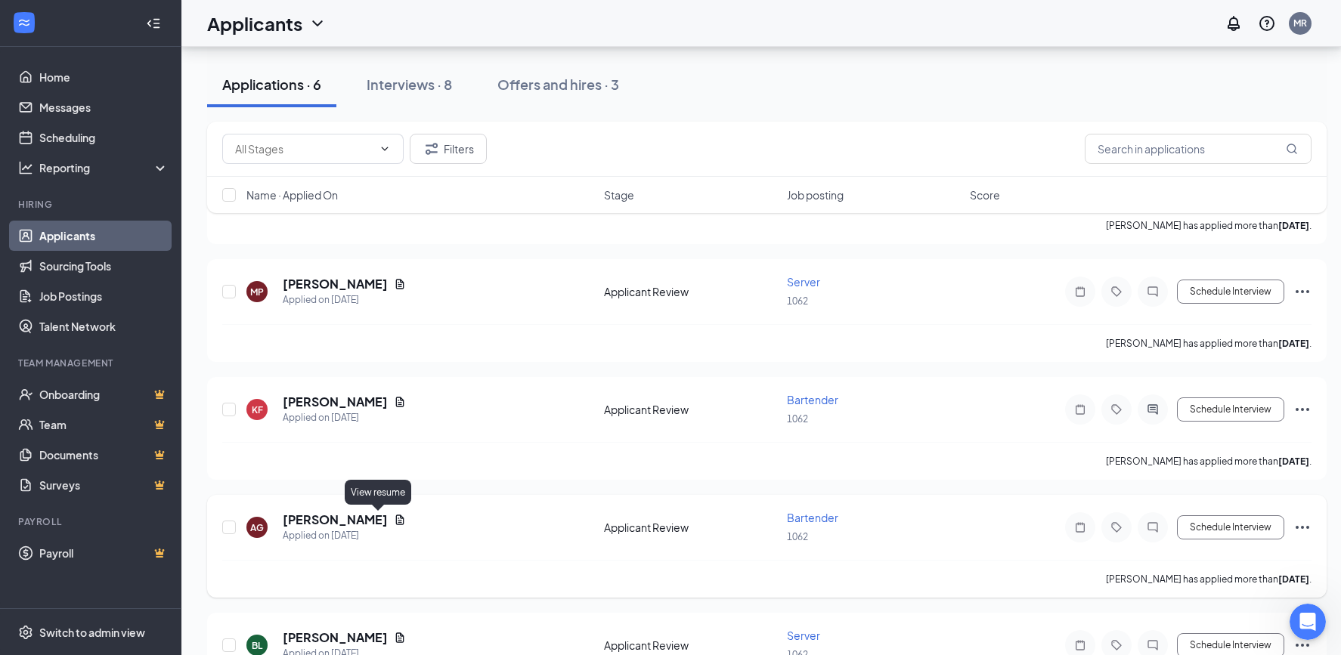
click at [396, 522] on icon "Document" at bounding box center [400, 520] width 8 height 10
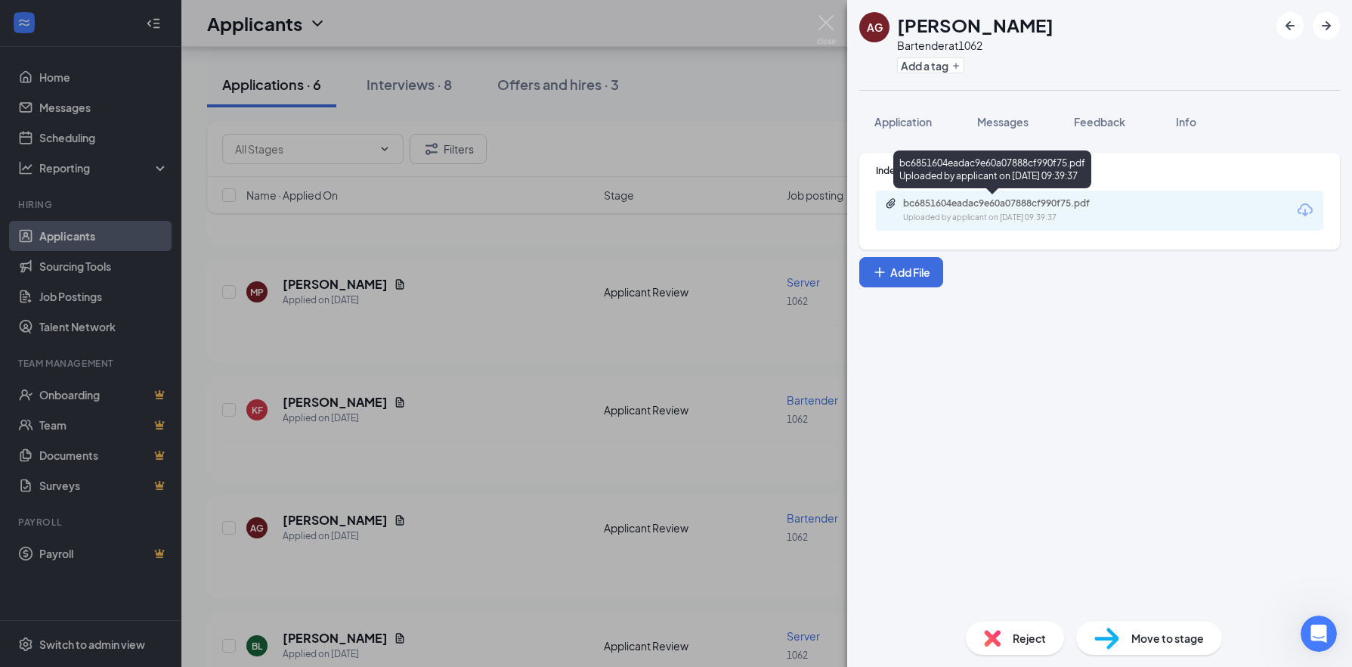
click at [964, 207] on div "bc6851604eadac9e60a07888cf990f75.pdf" at bounding box center [1009, 203] width 212 height 12
click at [823, 25] on img at bounding box center [826, 29] width 19 height 29
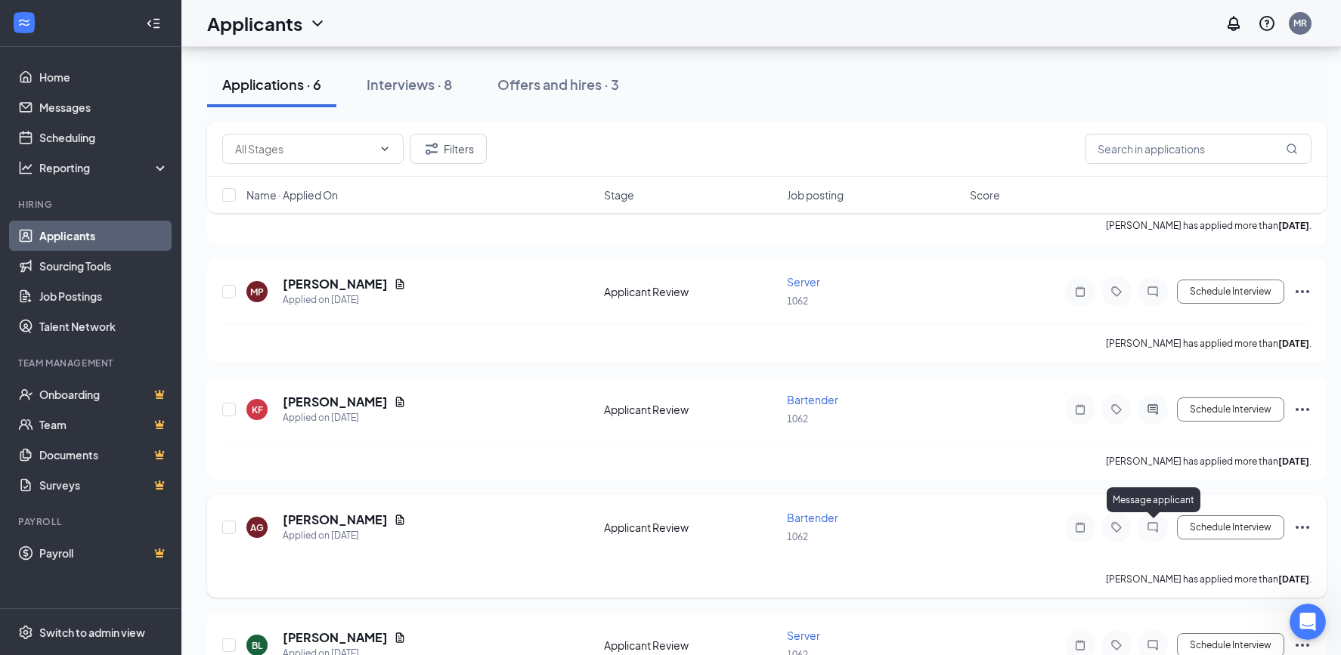
click at [1156, 531] on icon "ChatInactive" at bounding box center [1152, 527] width 10 height 10
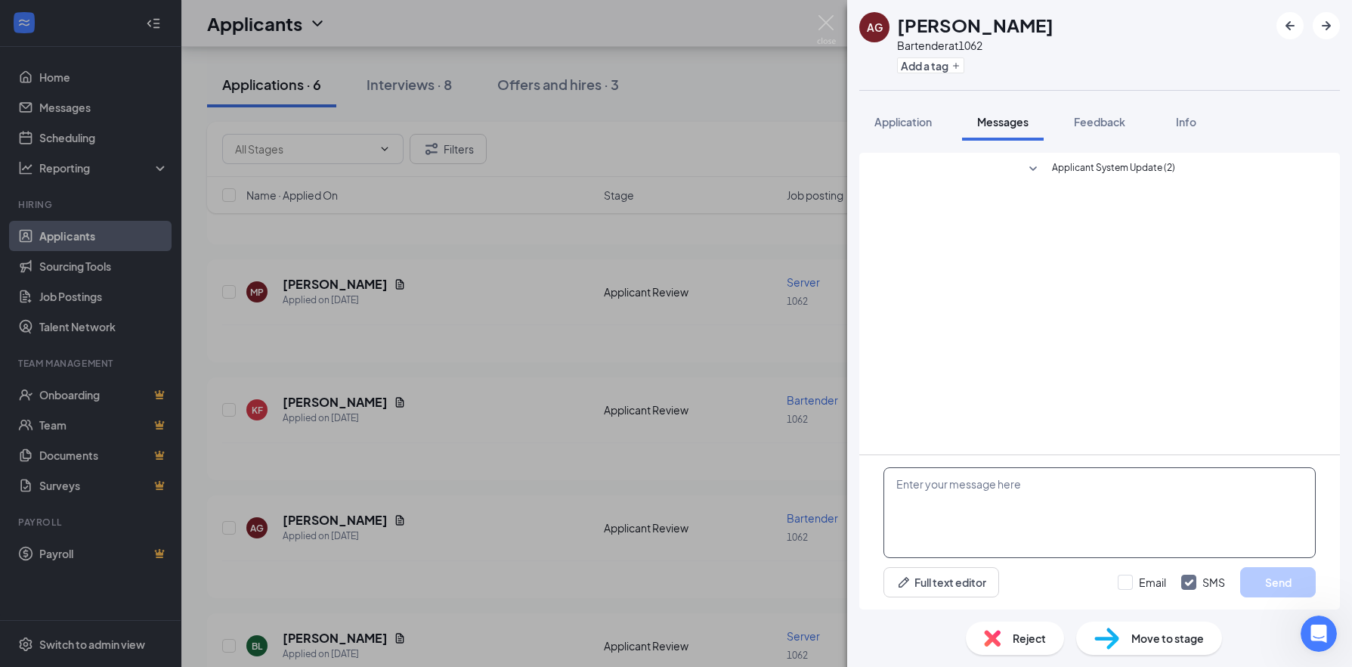
click at [959, 487] on textarea at bounding box center [1099, 512] width 432 height 91
type textarea "When can you come in for an interview this week?"
drag, startPoint x: 1131, startPoint y: 586, endPoint x: 1156, endPoint y: 586, distance: 25.7
click at [1131, 586] on input "Email" at bounding box center [1142, 581] width 48 height 15
checkbox input "true"
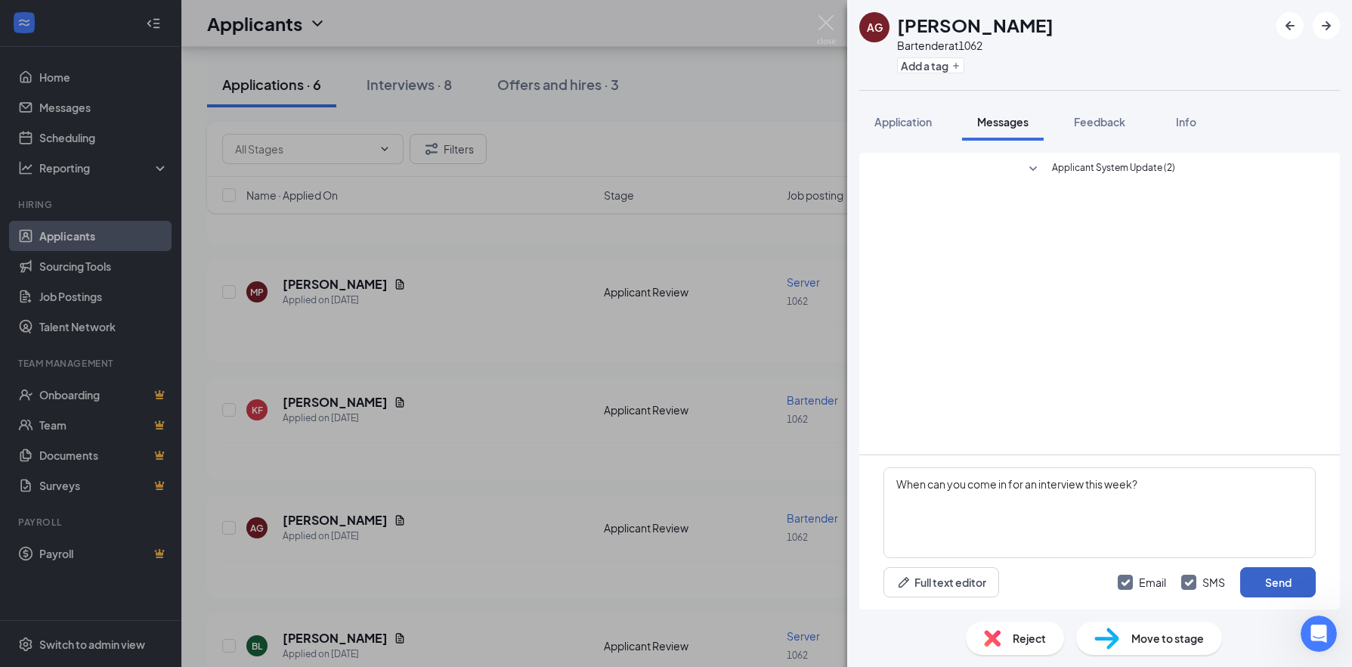
click at [1261, 586] on button "Send" at bounding box center [1278, 582] width 76 height 30
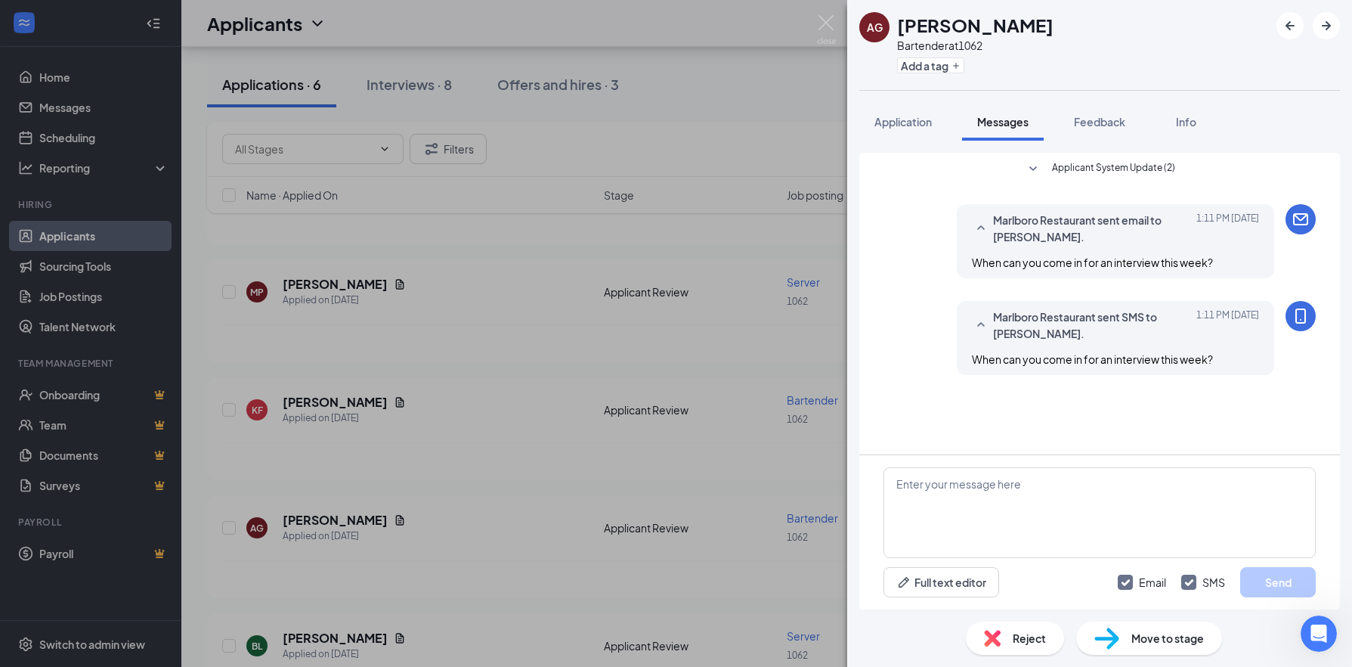
click at [470, 425] on div "AG Alyssa Glerum Bartender at 1062 Add a tag Application Messages Feedback Info…" at bounding box center [676, 333] width 1352 height 667
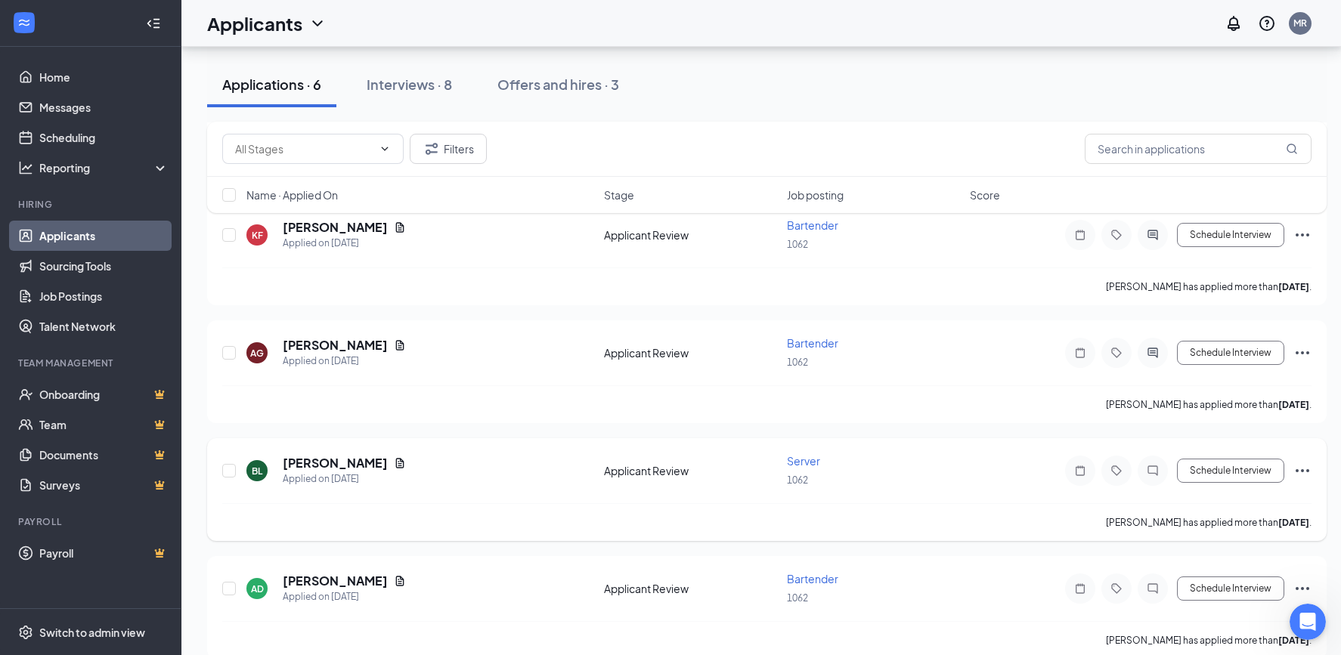
scroll to position [348, 0]
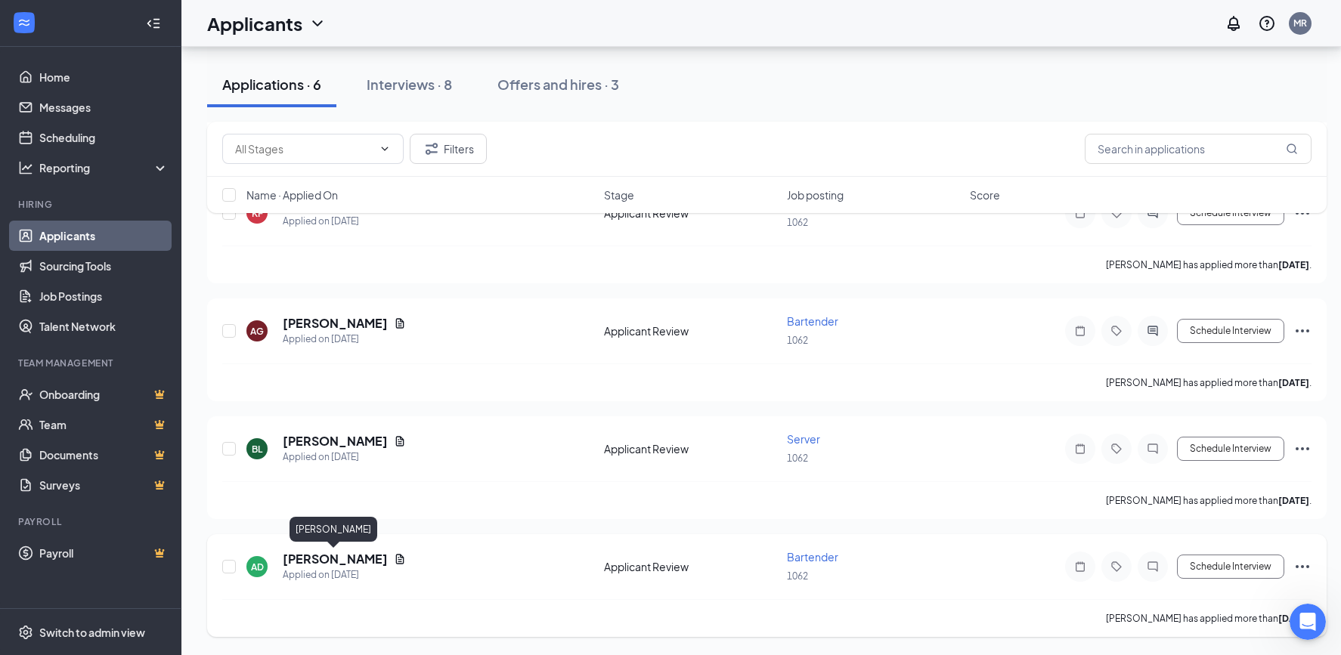
click at [304, 559] on h5 "[PERSON_NAME]" at bounding box center [335, 559] width 105 height 17
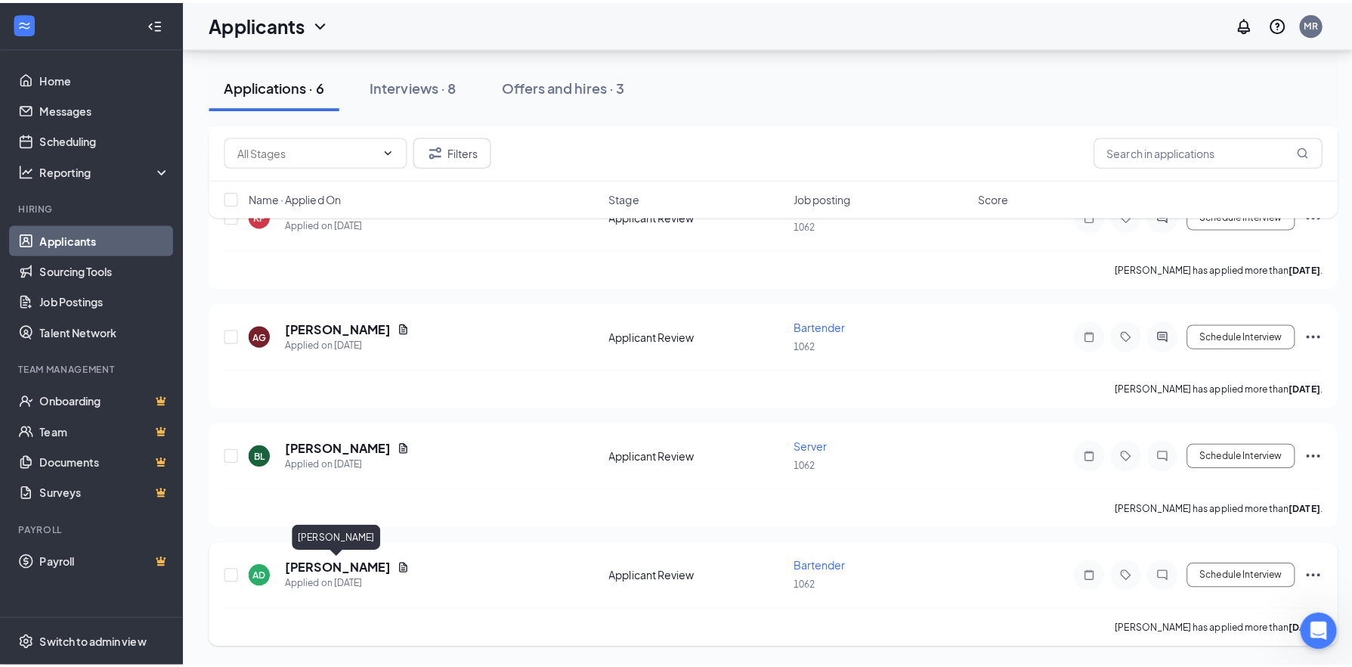
scroll to position [336, 0]
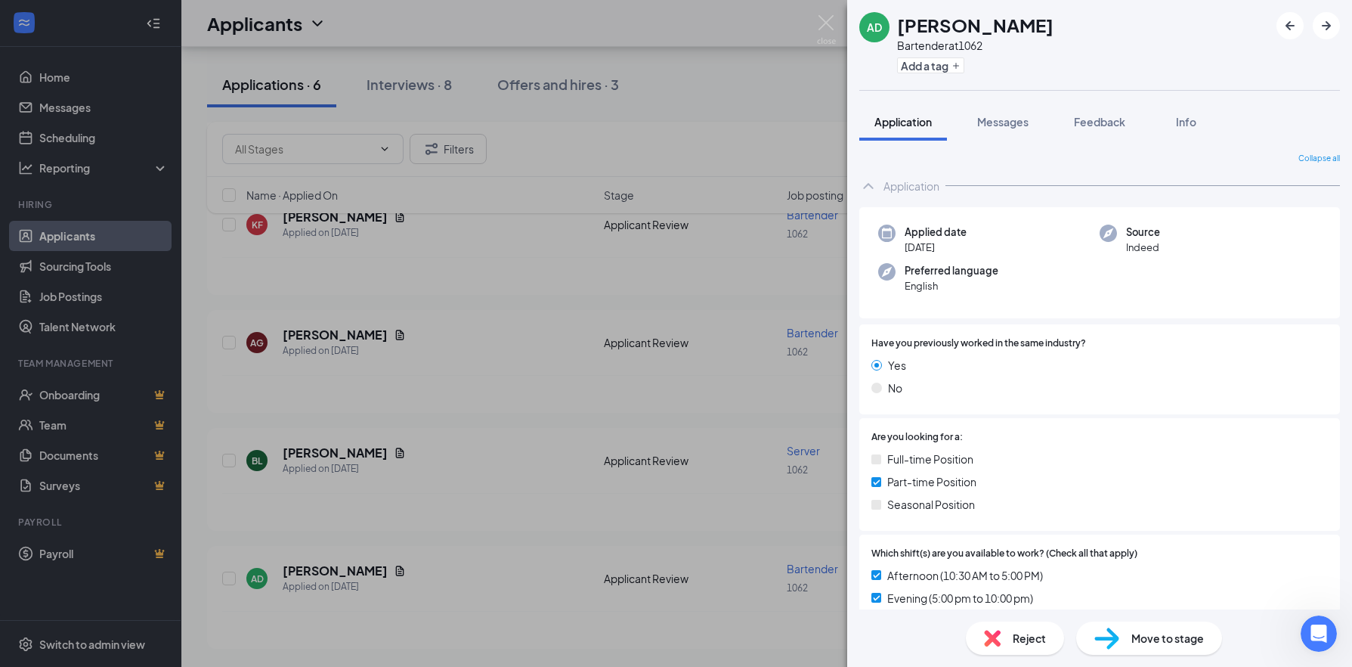
click at [387, 571] on div "AD Amelia Devorak Bartender at 1062 Add a tag Application Messages Feedback Inf…" at bounding box center [676, 333] width 1352 height 667
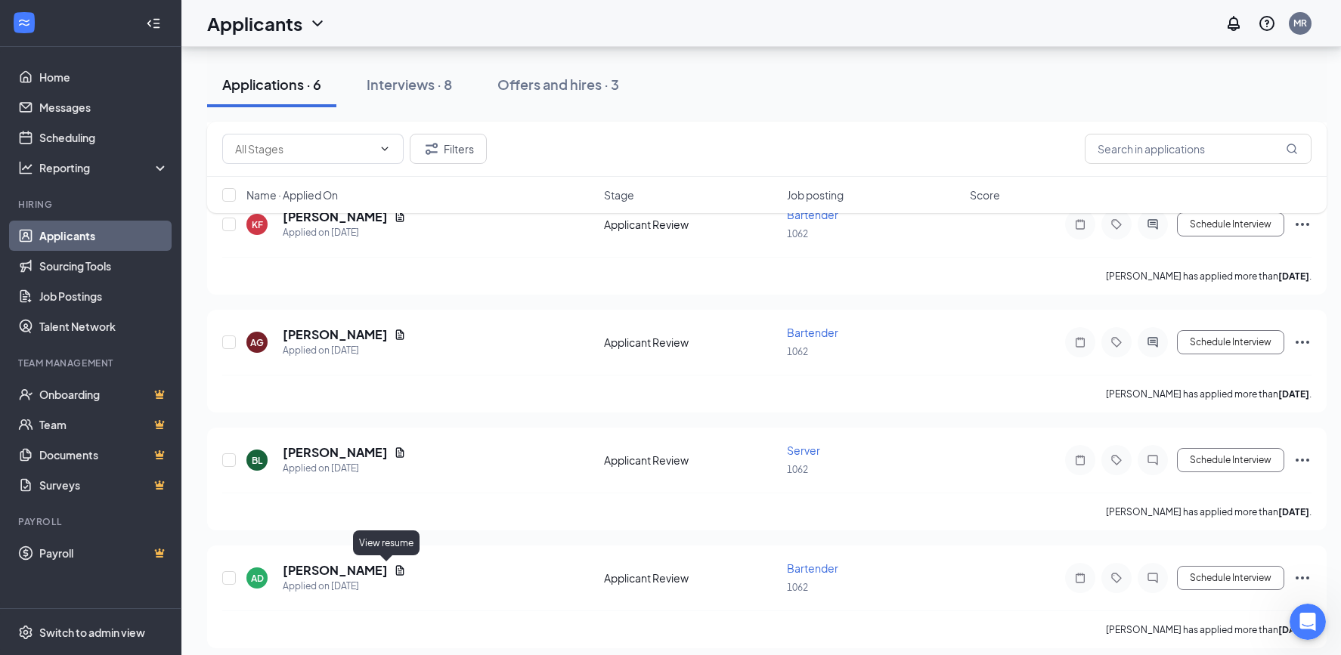
click at [396, 571] on icon "Document" at bounding box center [400, 570] width 8 height 10
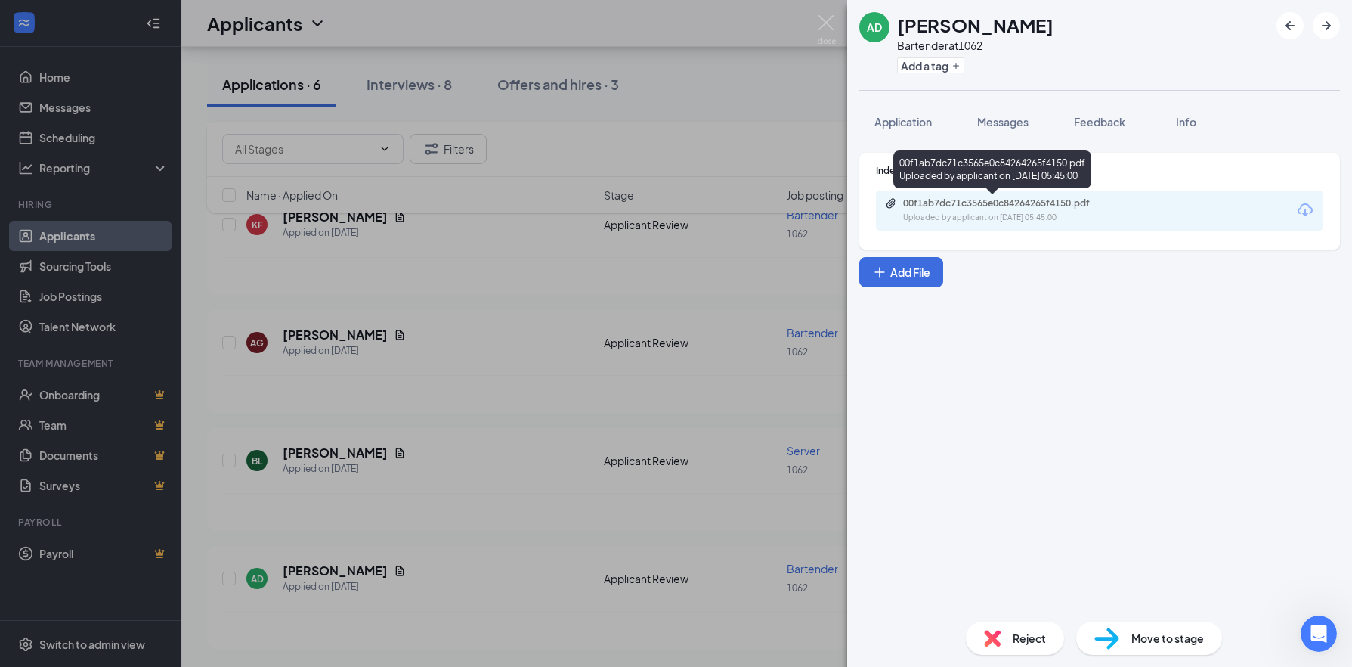
click at [1011, 200] on div "00f1ab7dc71c3565e0c84264265f4150.pdf" at bounding box center [1009, 203] width 212 height 12
click at [398, 598] on div "AD Amelia Devorak Bartender at 1062 Add a tag Application Messages Feedback Inf…" at bounding box center [676, 333] width 1352 height 667
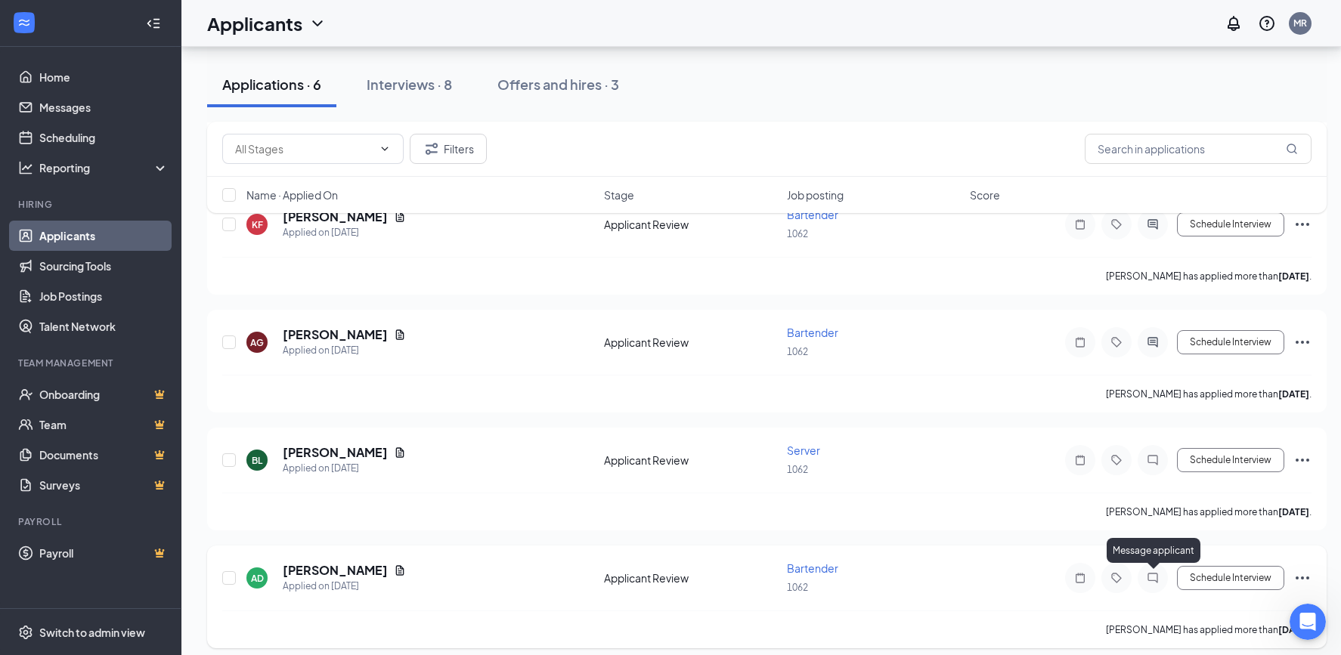
click at [1151, 578] on icon "ChatInactive" at bounding box center [1152, 578] width 18 height 12
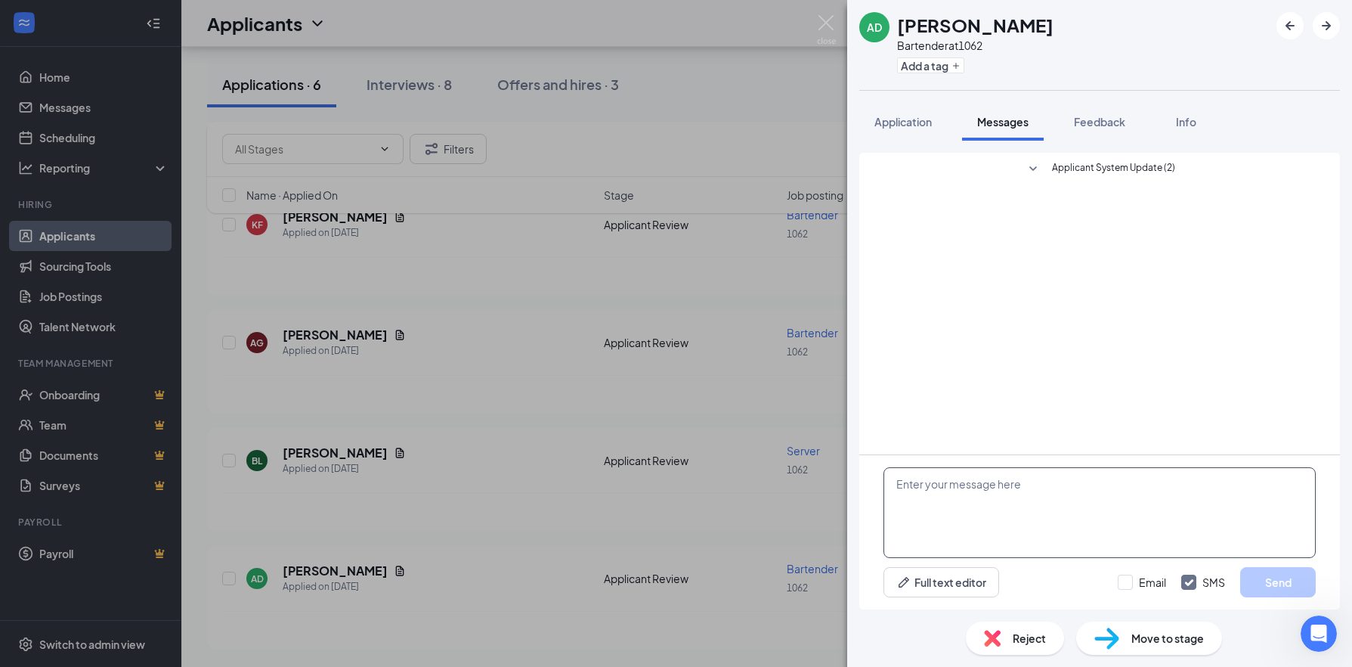
click at [942, 488] on textarea at bounding box center [1099, 512] width 432 height 91
type textarea "When can you come in for an interview this week?"
drag, startPoint x: 1134, startPoint y: 584, endPoint x: 1177, endPoint y: 580, distance: 44.0
click at [1133, 583] on input "Email" at bounding box center [1142, 581] width 48 height 15
checkbox input "true"
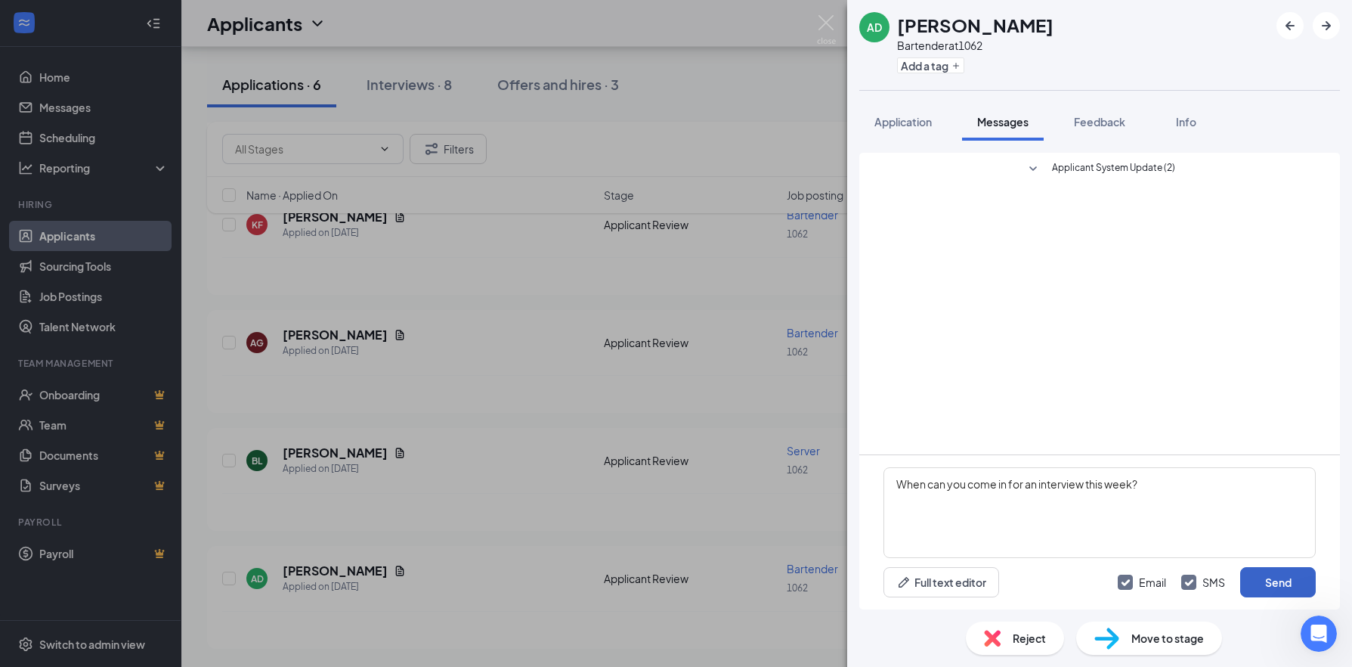
click at [1270, 574] on button "Send" at bounding box center [1278, 582] width 76 height 30
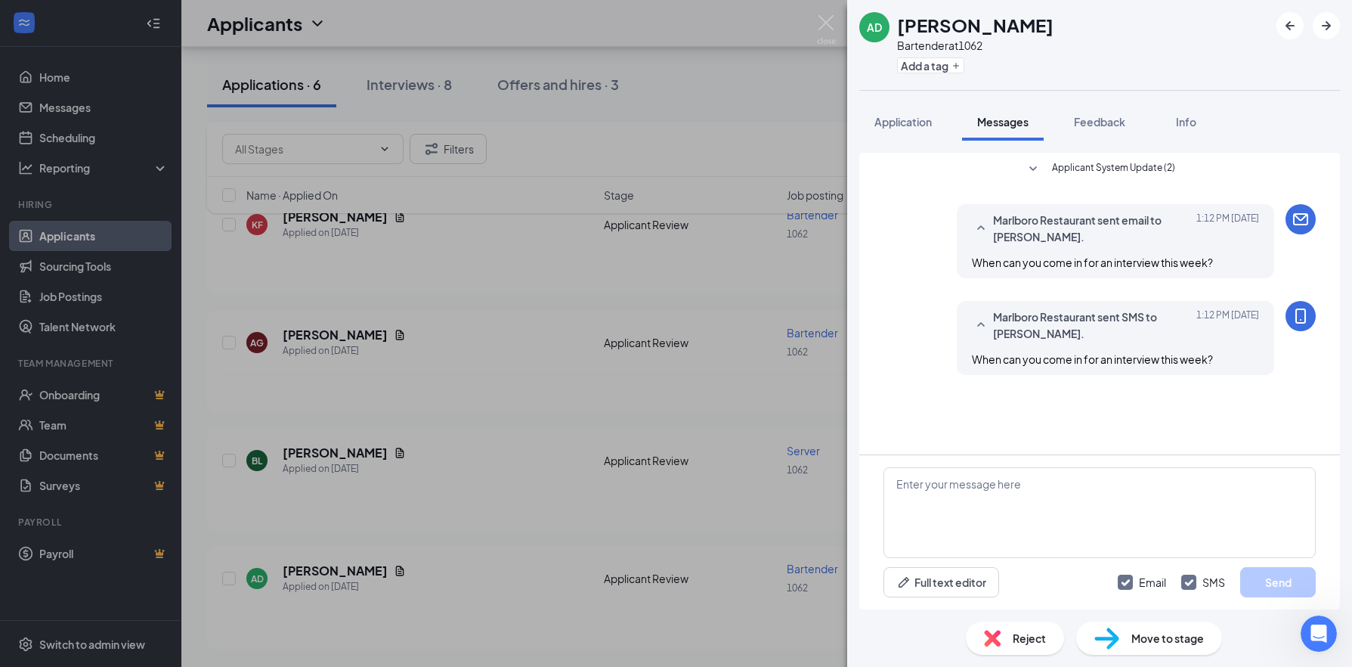
click at [1149, 635] on span "Move to stage" at bounding box center [1167, 638] width 73 height 17
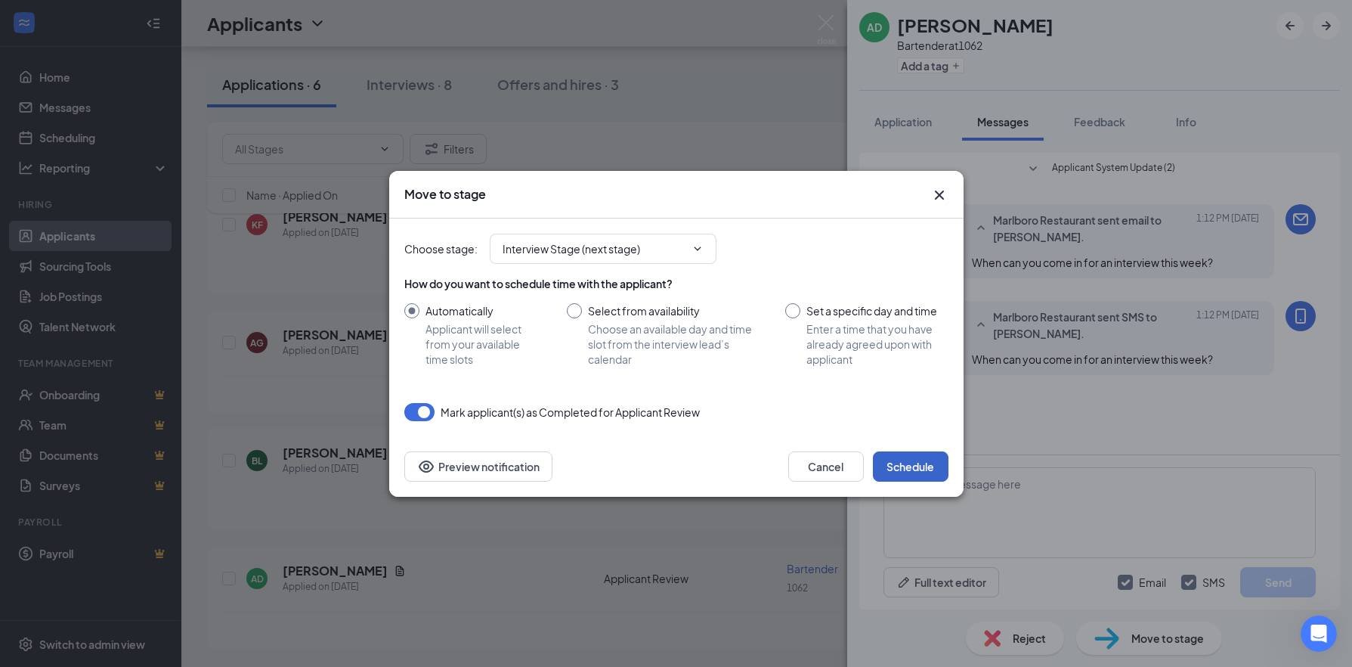
click at [930, 465] on button "Schedule" at bounding box center [911, 466] width 76 height 30
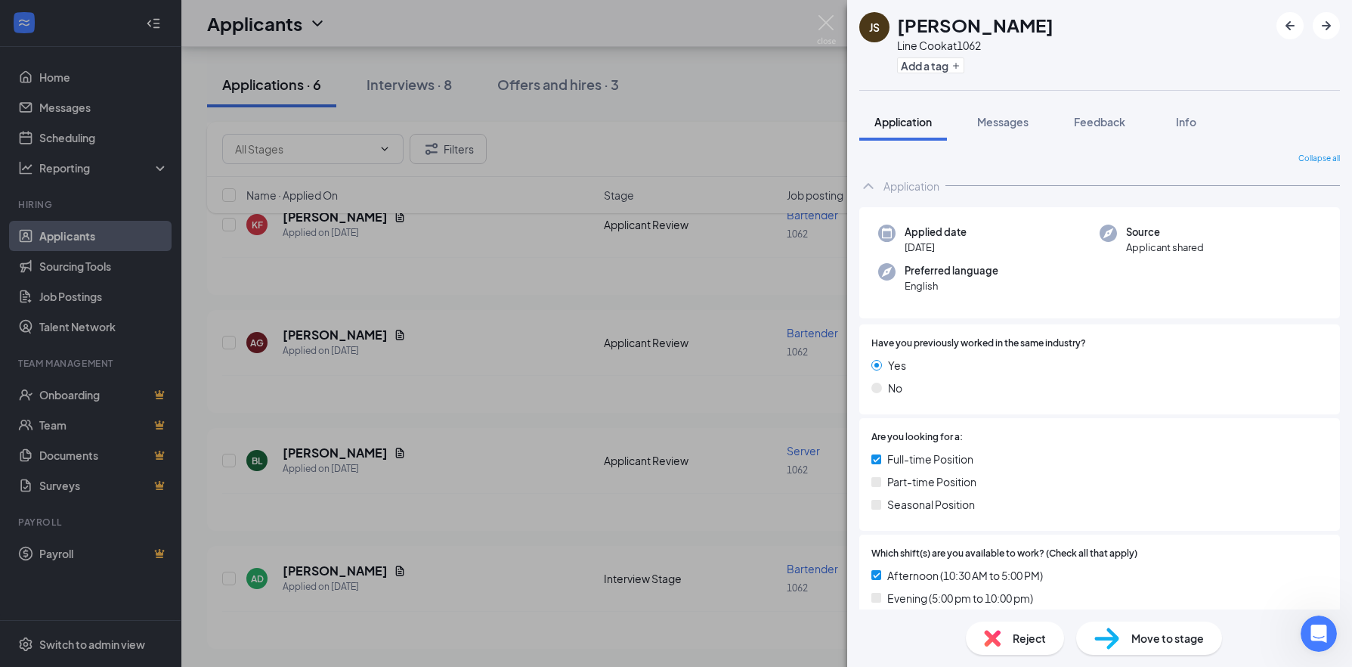
click at [1151, 642] on span "Move to stage" at bounding box center [1167, 638] width 73 height 17
type input "Interview Stage (next stage)"
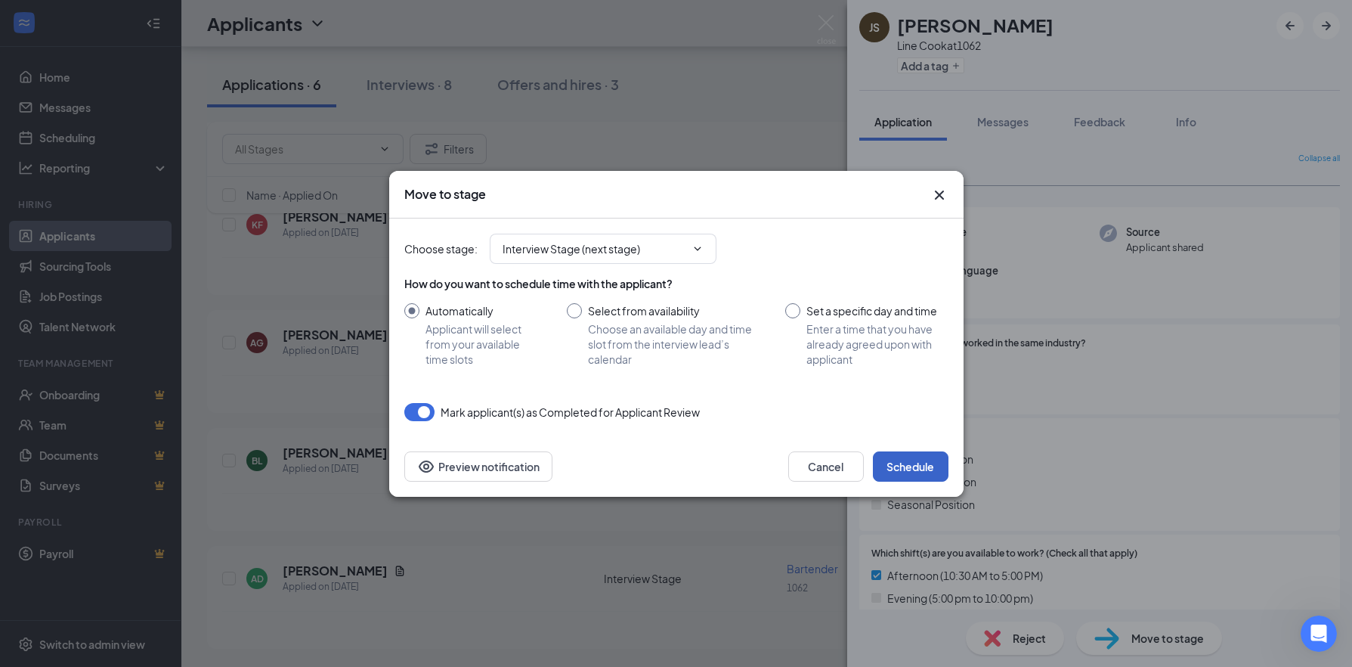
click at [908, 462] on button "Schedule" at bounding box center [911, 466] width 76 height 30
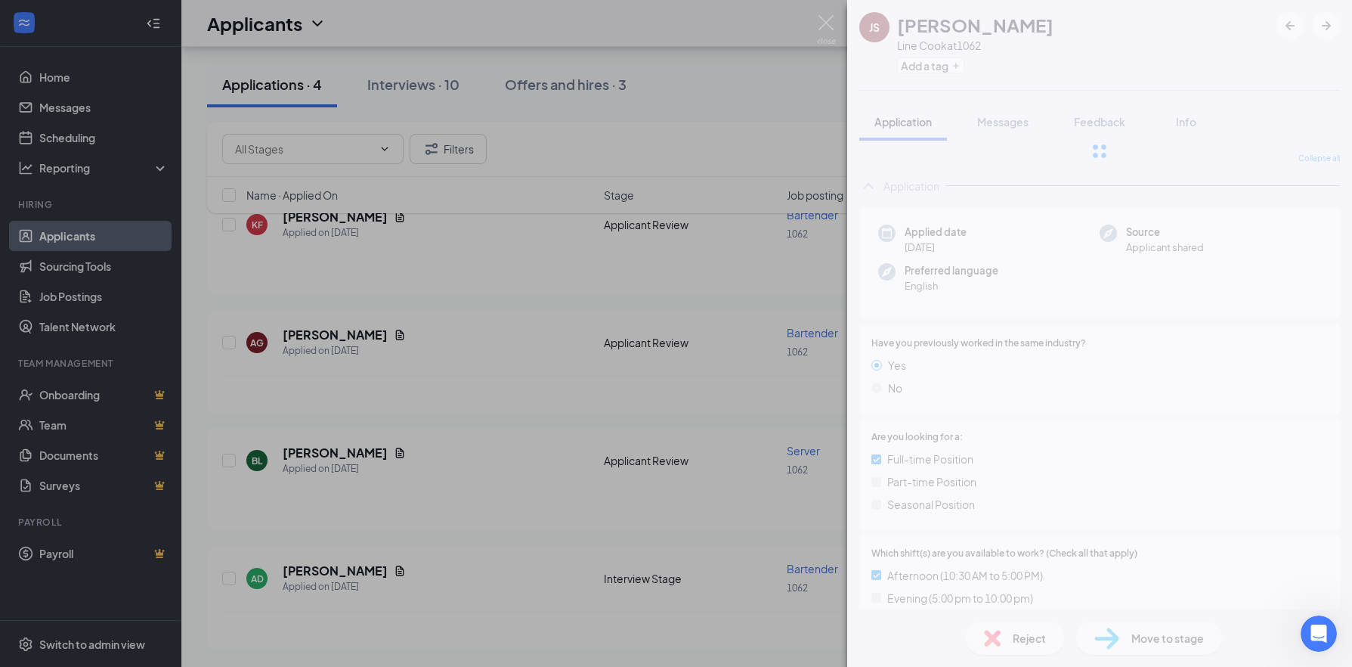
scroll to position [101, 0]
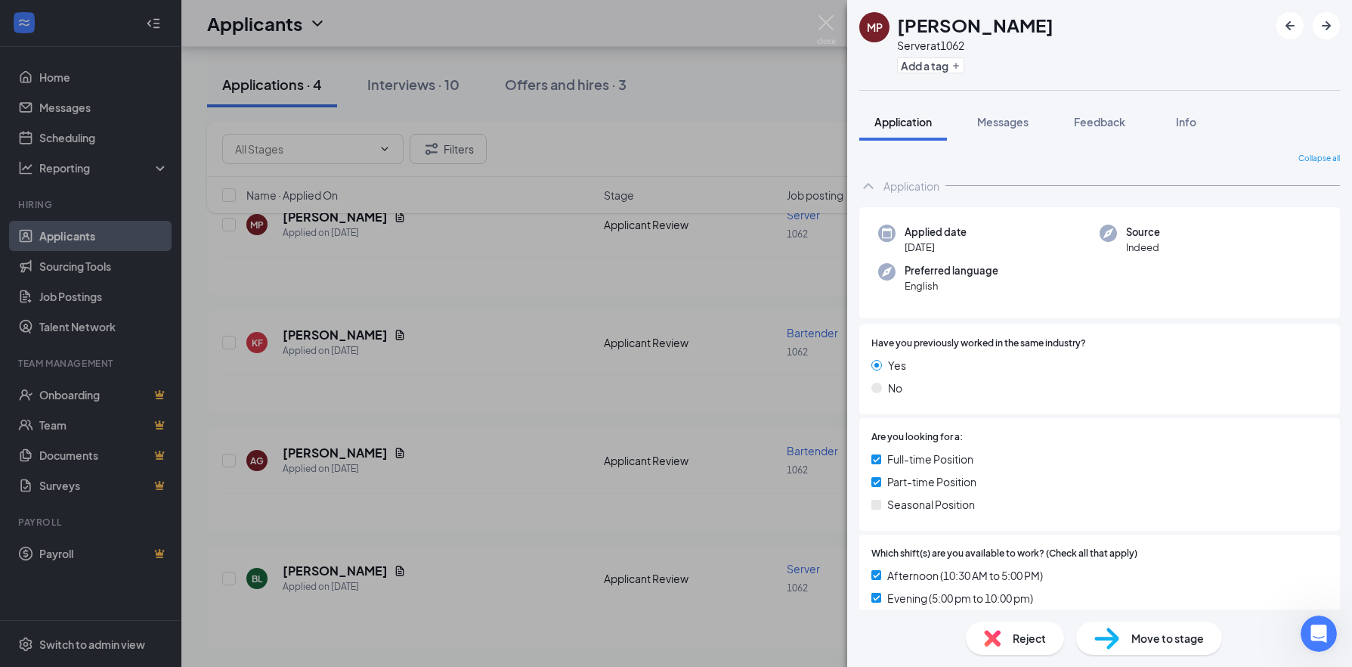
click at [1129, 636] on div "Move to stage" at bounding box center [1149, 637] width 146 height 33
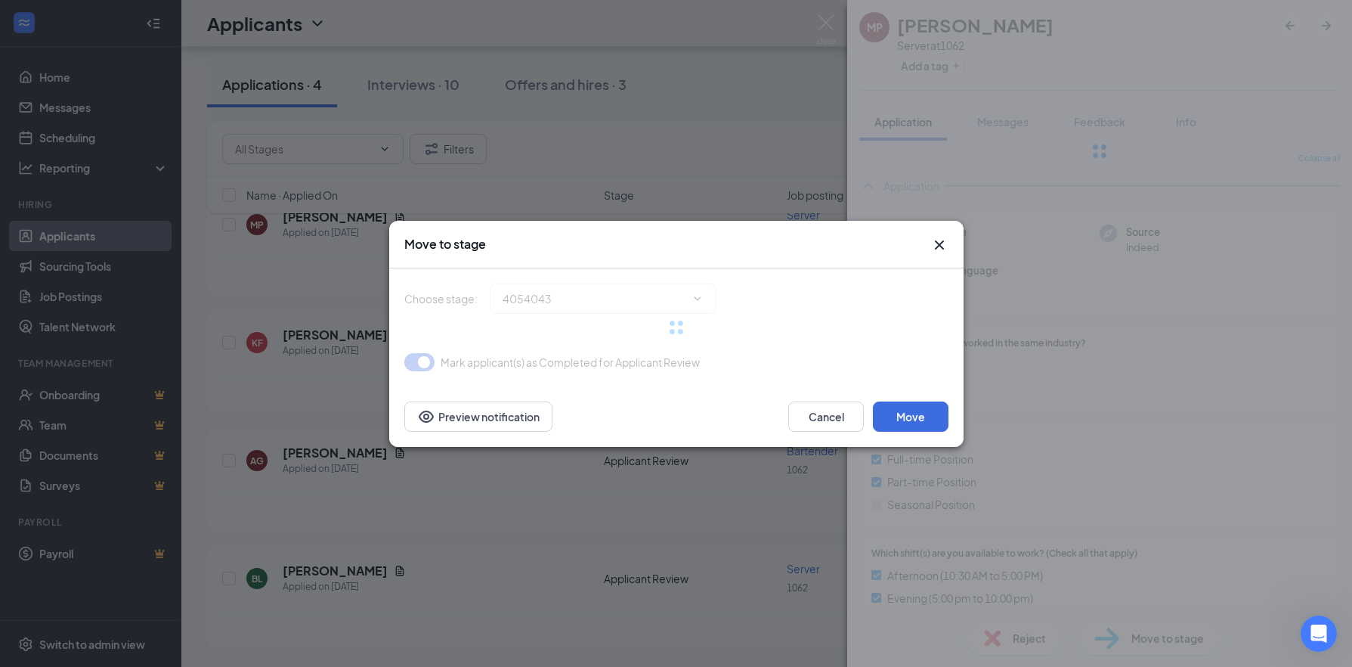
type input "Interview Stage (next stage)"
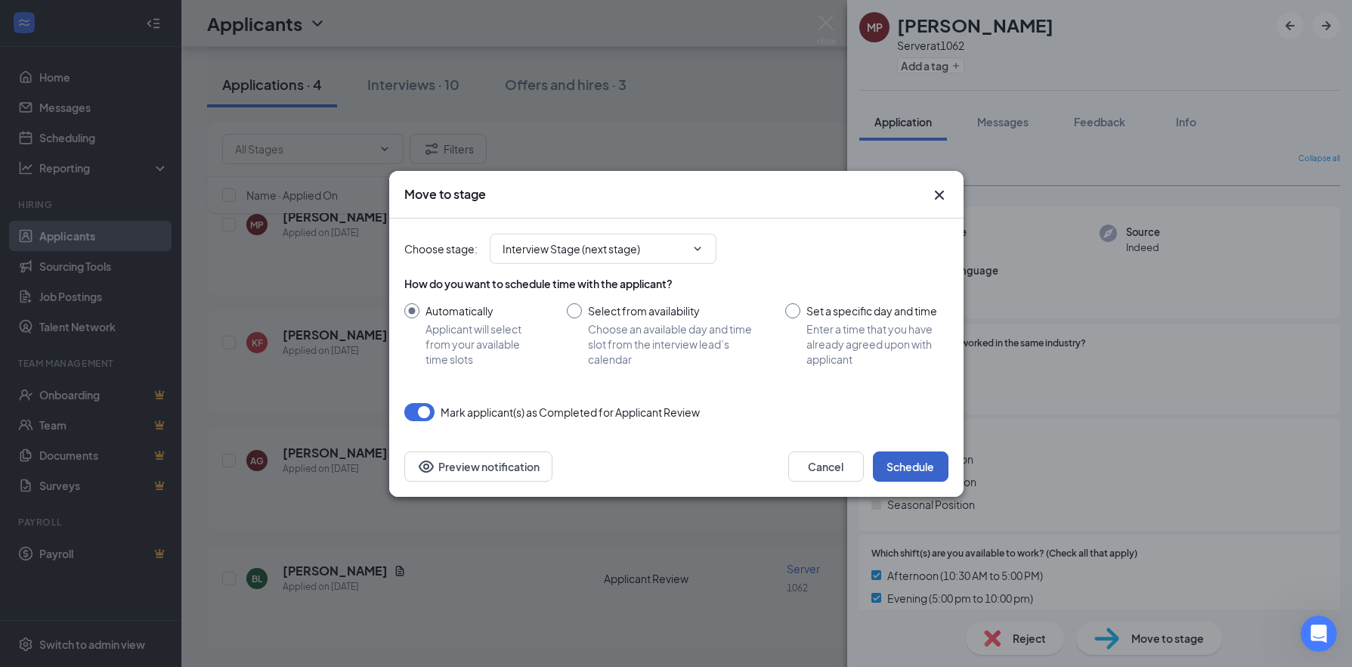
click at [907, 459] on button "Schedule" at bounding box center [911, 466] width 76 height 30
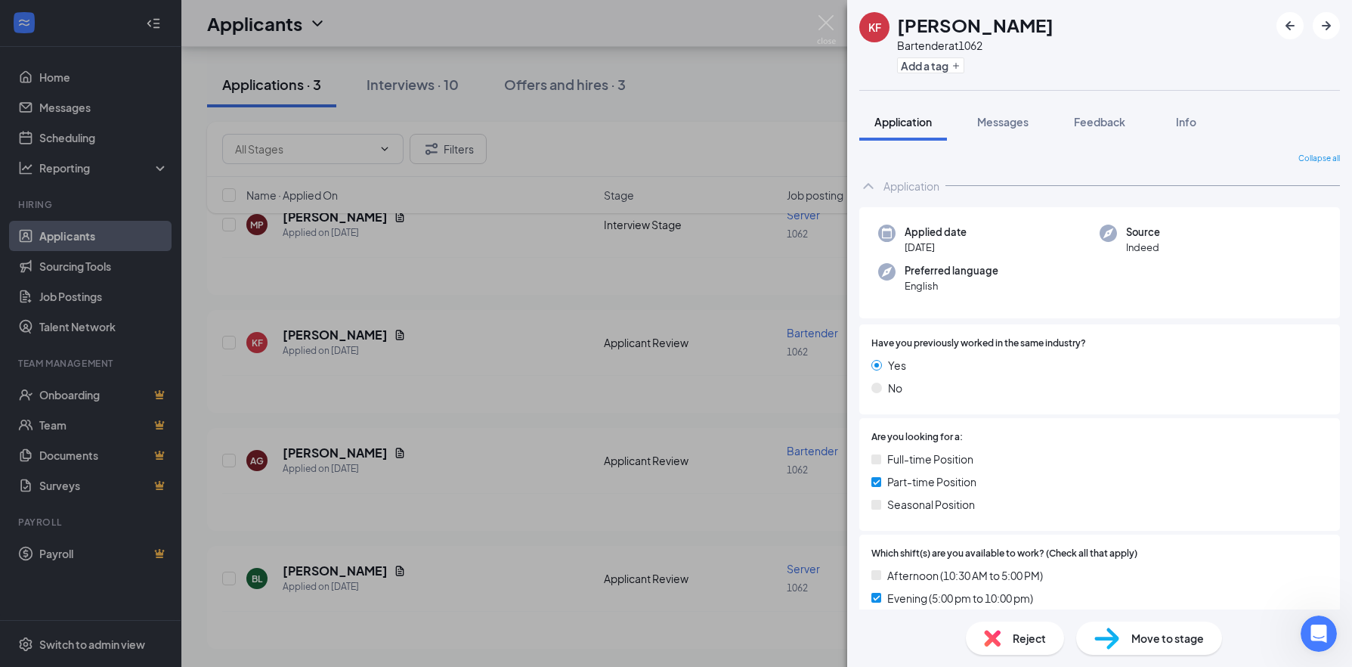
click at [1126, 641] on div "Move to stage" at bounding box center [1149, 637] width 146 height 33
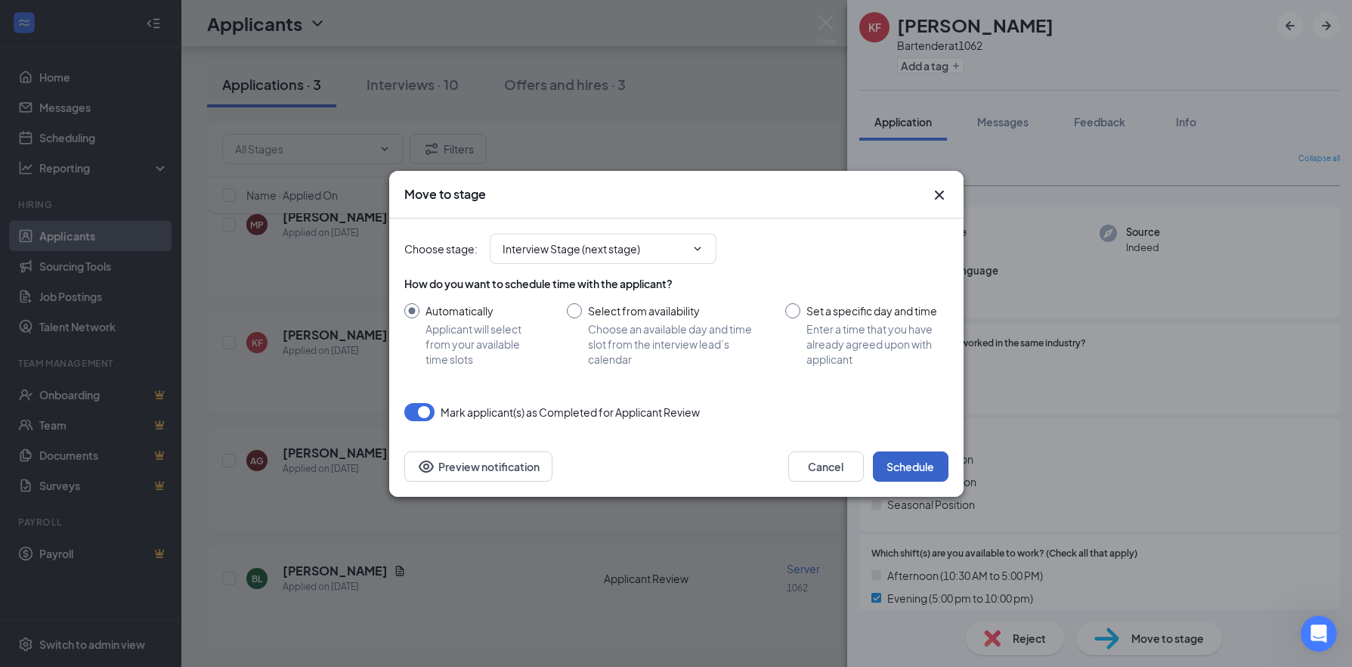
click at [917, 459] on button "Schedule" at bounding box center [911, 466] width 76 height 30
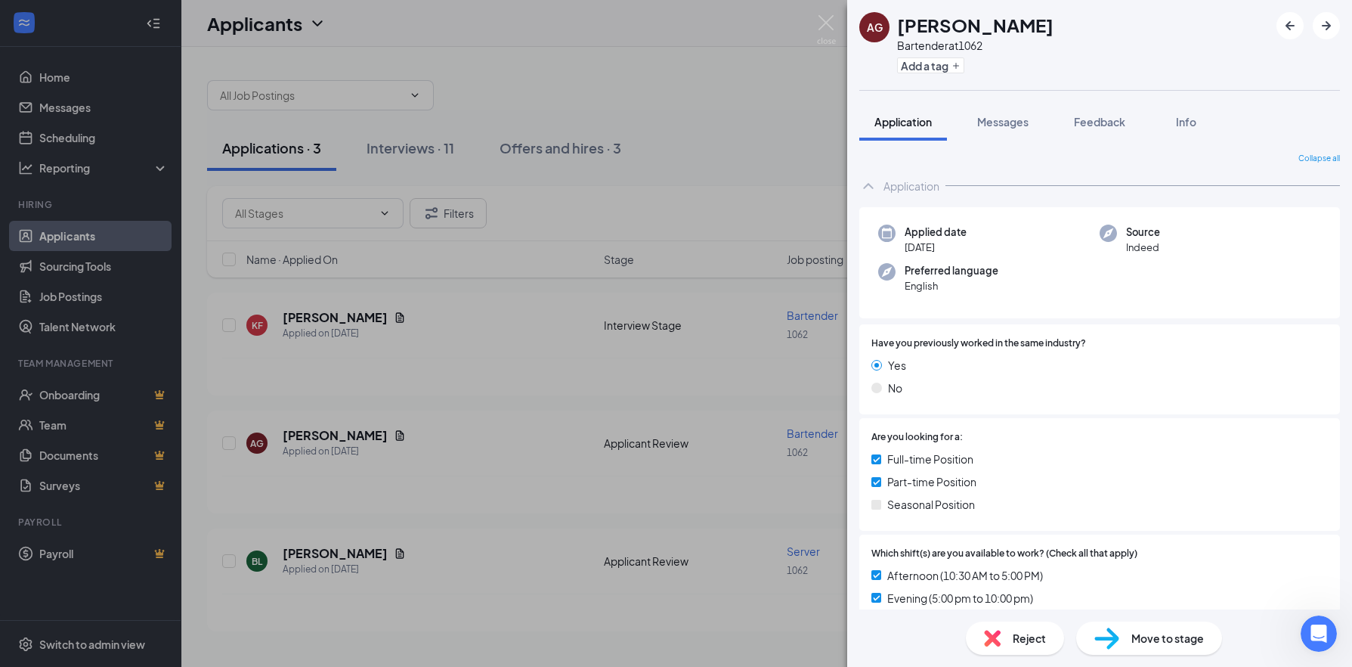
click at [1138, 637] on span "Move to stage" at bounding box center [1167, 638] width 73 height 17
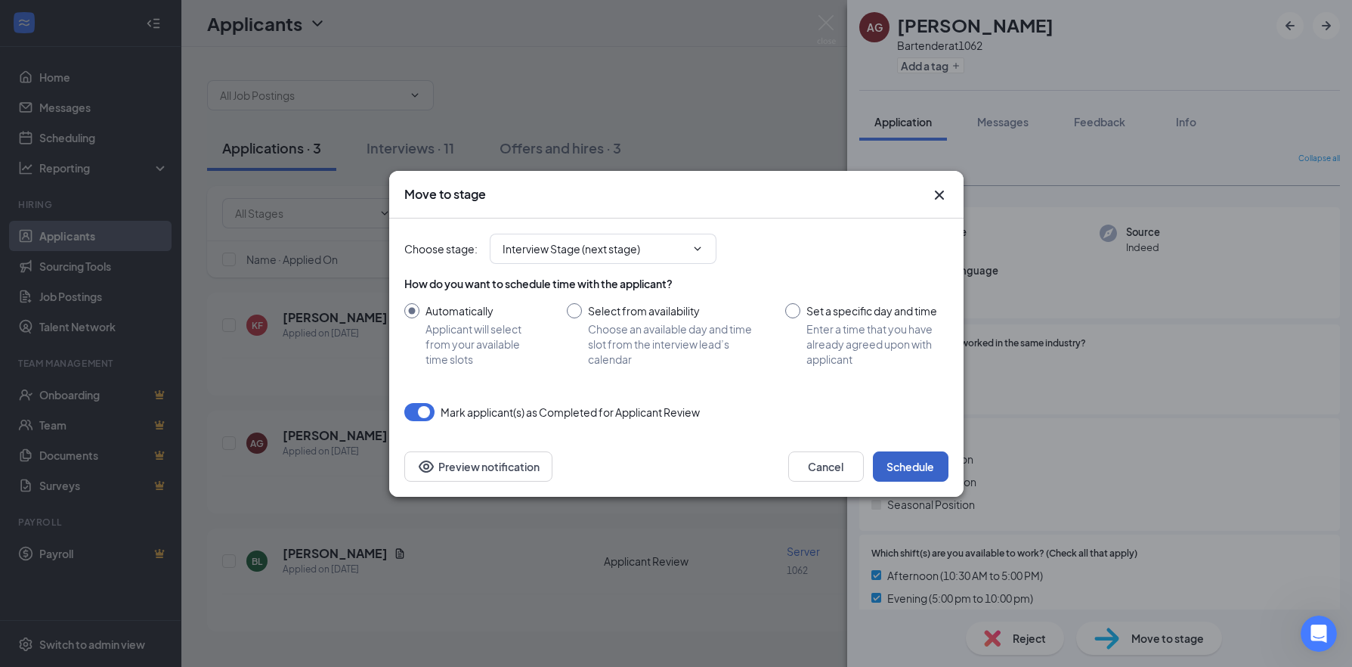
click at [915, 469] on button "Schedule" at bounding box center [911, 466] width 76 height 30
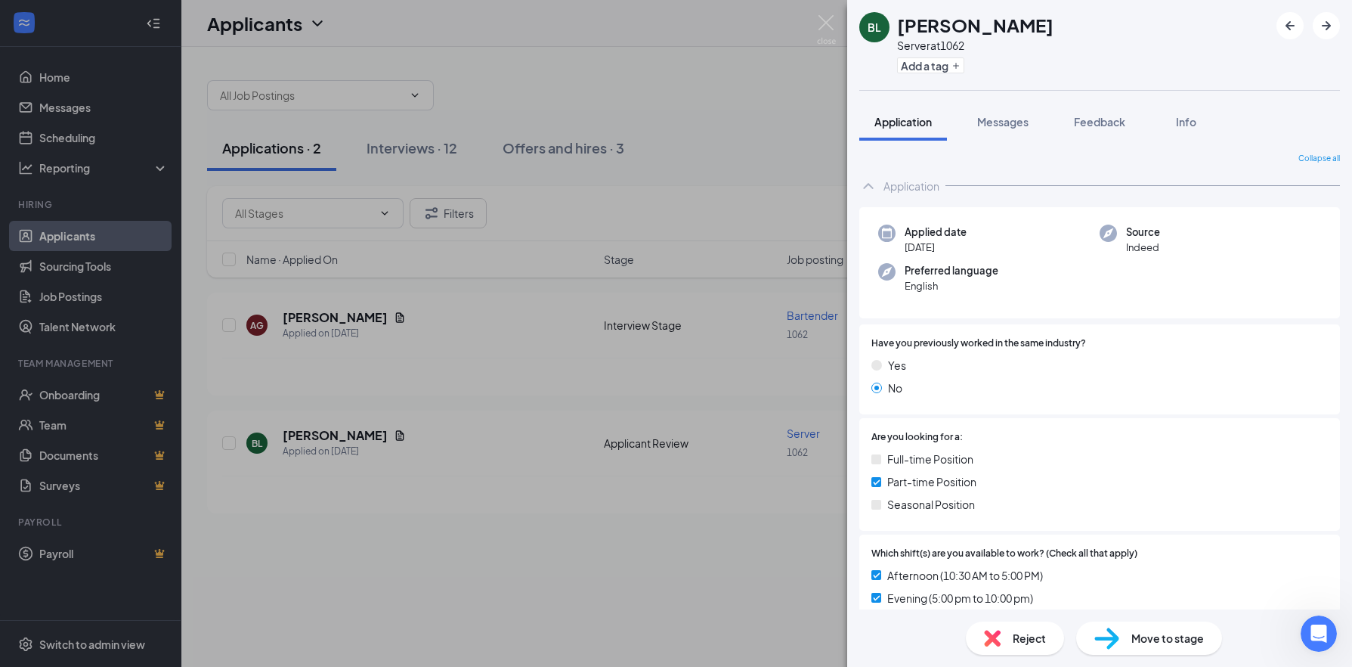
click at [1144, 630] on span "Move to stage" at bounding box center [1167, 638] width 73 height 17
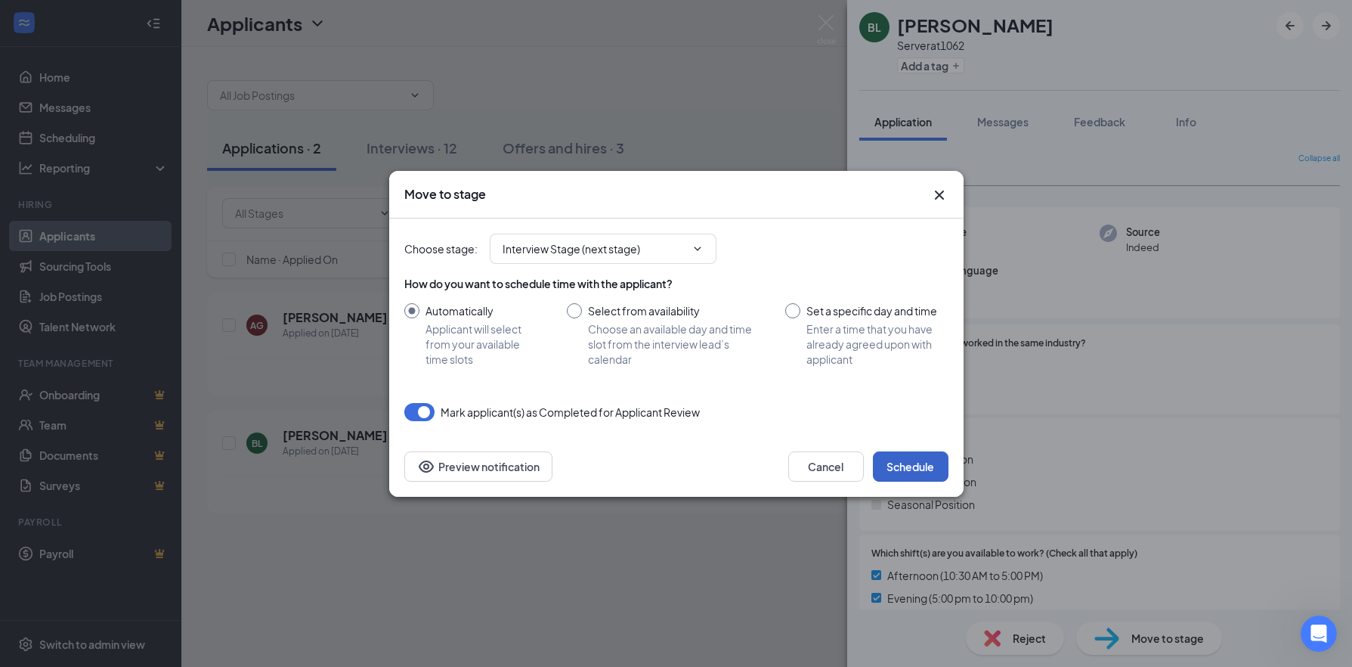
click at [922, 465] on button "Schedule" at bounding box center [911, 466] width 76 height 30
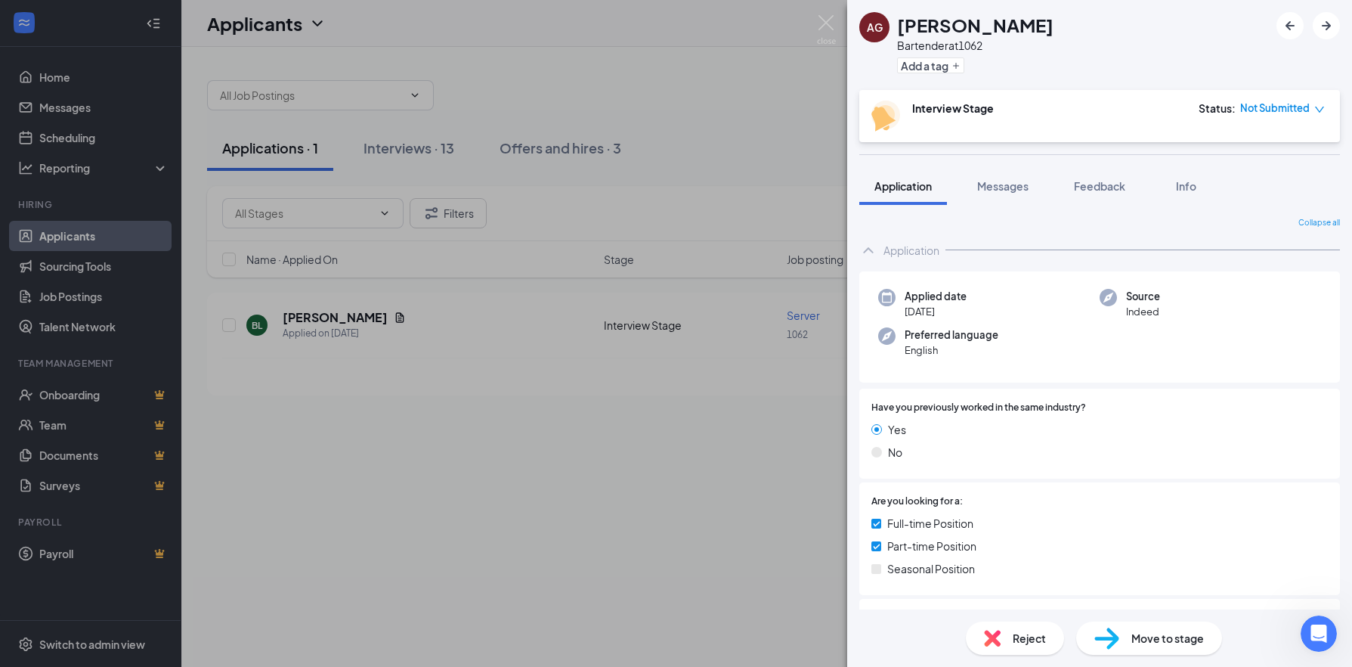
click at [1175, 644] on span "Move to stage" at bounding box center [1167, 638] width 73 height 17
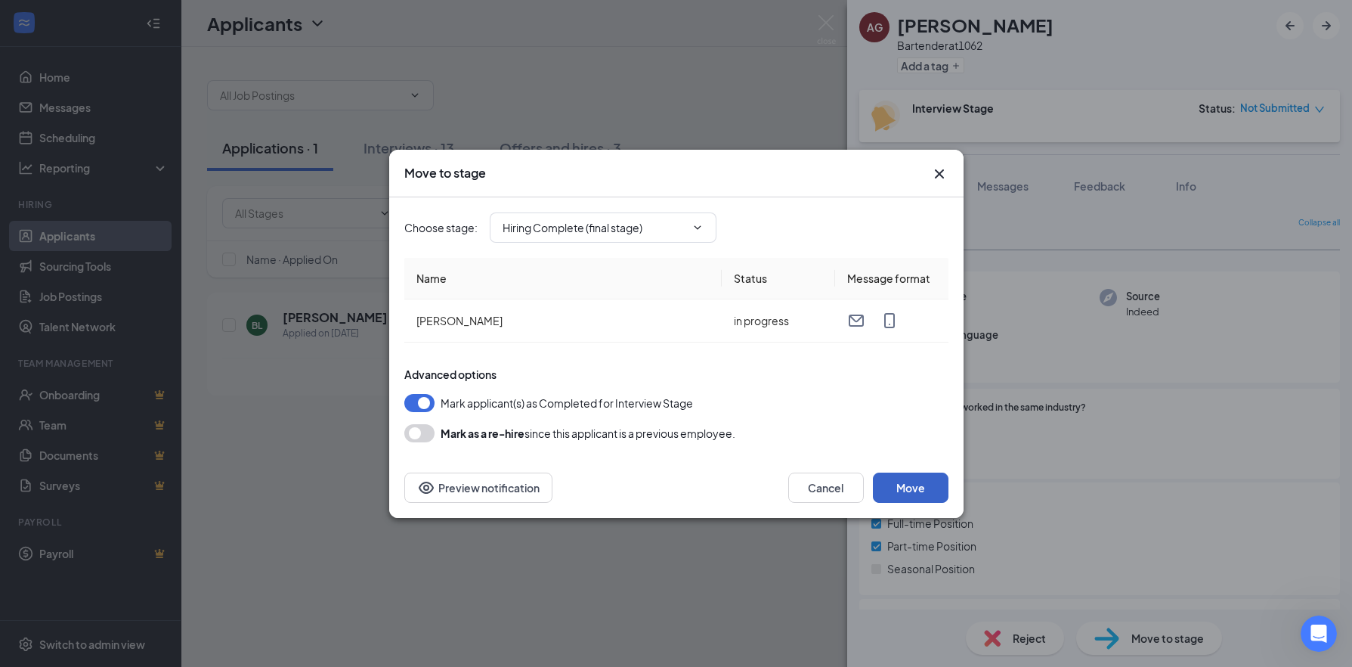
click at [890, 482] on button "Move" at bounding box center [911, 487] width 76 height 30
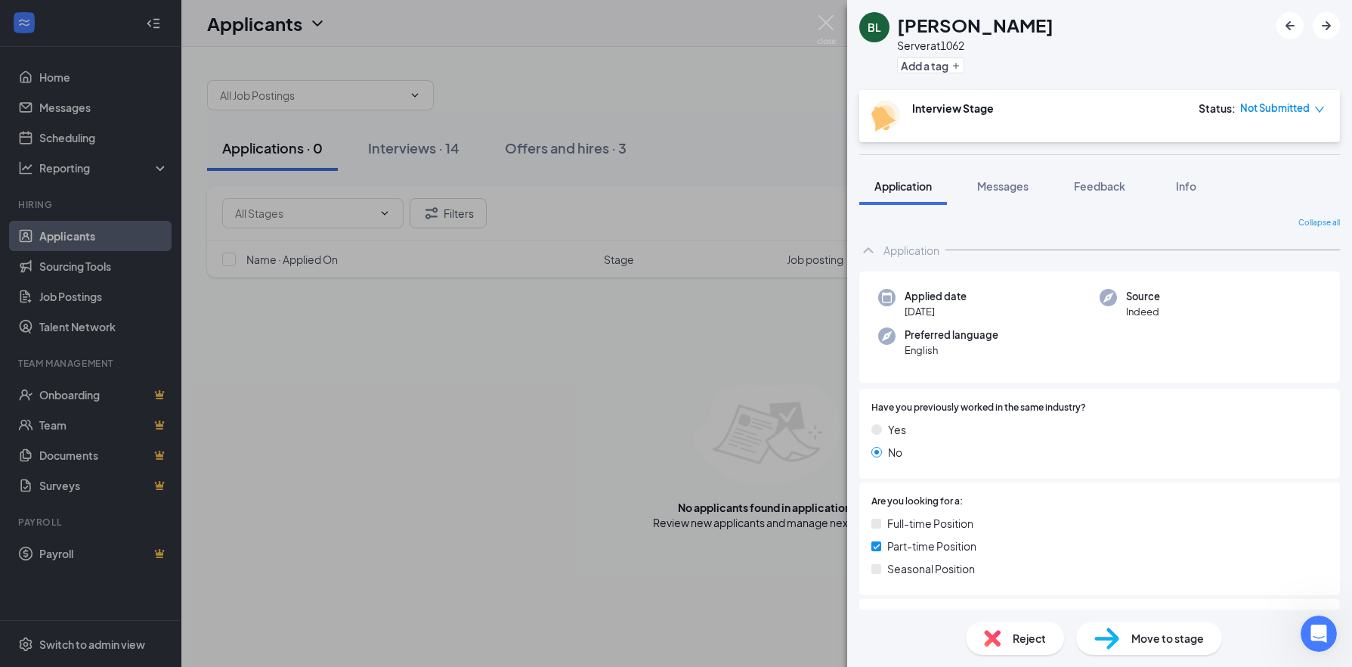
click at [735, 110] on div "BL Bryanna Larsen Server at 1062 Add a tag Interview Stage Status : Not Submitt…" at bounding box center [676, 333] width 1352 height 667
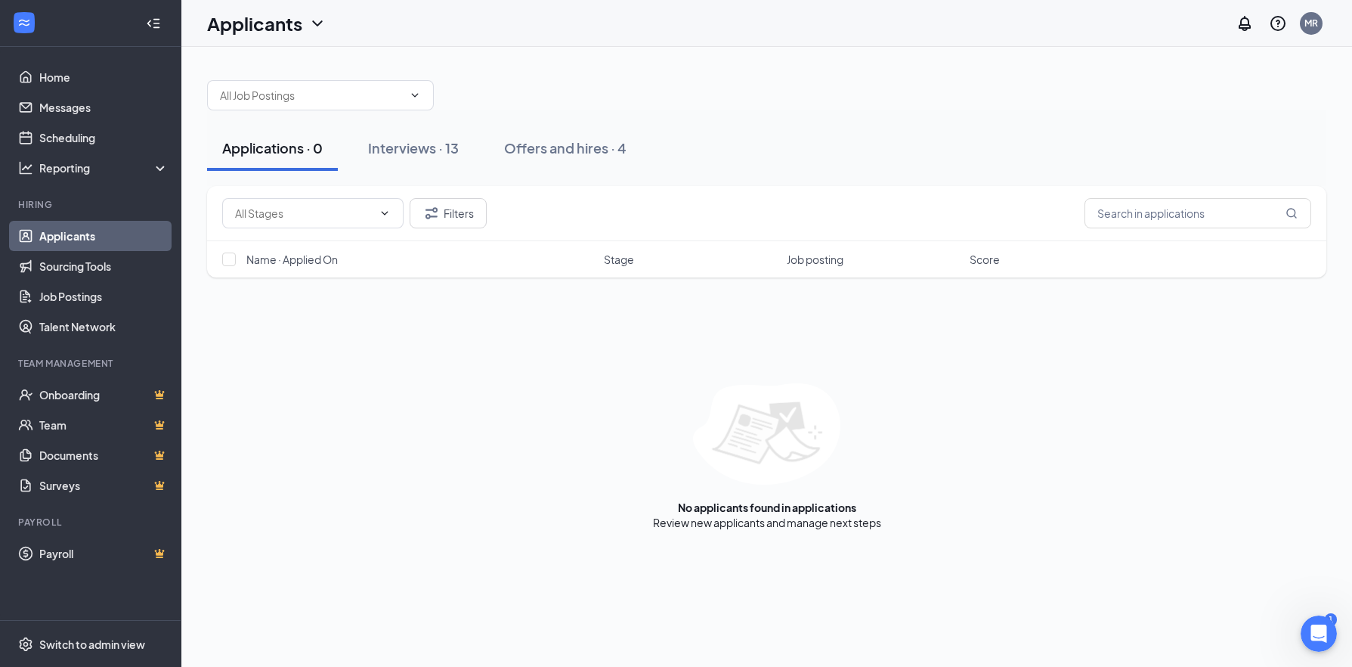
click at [94, 228] on link "Applicants" at bounding box center [103, 236] width 129 height 30
click at [66, 302] on link "Job Postings" at bounding box center [103, 296] width 129 height 30
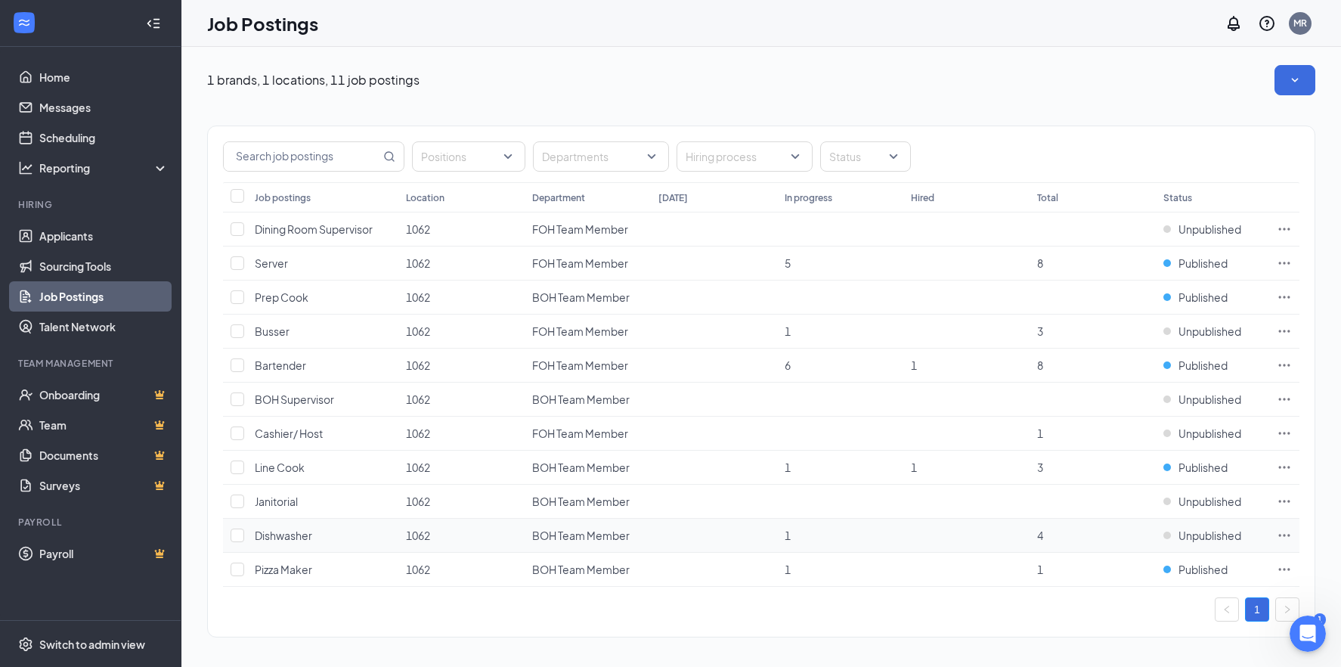
click at [634, 538] on td "BOH Team Member" at bounding box center [587, 535] width 126 height 34
